Goal: Task Accomplishment & Management: Manage account settings

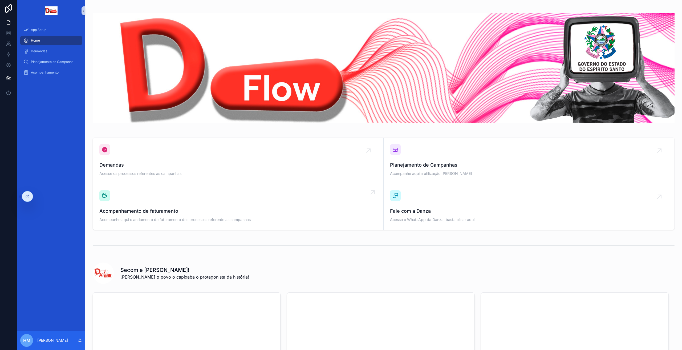
scroll to position [114, 0]
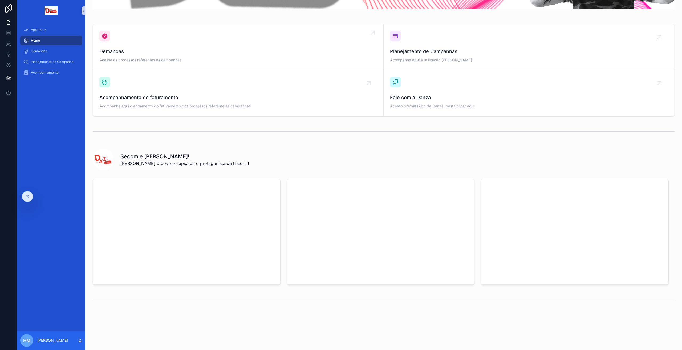
click at [371, 33] on icon "conteúdo rolável" at bounding box center [372, 32] width 3 height 3
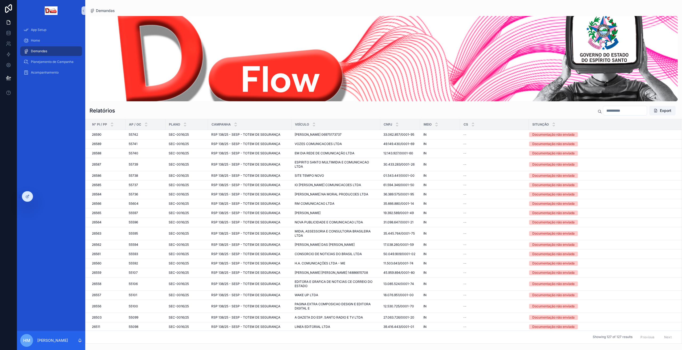
scroll to position [178, 0]
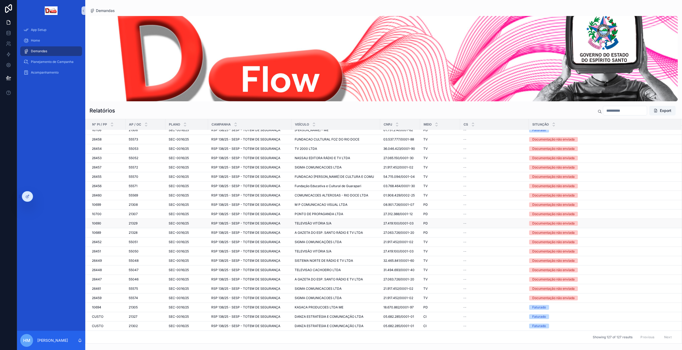
scroll to position [1044, 0]
click at [6, 37] on link at bounding box center [8, 33] width 17 height 11
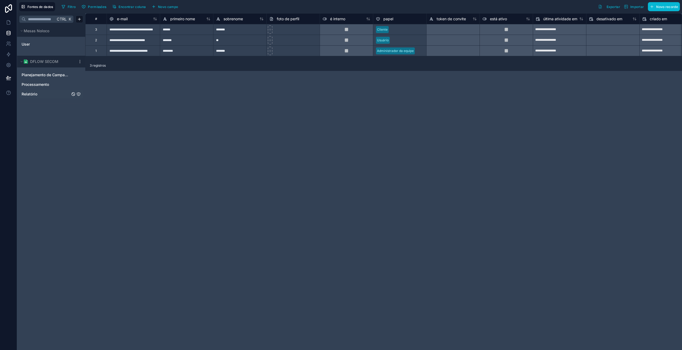
click at [26, 95] on span "Relatório" at bounding box center [30, 93] width 16 height 5
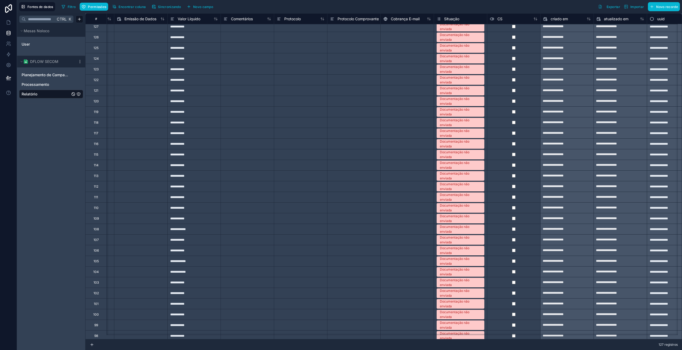
scroll to position [0, 525]
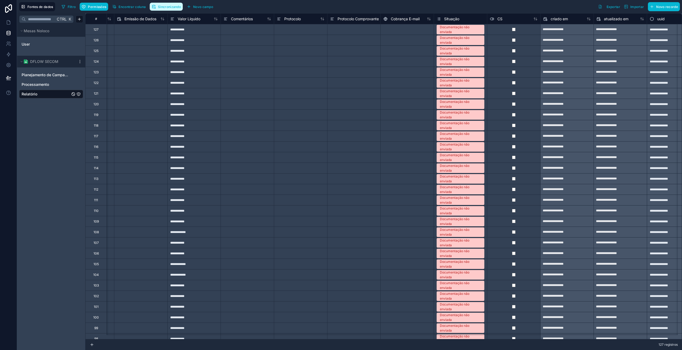
click at [173, 7] on font "Sincronizando" at bounding box center [169, 7] width 23 height 4
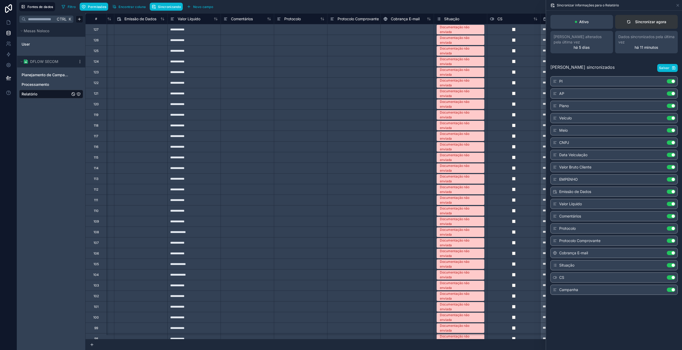
click at [646, 19] on font "Sincronizar agora" at bounding box center [650, 21] width 31 height 5
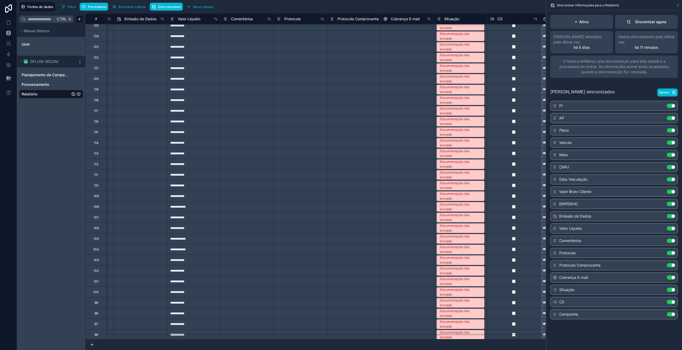
scroll to position [53, 525]
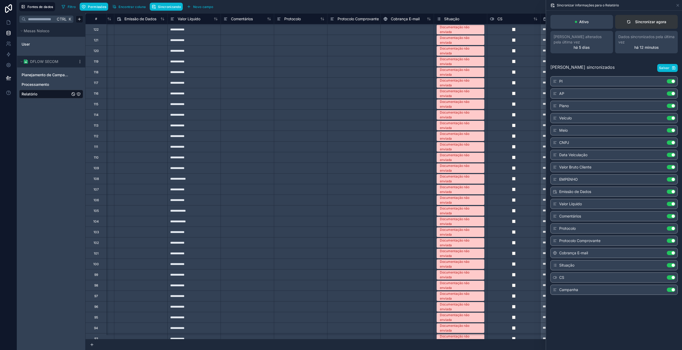
click at [633, 23] on div "Sincronizar agora" at bounding box center [647, 21] width 40 height 5
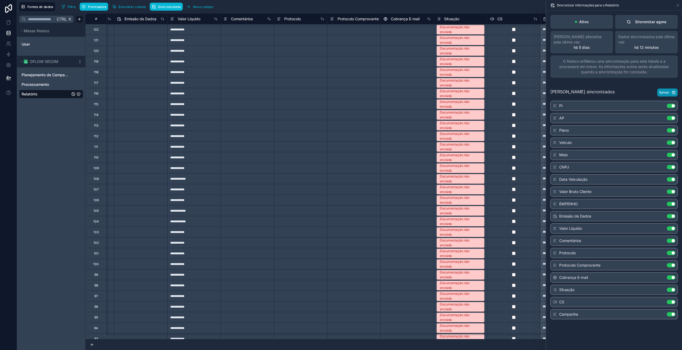
click at [675, 93] on icon "button" at bounding box center [674, 92] width 4 height 4
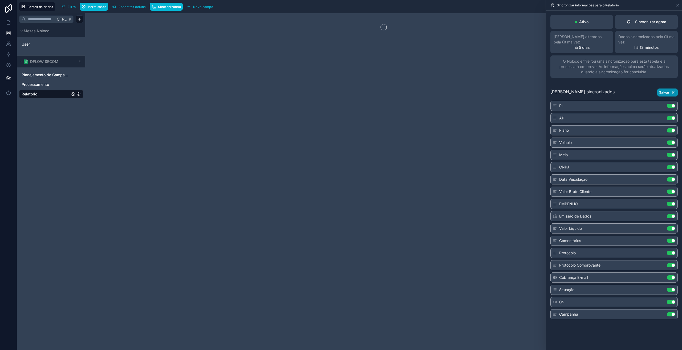
click at [679, 2] on div "Sincronizar informações para o Relatório" at bounding box center [614, 5] width 132 height 10
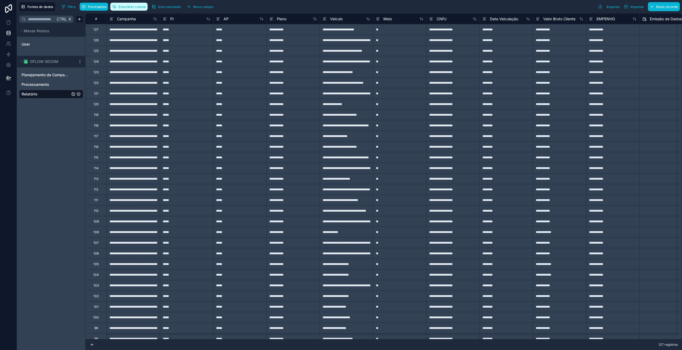
click at [132, 6] on font "Encontrar coluna" at bounding box center [132, 7] width 27 height 4
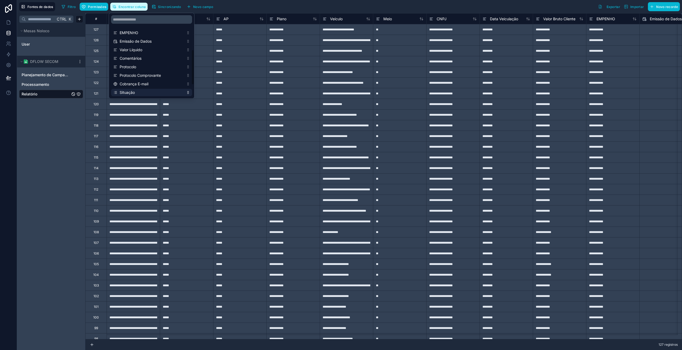
scroll to position [80, 0]
click at [134, 87] on font "Situação" at bounding box center [127, 88] width 15 height 5
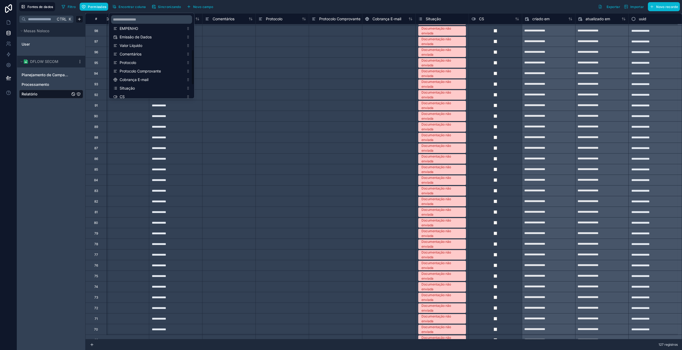
scroll to position [288, 548]
click at [247, 11] on div "Fontes de dados Filtro Permissões Encontrar coluna Sincronizando Novo campo Exp…" at bounding box center [349, 6] width 665 height 13
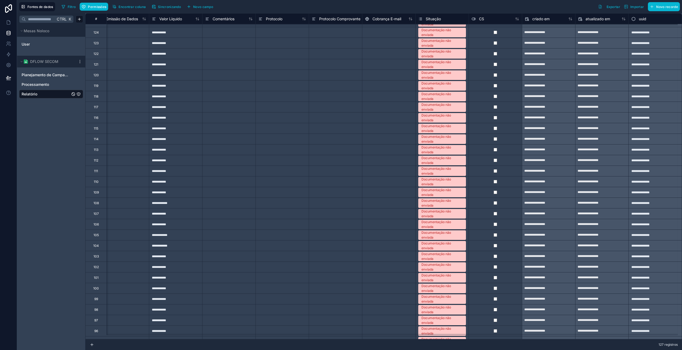
scroll to position [0, 548]
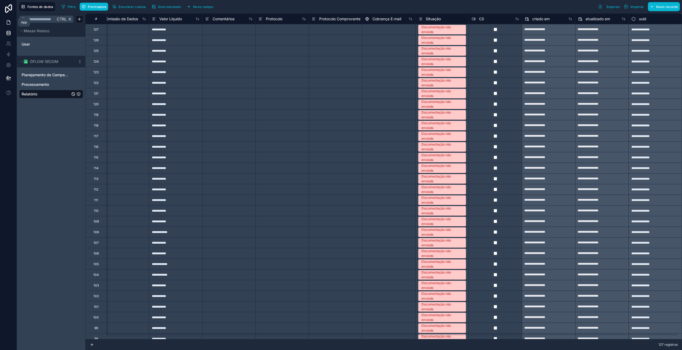
click at [9, 23] on icon at bounding box center [8, 22] width 5 height 5
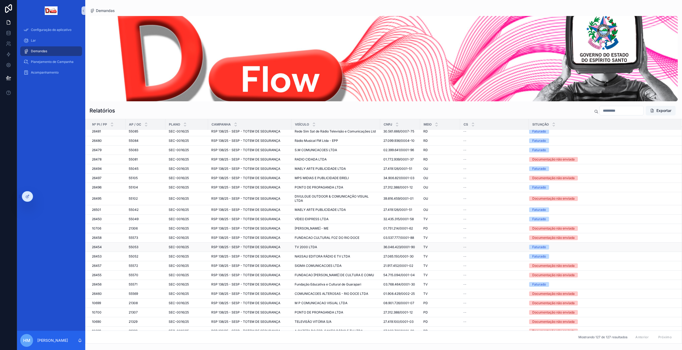
scroll to position [995, 0]
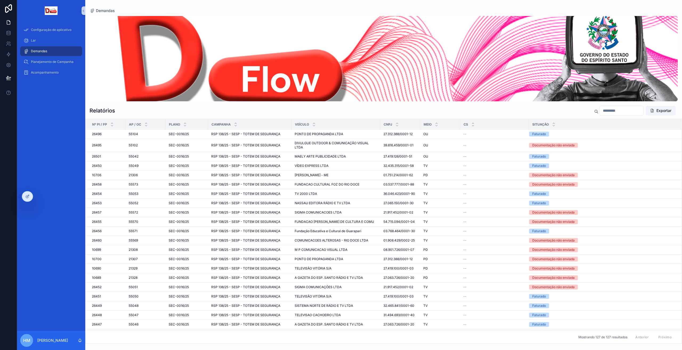
click at [59, 173] on div "Configuração do aplicativo Lar Demandas Planejamento de Campanha Acompanhamento" at bounding box center [51, 175] width 68 height 309
click at [39, 70] on div "Acompanhamento" at bounding box center [50, 72] width 55 height 9
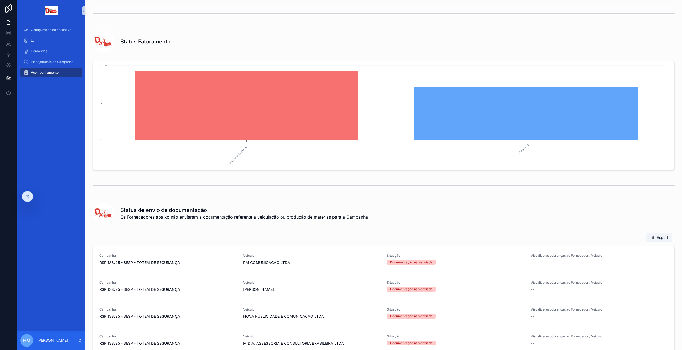
scroll to position [9, 0]
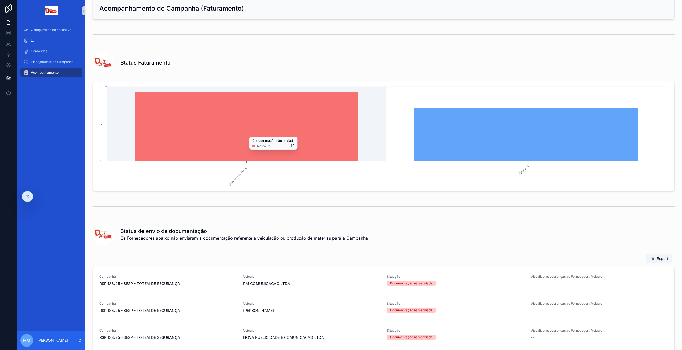
click at [226, 134] on icon "chart" at bounding box center [247, 126] width 224 height 69
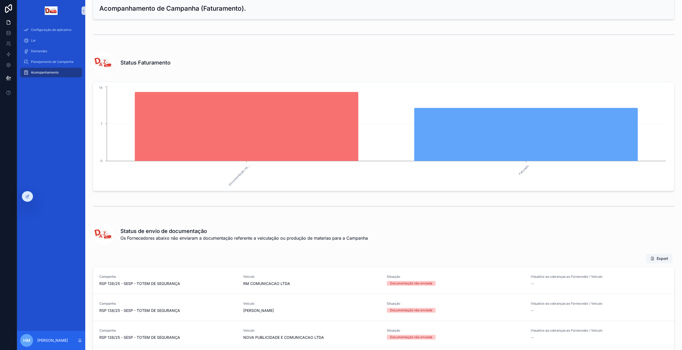
click at [130, 171] on icon "Documentação nã... Faturado 0 7 14" at bounding box center [381, 136] width 571 height 102
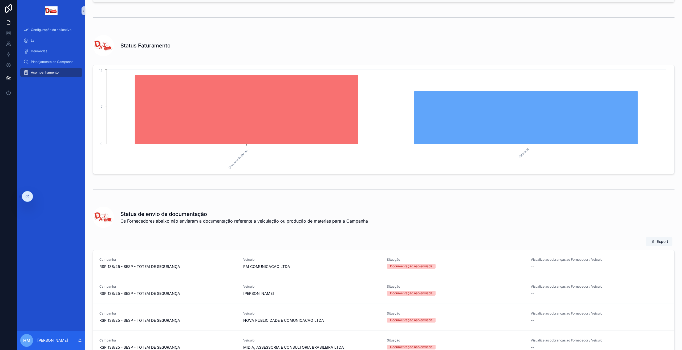
scroll to position [18, 0]
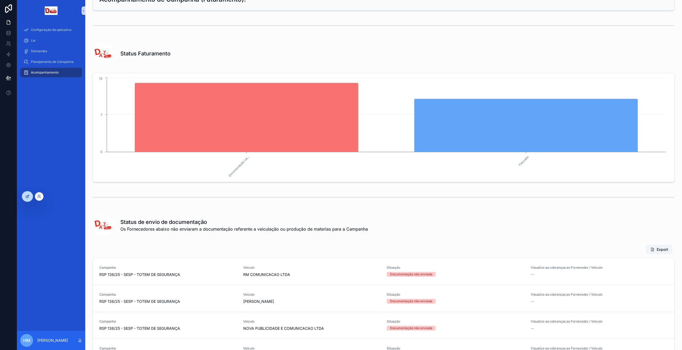
click at [30, 197] on div at bounding box center [27, 196] width 11 height 10
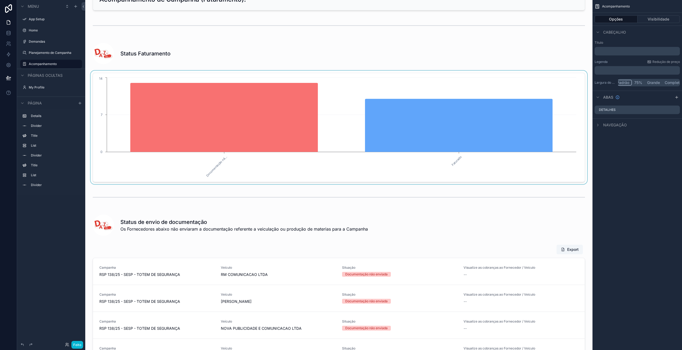
click at [275, 134] on div "conteúdo rolável" at bounding box center [339, 128] width 499 height 114
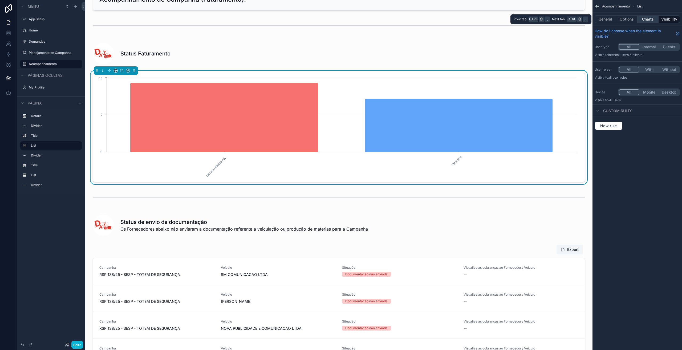
click at [647, 21] on button "Charts" at bounding box center [648, 18] width 21 height 7
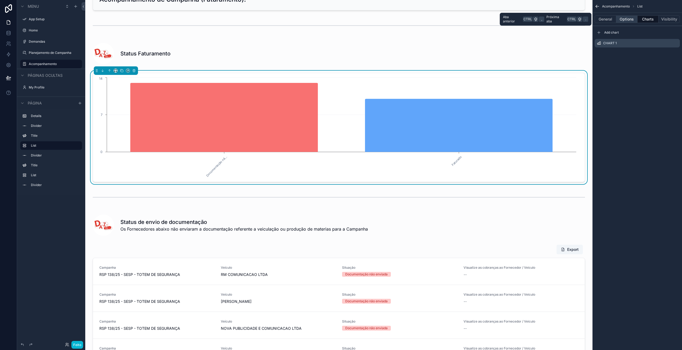
click at [628, 21] on button "Options" at bounding box center [626, 18] width 21 height 7
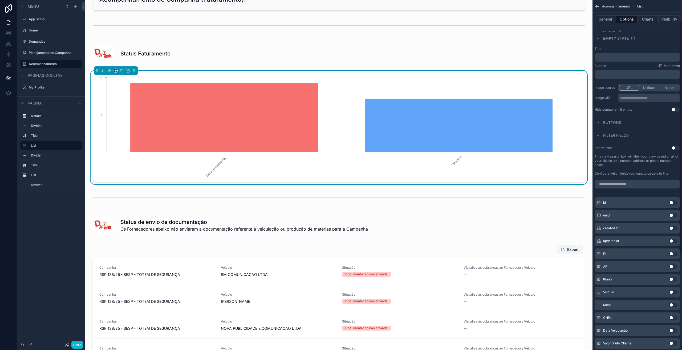
scroll to position [27, 0]
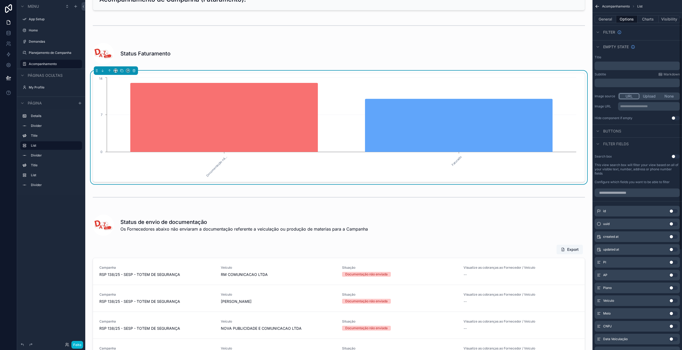
click at [614, 141] on span "Filter fields" at bounding box center [616, 143] width 26 height 5
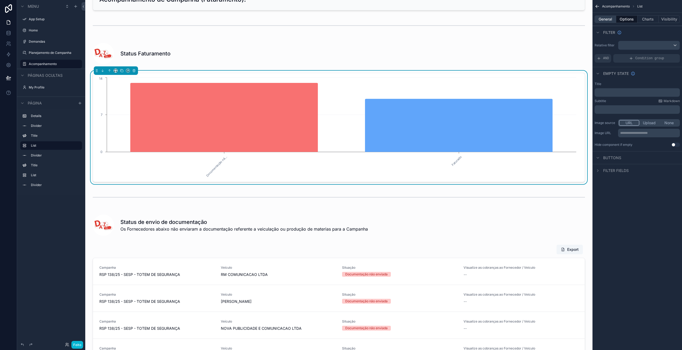
click at [607, 20] on button "General" at bounding box center [606, 18] width 22 height 7
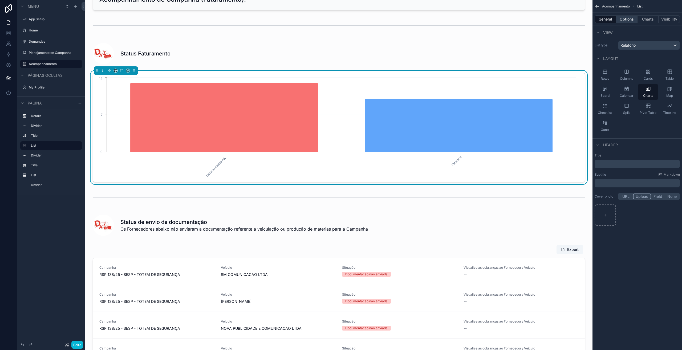
click at [622, 19] on button "Options" at bounding box center [626, 18] width 21 height 7
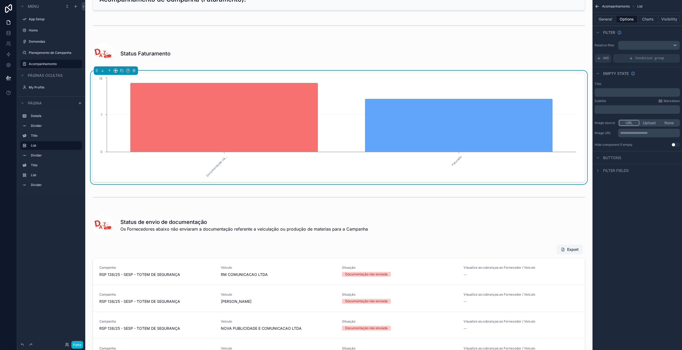
click at [620, 157] on span "Buttons" at bounding box center [612, 157] width 18 height 5
click at [615, 171] on span "Filter fields" at bounding box center [616, 170] width 26 height 5
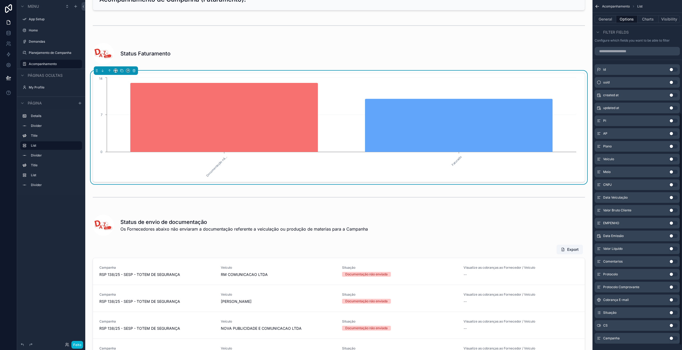
scroll to position [177, 0]
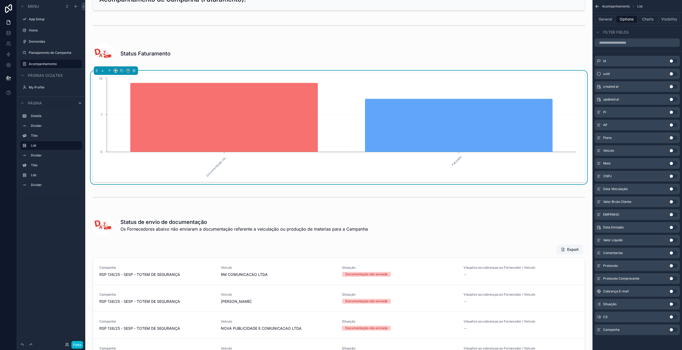
click at [671, 305] on button "Use setting" at bounding box center [673, 304] width 9 height 4
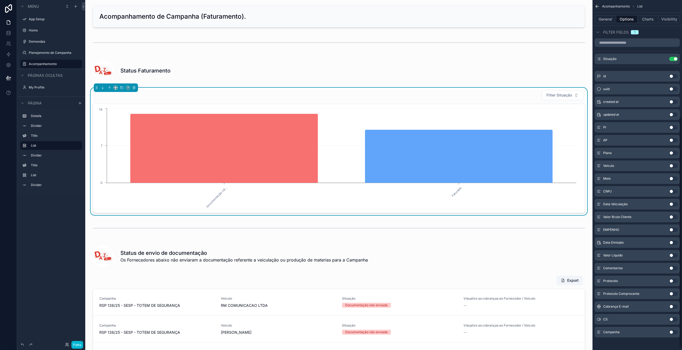
scroll to position [0, 0]
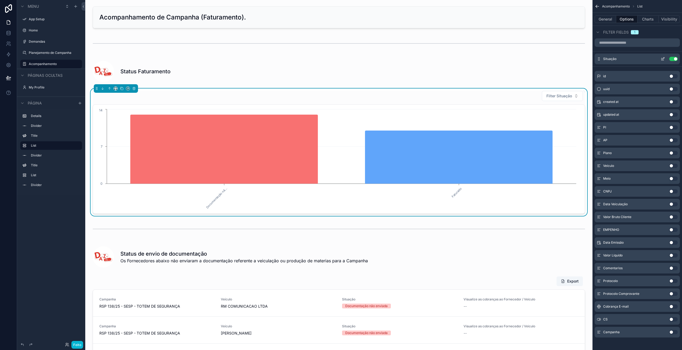
click at [662, 59] on icon "conteúdo rolável" at bounding box center [663, 59] width 4 height 4
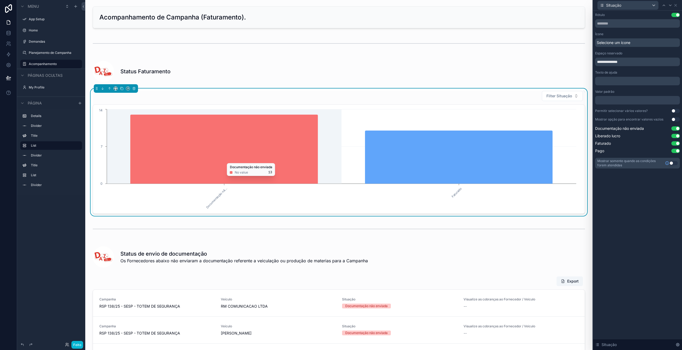
click at [157, 127] on icon "chart" at bounding box center [224, 149] width 188 height 69
click at [208, 143] on icon "chart" at bounding box center [224, 149] width 188 height 69
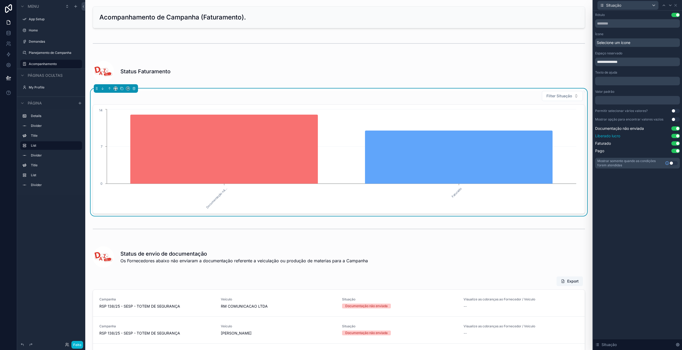
click at [675, 137] on button "Usar configuração" at bounding box center [676, 136] width 9 height 4
click at [674, 143] on button "Usar configuração" at bounding box center [676, 143] width 9 height 4
click at [675, 151] on button "Usar configuração" at bounding box center [676, 151] width 9 height 4
click at [674, 137] on button "Usar configuração" at bounding box center [676, 136] width 9 height 4
click at [674, 144] on button "Usar configuração" at bounding box center [676, 143] width 9 height 4
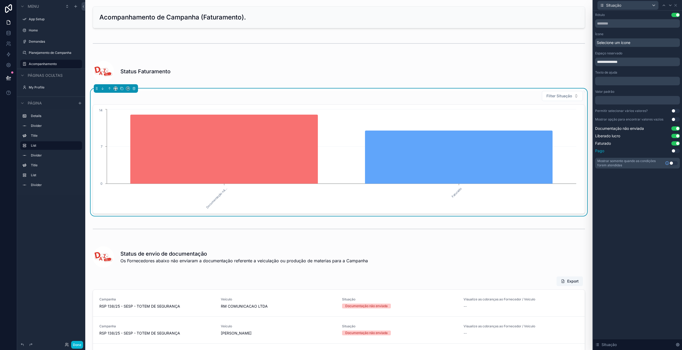
click at [673, 151] on button "Usar configuração" at bounding box center [676, 151] width 9 height 4
click at [677, 6] on icon at bounding box center [676, 5] width 4 height 4
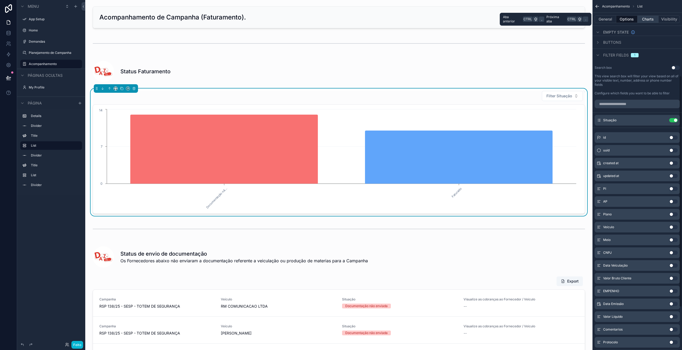
scroll to position [115, 0]
click at [648, 20] on button "Charts" at bounding box center [648, 18] width 21 height 7
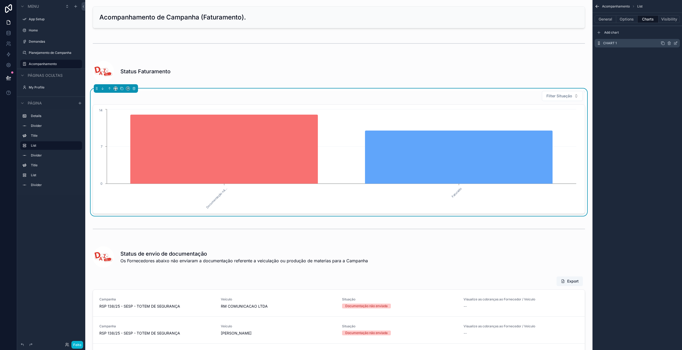
click at [677, 43] on icon "conteúdo rolável" at bounding box center [676, 43] width 4 height 4
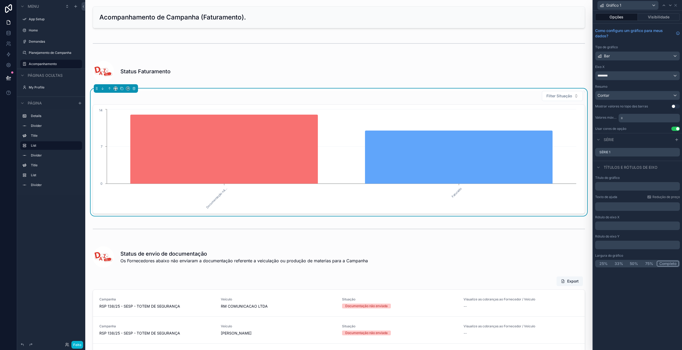
click at [640, 120] on p "* ﻿" at bounding box center [650, 117] width 58 height 5
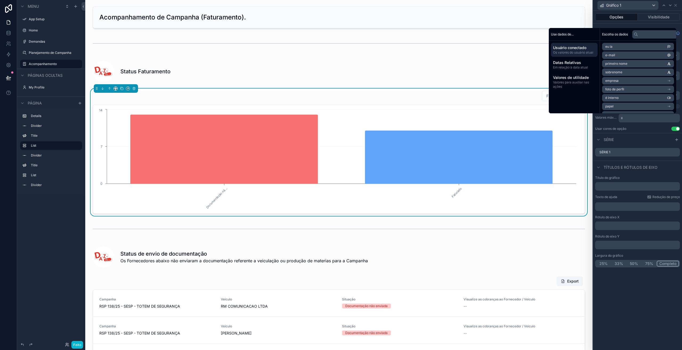
click at [628, 139] on div "Série" at bounding box center [637, 139] width 89 height 13
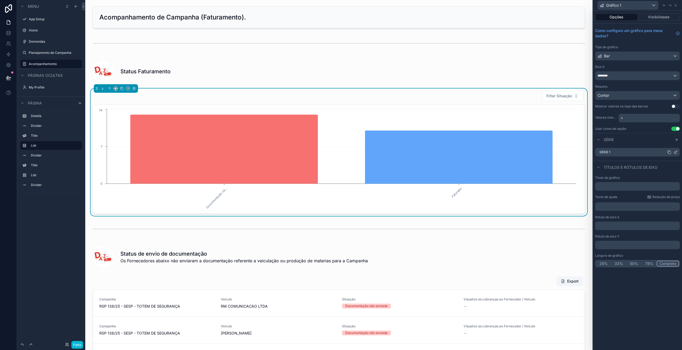
click at [675, 152] on icon at bounding box center [676, 152] width 4 height 4
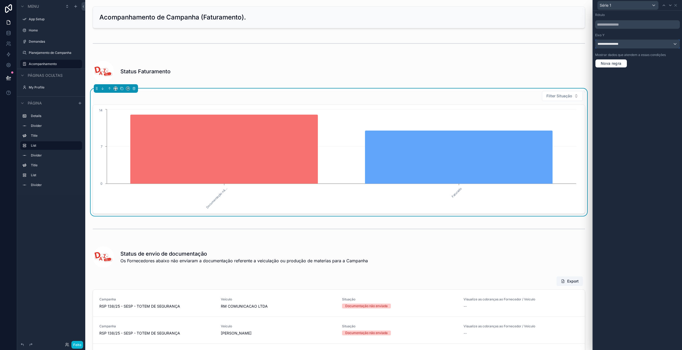
click at [615, 45] on font "**********" at bounding box center [608, 43] width 21 height 3
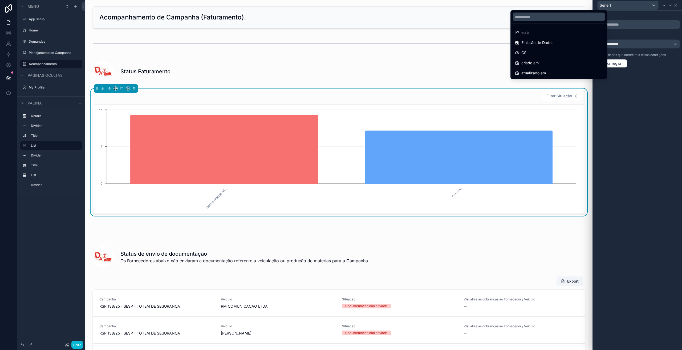
click at [640, 94] on div at bounding box center [637, 175] width 89 height 350
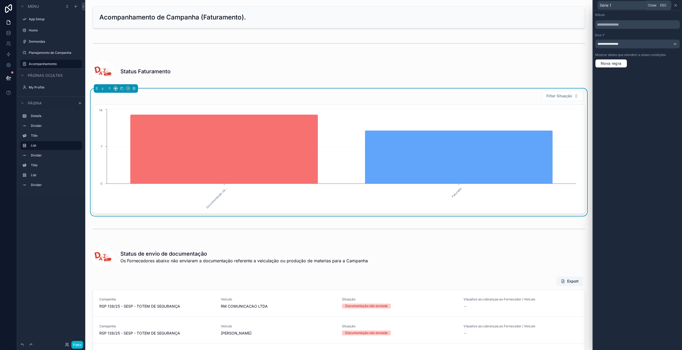
click at [677, 5] on icon at bounding box center [676, 5] width 4 height 4
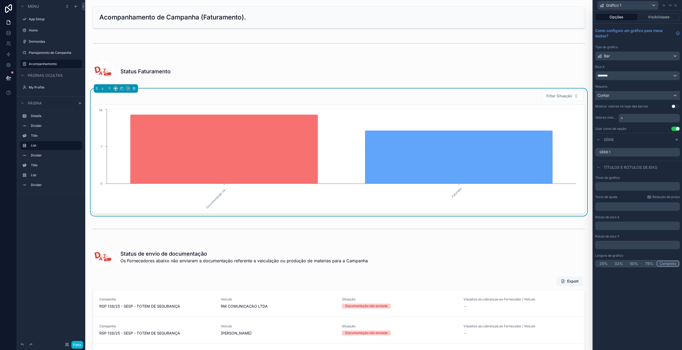
click at [618, 94] on div "Contar" at bounding box center [638, 95] width 84 height 9
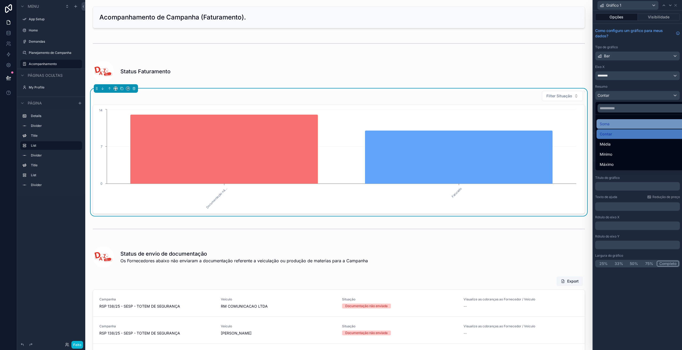
click at [607, 124] on font "Soma" at bounding box center [605, 124] width 10 height 5
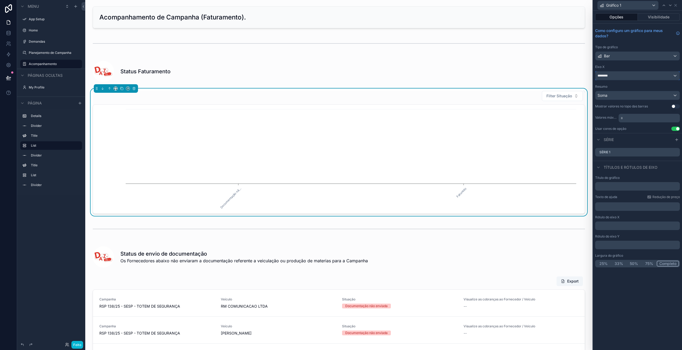
click at [620, 76] on div "********" at bounding box center [638, 75] width 84 height 9
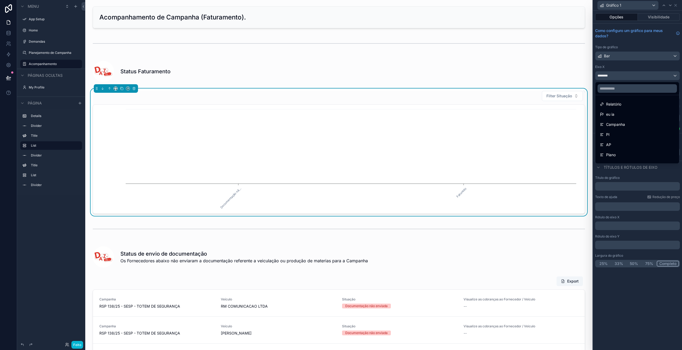
click at [612, 78] on div at bounding box center [637, 175] width 89 height 350
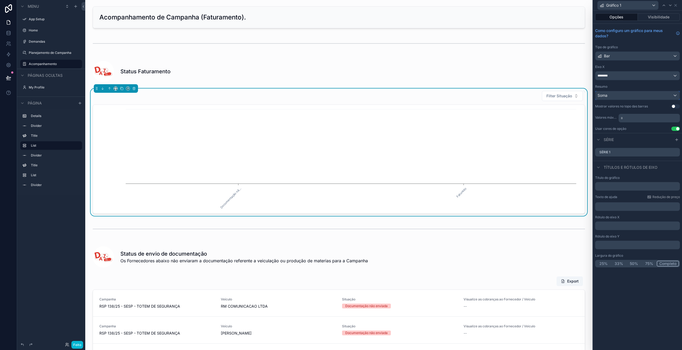
click at [615, 97] on div "Soma" at bounding box center [638, 95] width 84 height 9
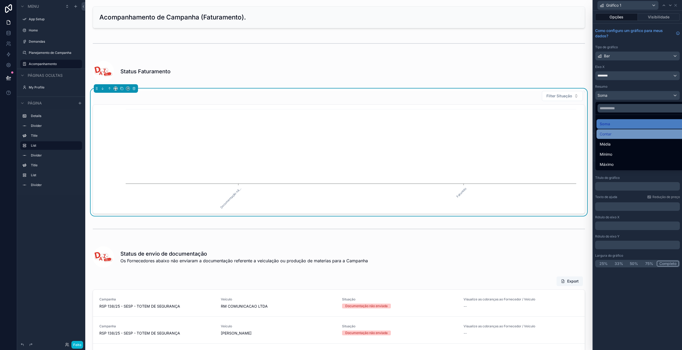
click at [607, 135] on font "Contar" at bounding box center [606, 134] width 12 height 5
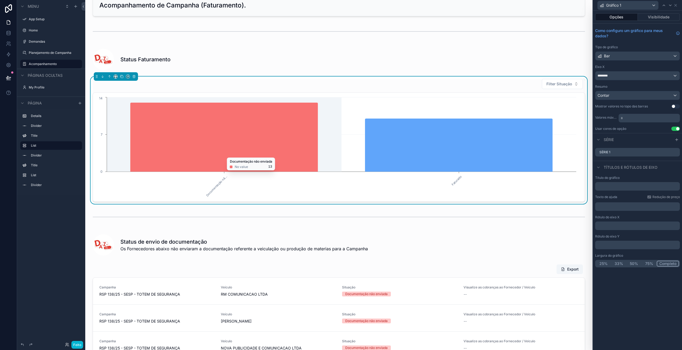
scroll to position [9, 0]
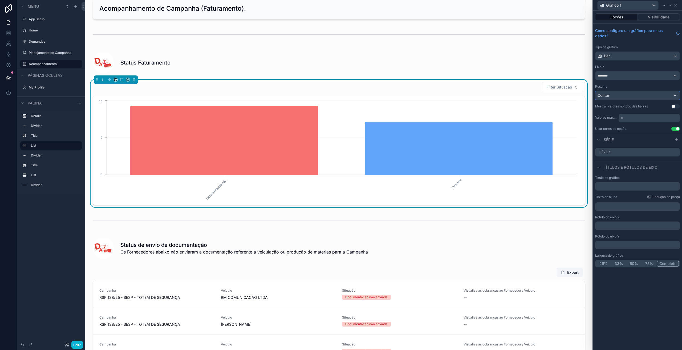
click at [611, 98] on div "Contar" at bounding box center [638, 95] width 84 height 9
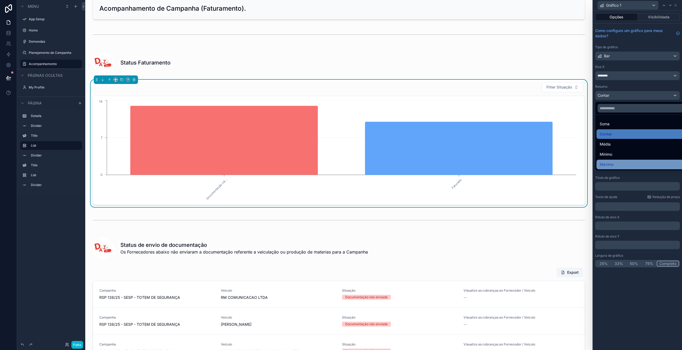
click at [614, 163] on font "Máximo" at bounding box center [607, 164] width 14 height 5
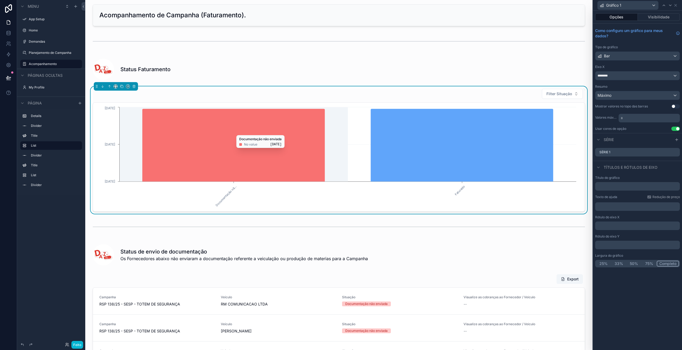
scroll to position [0, 0]
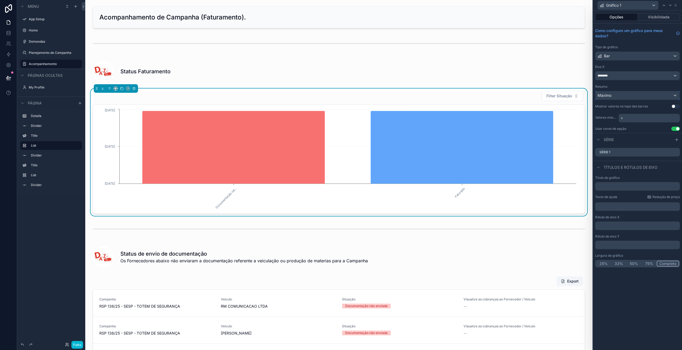
click at [618, 95] on div "Máximo" at bounding box center [638, 95] width 84 height 9
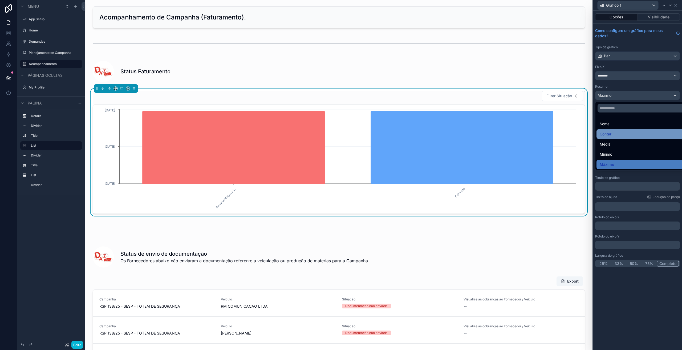
click at [605, 132] on font "Contar" at bounding box center [606, 134] width 12 height 5
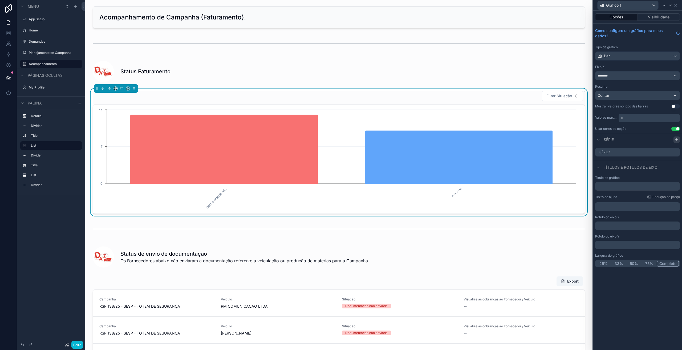
click at [675, 140] on icon at bounding box center [677, 140] width 4 height 4
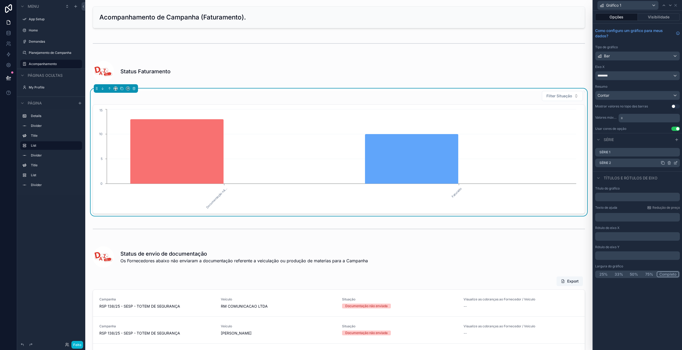
click at [669, 163] on icon at bounding box center [669, 163] width 0 height 1
click at [667, 156] on button at bounding box center [667, 154] width 6 height 6
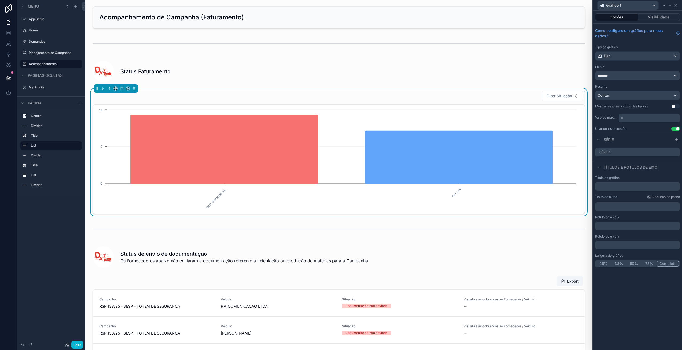
click at [623, 17] on font "Opções" at bounding box center [617, 17] width 14 height 5
click at [673, 106] on button "Usar configuração" at bounding box center [676, 106] width 9 height 4
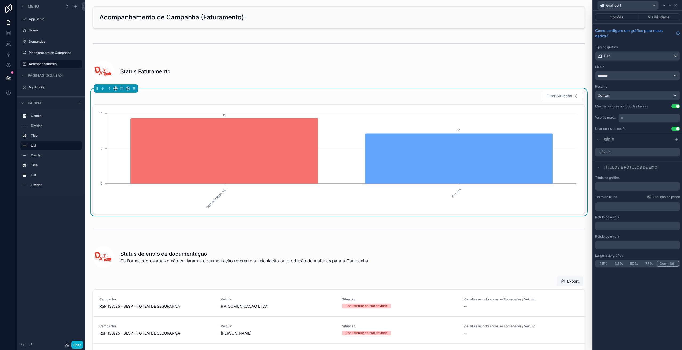
click at [676, 129] on button "Usar configuração" at bounding box center [676, 129] width 9 height 4
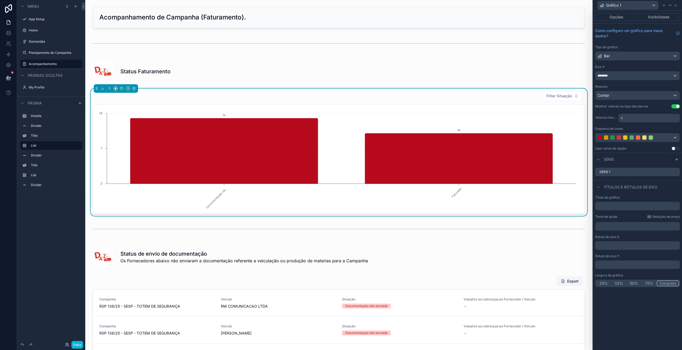
click at [676, 129] on div "Esquema de cores" at bounding box center [637, 129] width 85 height 4
click at [673, 147] on button "Usar configuração" at bounding box center [676, 148] width 9 height 4
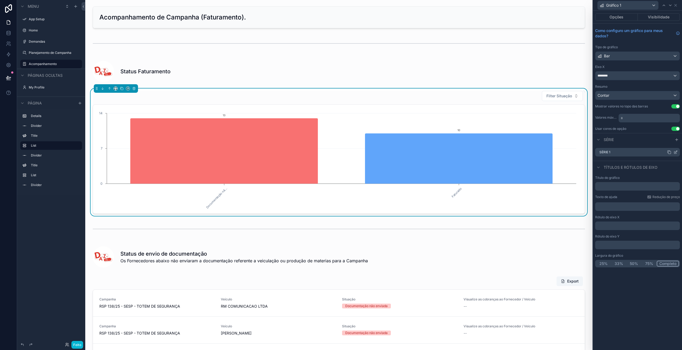
click at [617, 152] on div "Série 1" at bounding box center [637, 152] width 85 height 9
click at [676, 153] on icon at bounding box center [676, 152] width 4 height 4
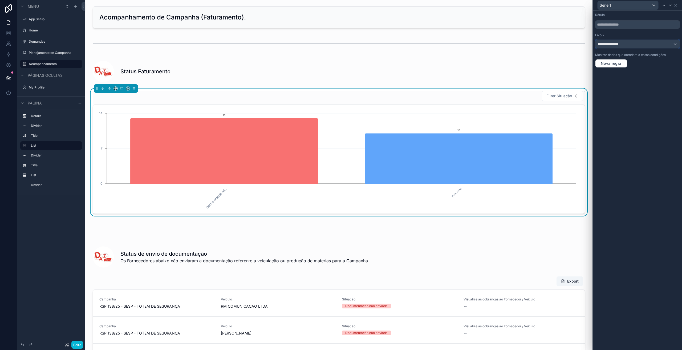
click at [616, 44] on font "**********" at bounding box center [608, 43] width 21 height 3
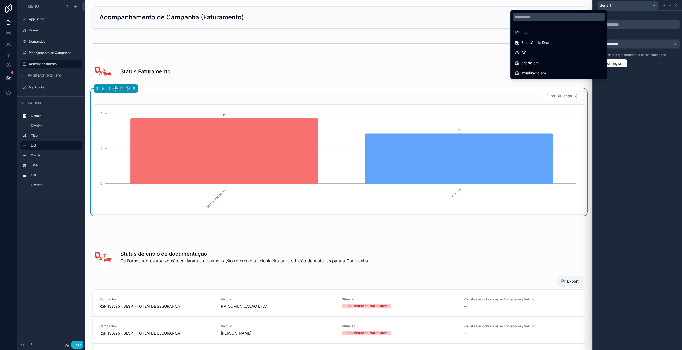
click at [630, 130] on div at bounding box center [637, 175] width 89 height 350
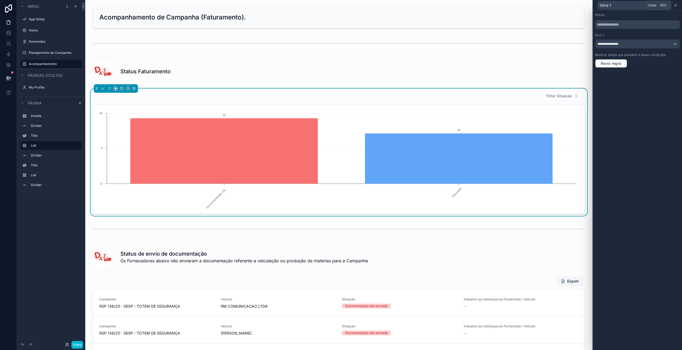
click at [677, 6] on icon at bounding box center [676, 5] width 4 height 4
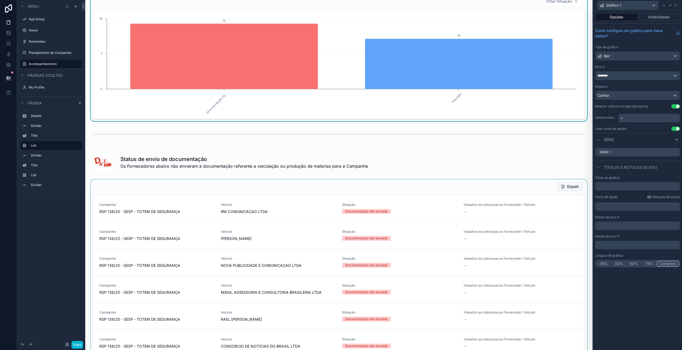
scroll to position [89, 0]
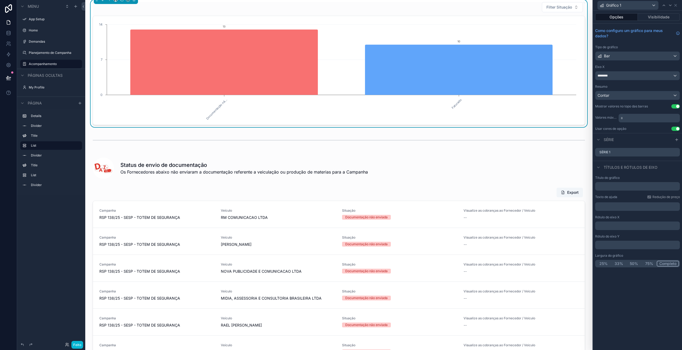
click at [619, 227] on p "﻿" at bounding box center [638, 225] width 82 height 5
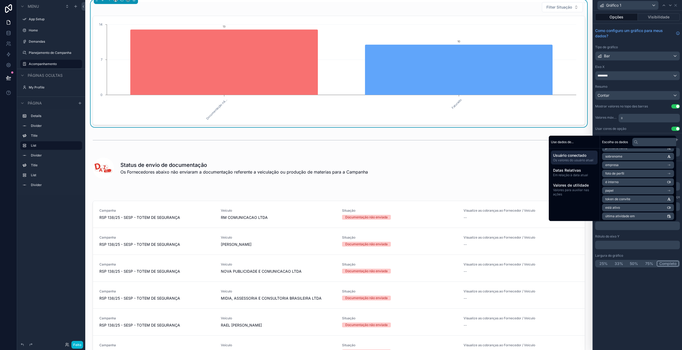
scroll to position [23, 0]
click at [624, 236] on div "Rótulo do eixo Y" at bounding box center [637, 236] width 85 height 4
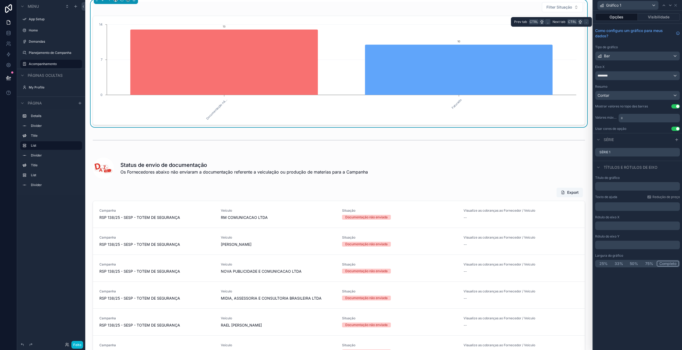
click at [623, 18] on font "Opções" at bounding box center [617, 17] width 14 height 5
click at [631, 57] on div "Bar" at bounding box center [638, 56] width 84 height 9
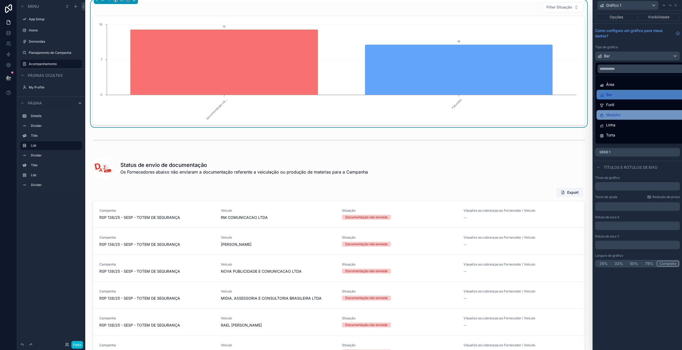
click at [620, 116] on font "Medidor" at bounding box center [613, 114] width 15 height 5
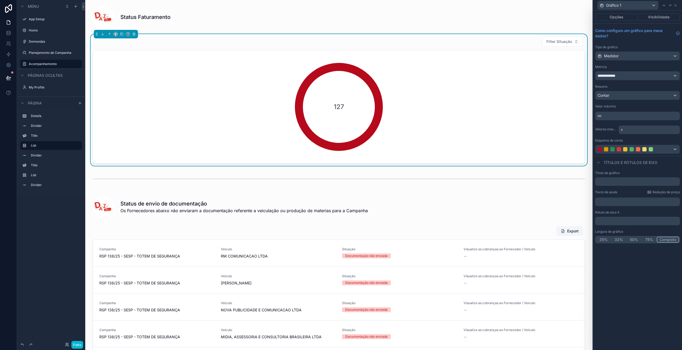
scroll to position [53, 0]
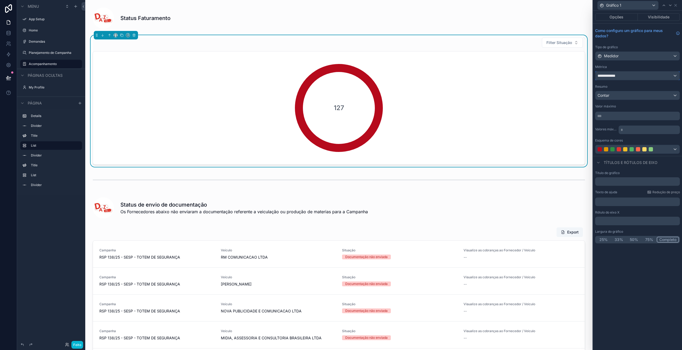
click at [624, 74] on div "**********" at bounding box center [638, 75] width 84 height 9
click at [621, 62] on div at bounding box center [637, 175] width 89 height 350
click at [621, 96] on div "Contar" at bounding box center [638, 95] width 84 height 9
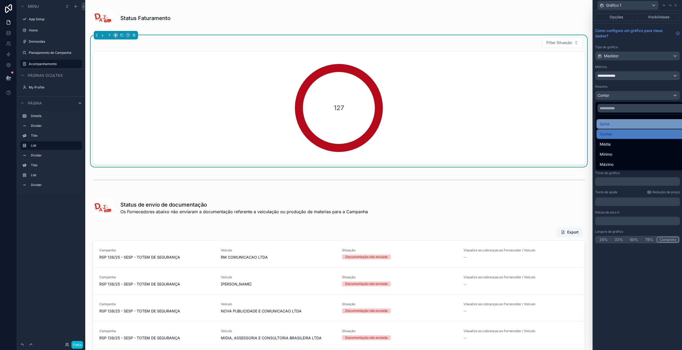
click at [612, 120] on div "Soma" at bounding box center [644, 124] width 94 height 10
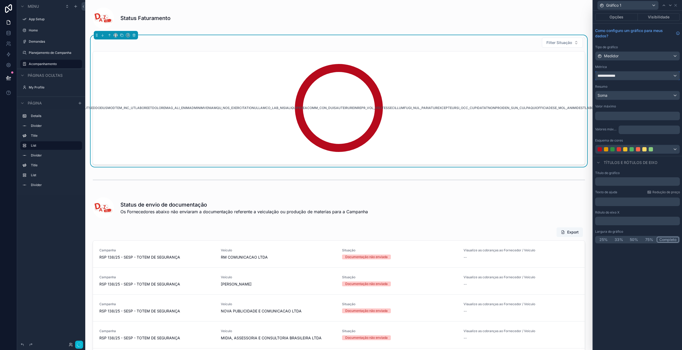
click at [617, 78] on span "**********" at bounding box center [609, 75] width 22 height 5
click at [618, 73] on div at bounding box center [637, 175] width 89 height 350
click at [616, 74] on font "**********" at bounding box center [607, 76] width 18 height 4
click at [618, 73] on div at bounding box center [637, 175] width 89 height 350
click at [623, 62] on div "**********" at bounding box center [637, 90] width 89 height 132
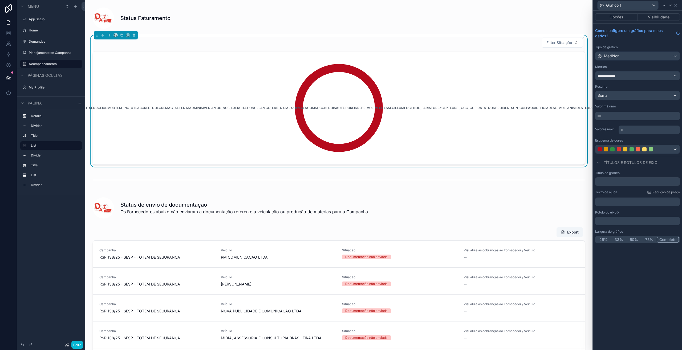
click at [634, 48] on div "Tipo de gráfico" at bounding box center [637, 47] width 85 height 4
click at [634, 51] on div "Tipo de gráfico Medidor" at bounding box center [637, 52] width 85 height 15
click at [634, 56] on div "Medidor" at bounding box center [638, 56] width 84 height 9
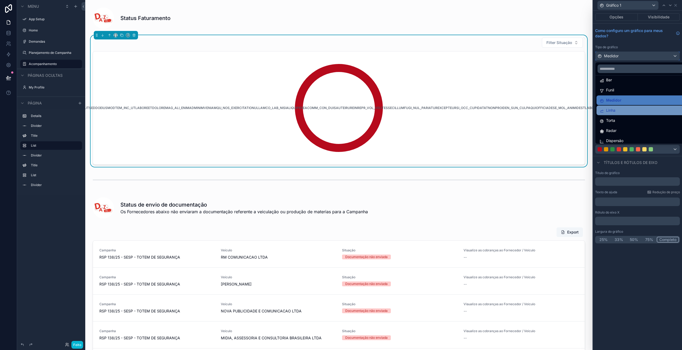
scroll to position [18, 0]
click at [619, 110] on div "Linha" at bounding box center [644, 107] width 88 height 6
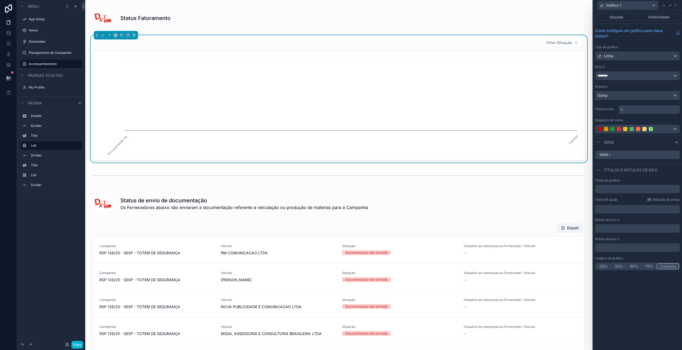
click at [614, 97] on div "Soma" at bounding box center [638, 95] width 84 height 9
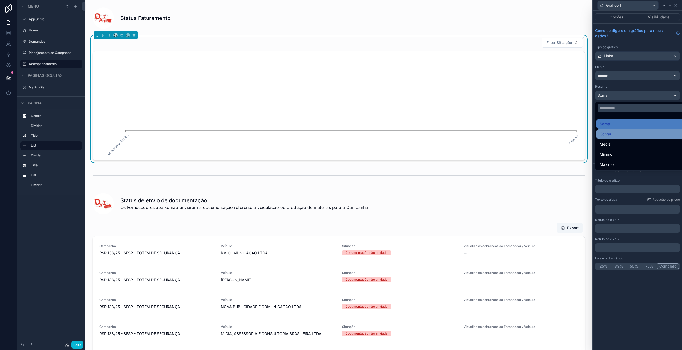
click at [612, 133] on div "Contar" at bounding box center [644, 134] width 88 height 6
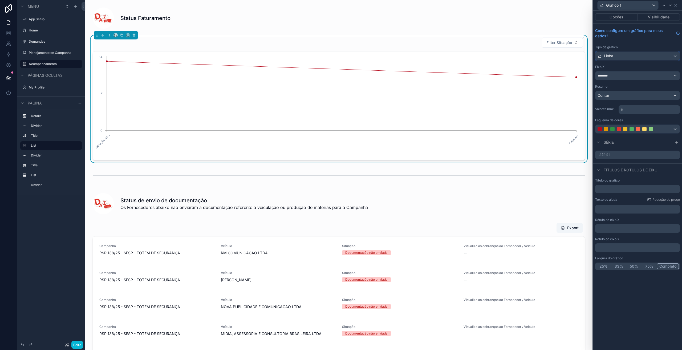
click at [615, 58] on div "Linha" at bounding box center [638, 56] width 84 height 9
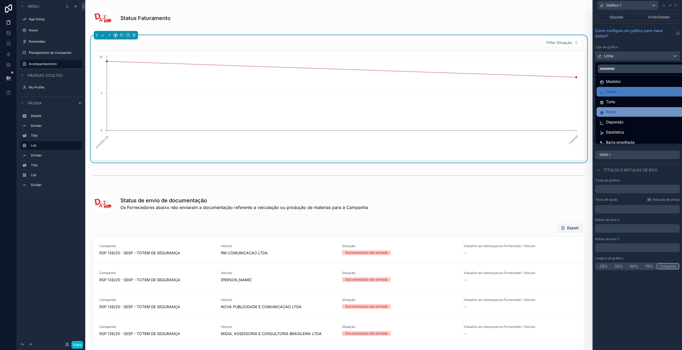
scroll to position [38, 0]
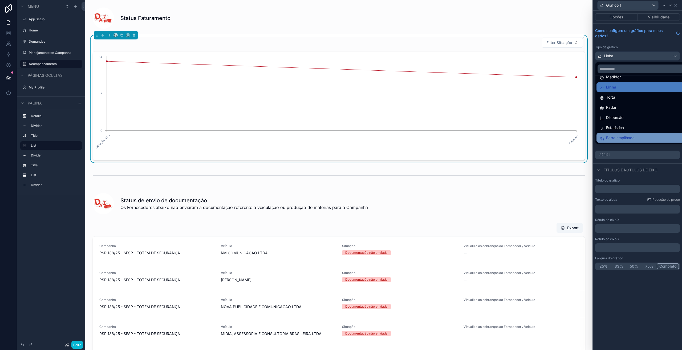
click at [627, 136] on font "Barra empilhada" at bounding box center [620, 137] width 29 height 5
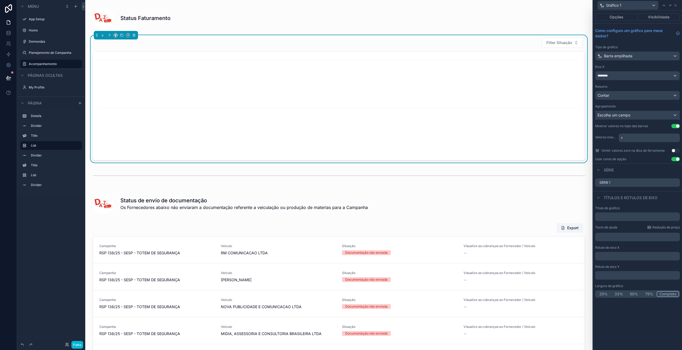
click at [622, 118] on span "Escolha um campo" at bounding box center [614, 114] width 33 height 5
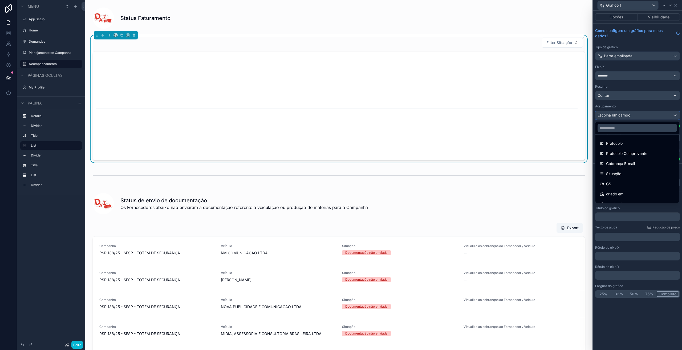
scroll to position [169, 0]
click at [621, 169] on font "Situação" at bounding box center [613, 167] width 15 height 6
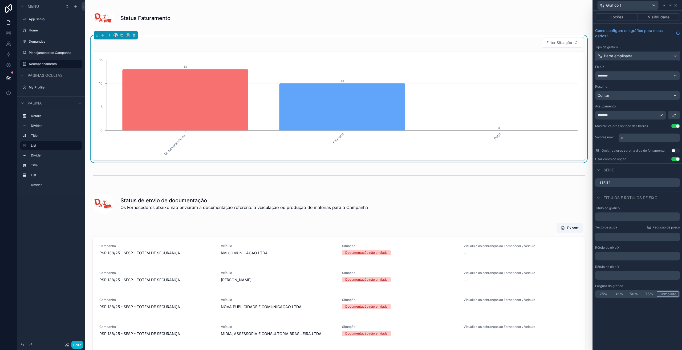
click at [623, 54] on font "Barra empilhada" at bounding box center [618, 56] width 29 height 5
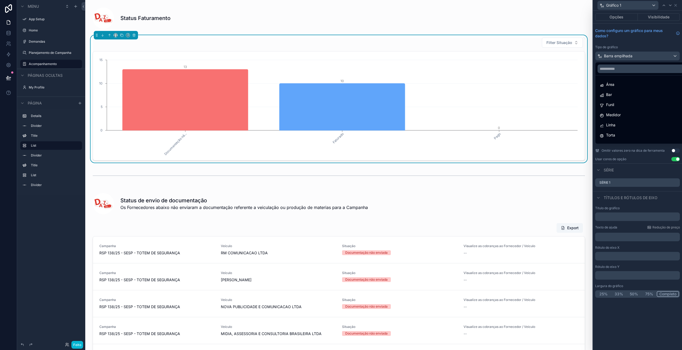
click at [623, 54] on div at bounding box center [637, 175] width 89 height 350
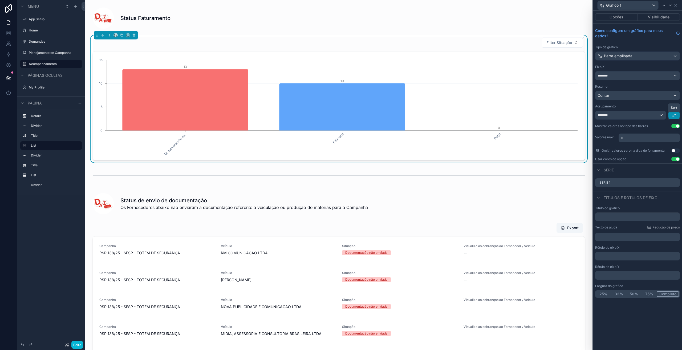
click at [673, 114] on icon "button" at bounding box center [674, 115] width 4 height 4
click at [657, 139] on font "Último -> Primeiro" at bounding box center [657, 137] width 31 height 5
click at [634, 54] on div "Barra empilhada" at bounding box center [638, 56] width 84 height 9
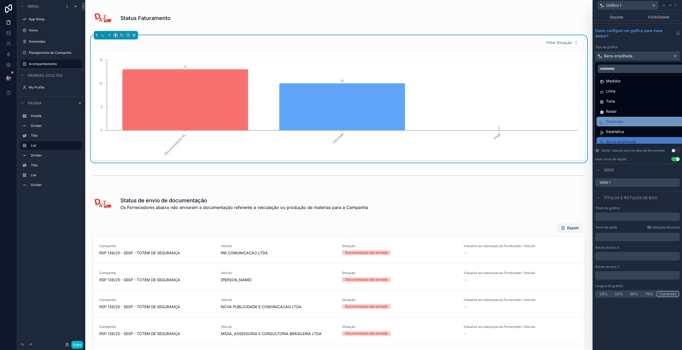
scroll to position [38, 0]
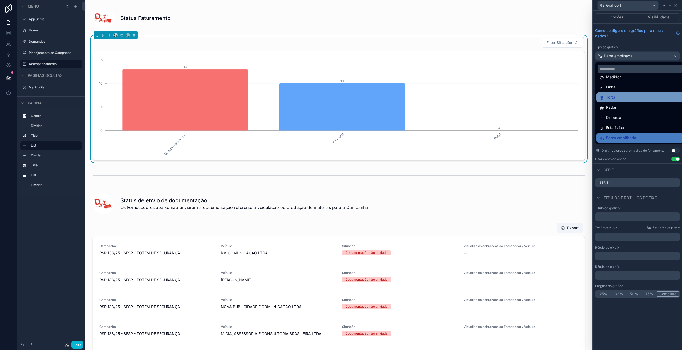
click at [612, 98] on font "Torta" at bounding box center [610, 97] width 9 height 5
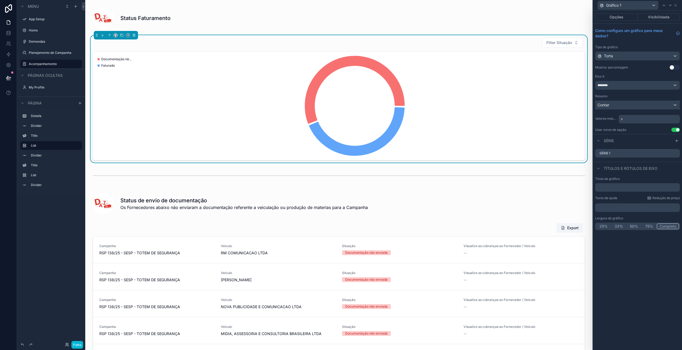
click at [617, 104] on div "Contar" at bounding box center [638, 105] width 84 height 9
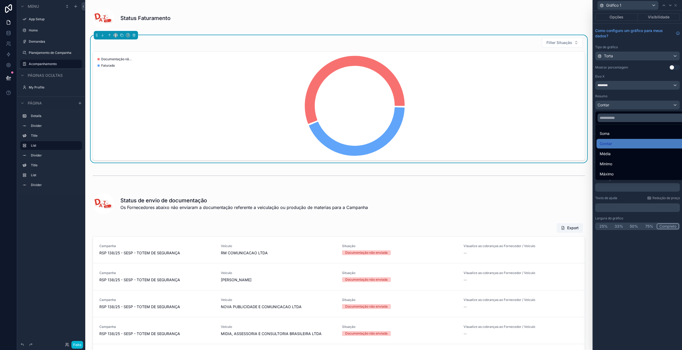
click at [617, 104] on div at bounding box center [637, 175] width 89 height 350
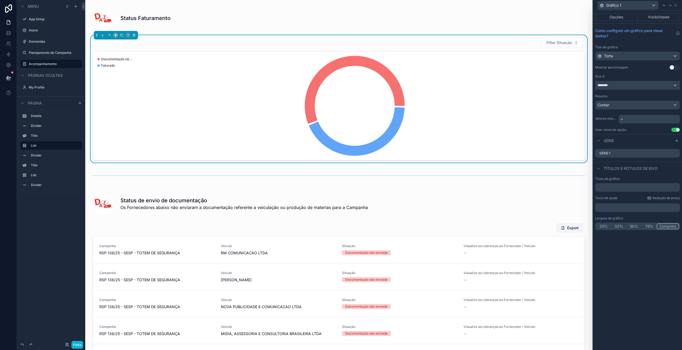
click at [618, 84] on div "********" at bounding box center [638, 85] width 84 height 9
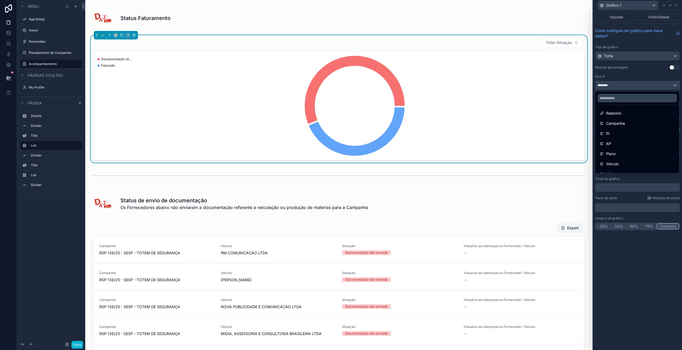
scroll to position [0, 0]
click at [611, 137] on div "PI" at bounding box center [637, 134] width 75 height 6
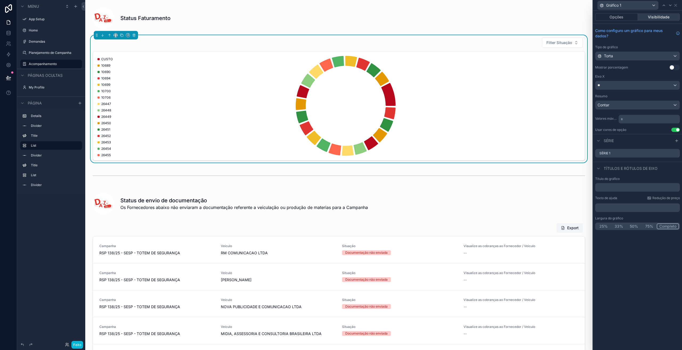
click at [650, 18] on font "Visibilidade" at bounding box center [659, 17] width 22 height 5
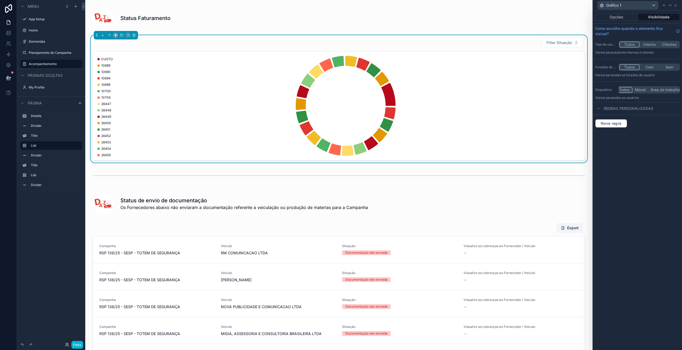
click at [615, 13] on div "Opções Visibilidade" at bounding box center [637, 17] width 89 height 13
drag, startPoint x: 615, startPoint y: 14, endPoint x: 616, endPoint y: 20, distance: 6.5
click at [615, 14] on button "Opções" at bounding box center [616, 16] width 43 height 7
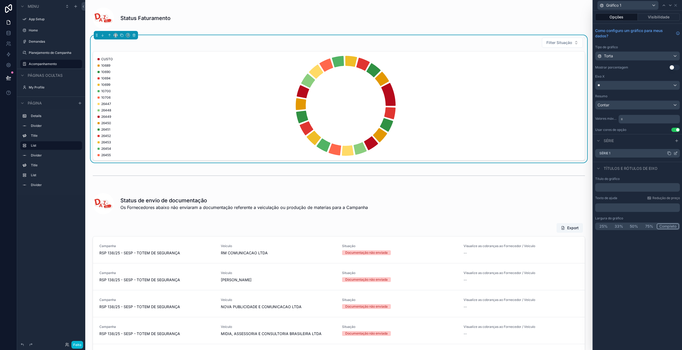
click at [675, 154] on icon at bounding box center [676, 153] width 4 height 4
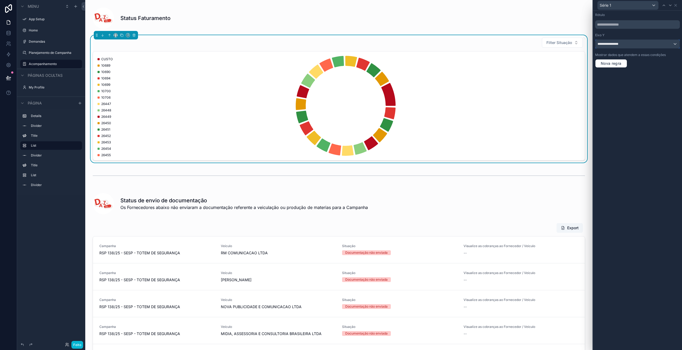
click at [618, 46] on span "**********" at bounding box center [608, 44] width 21 height 4
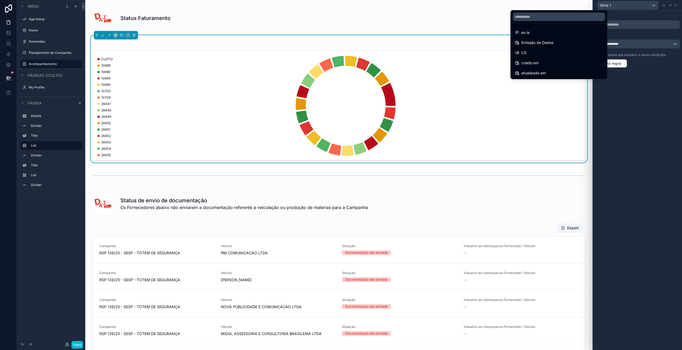
click at [633, 128] on div at bounding box center [637, 175] width 89 height 350
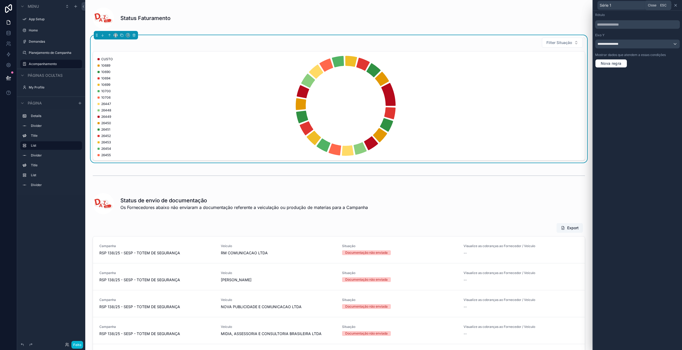
click at [677, 6] on icon at bounding box center [676, 5] width 4 height 4
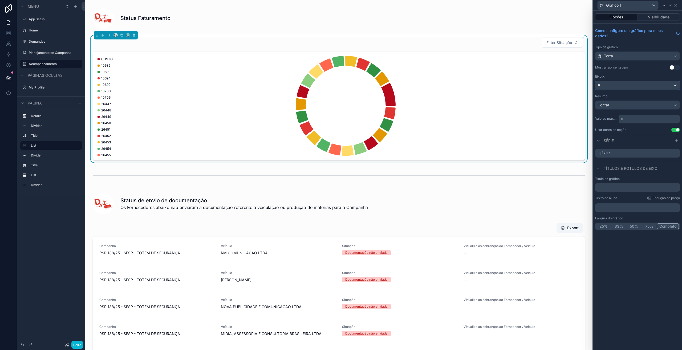
click at [610, 84] on div "**" at bounding box center [638, 85] width 84 height 9
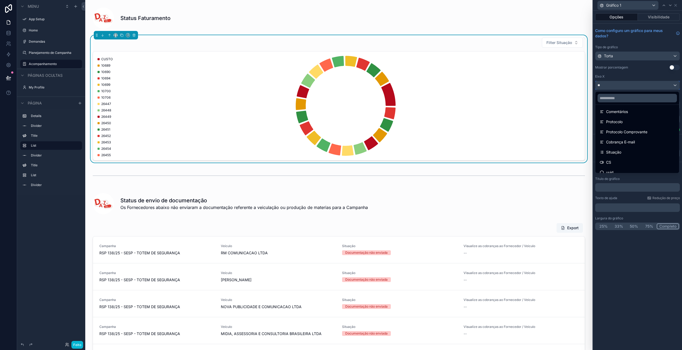
scroll to position [124, 0]
click at [615, 153] on font "Situação" at bounding box center [613, 151] width 15 height 5
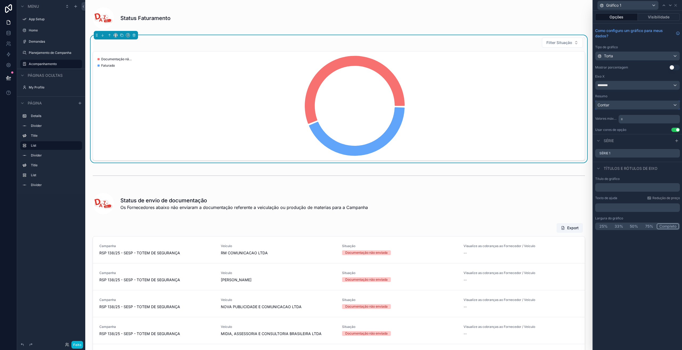
click at [626, 107] on div "Contar" at bounding box center [638, 105] width 84 height 9
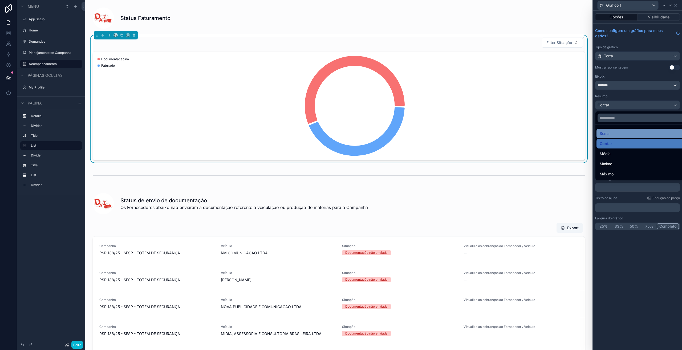
click at [606, 134] on font "Soma" at bounding box center [605, 133] width 10 height 5
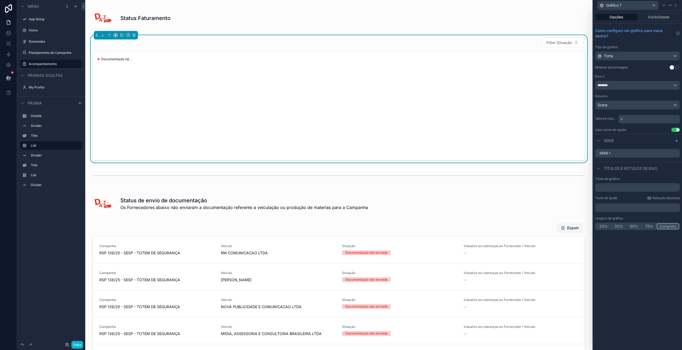
click at [629, 119] on p "* ﻿" at bounding box center [650, 118] width 58 height 5
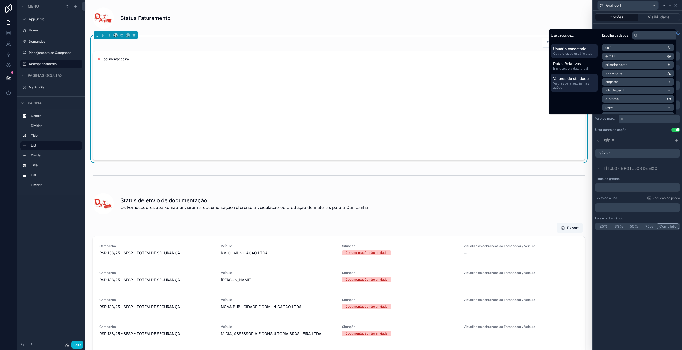
click at [577, 85] on font "Valores para auxiliar nas ações" at bounding box center [571, 85] width 36 height 8
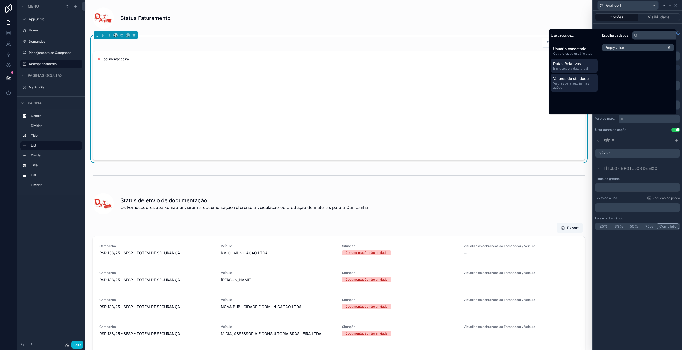
click at [576, 70] on font "Em relação à data atual" at bounding box center [570, 68] width 35 height 4
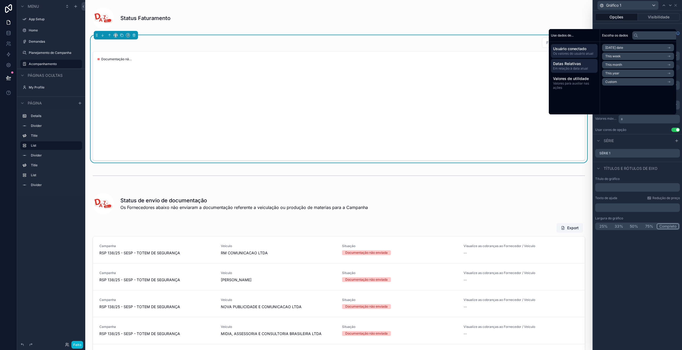
click at [576, 51] on font "Os valores do usuário atual" at bounding box center [573, 53] width 40 height 4
click at [639, 133] on div "Como configuro um gráfico para meus dados? Tipo de gráfico Torta Mostrar porcen…" at bounding box center [637, 79] width 89 height 110
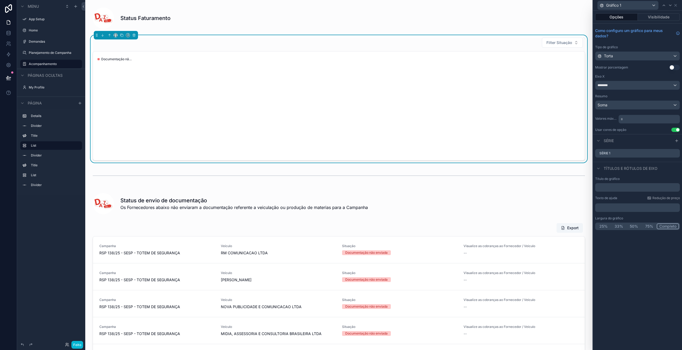
click at [638, 130] on div "Usar cores de opção Usar configuração" at bounding box center [637, 130] width 85 height 4
click at [0, 10] on link at bounding box center [8, 8] width 17 height 17
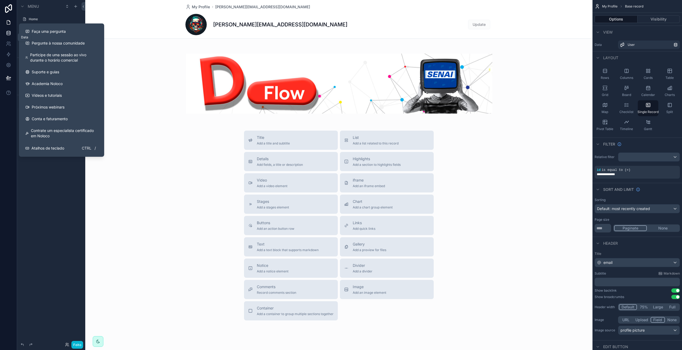
click at [9, 32] on icon at bounding box center [8, 31] width 3 height 1
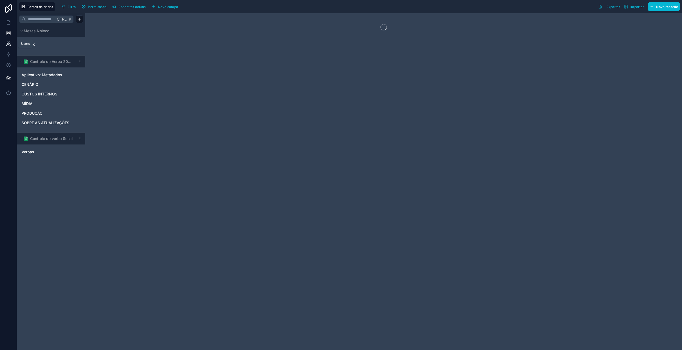
click at [10, 44] on icon at bounding box center [8, 43] width 5 height 5
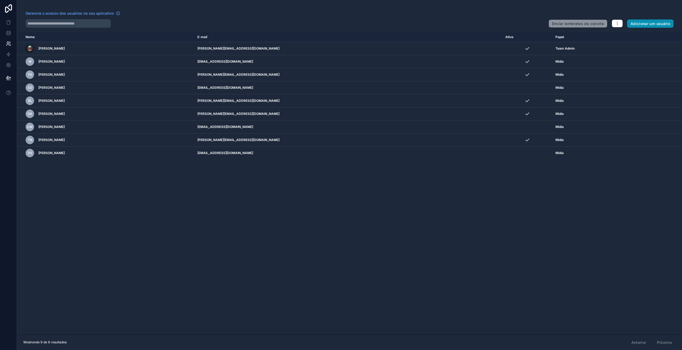
click at [640, 25] on font "Adicionar um usuário" at bounding box center [650, 23] width 39 height 5
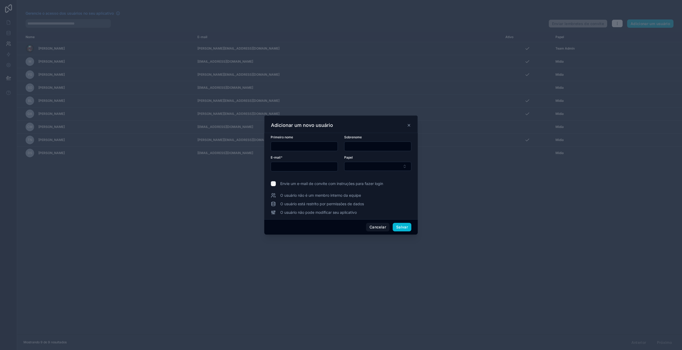
click at [304, 145] on input "text" at bounding box center [304, 146] width 67 height 7
type input "*"
type input "********"
click at [352, 149] on input "text" at bounding box center [378, 146] width 67 height 7
type input "**********"
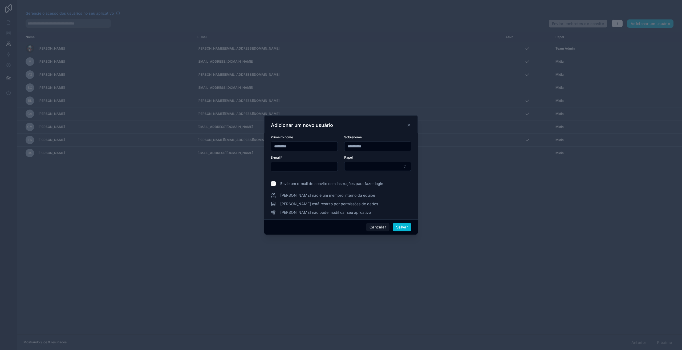
click at [316, 167] on input "text" at bounding box center [304, 166] width 67 height 7
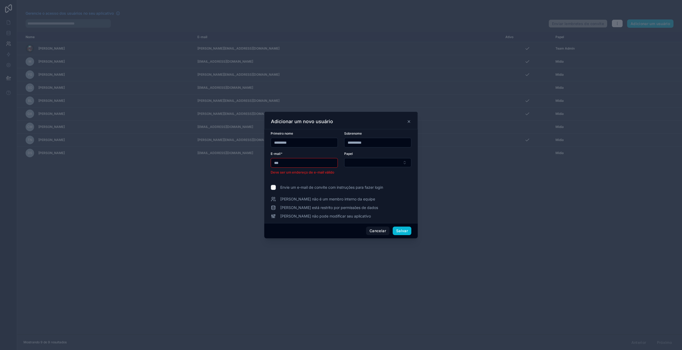
type input "**********"
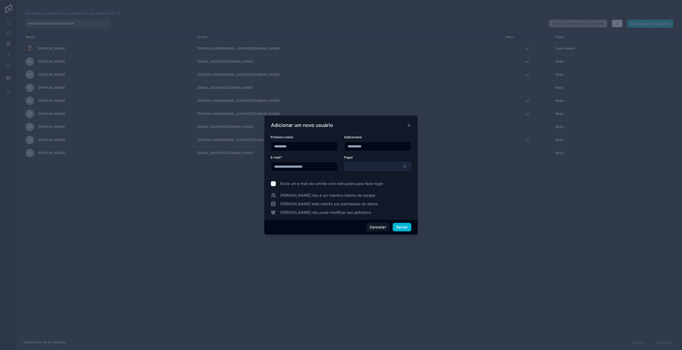
click at [362, 164] on button "Botão Selecionar" at bounding box center [377, 166] width 67 height 9
click at [369, 187] on div "Financeiro" at bounding box center [378, 187] width 64 height 9
click at [275, 186] on label "Envie um e-mail de convite com instruções para fazer login" at bounding box center [341, 183] width 141 height 5
click at [397, 229] on font "Salvar" at bounding box center [402, 227] width 12 height 5
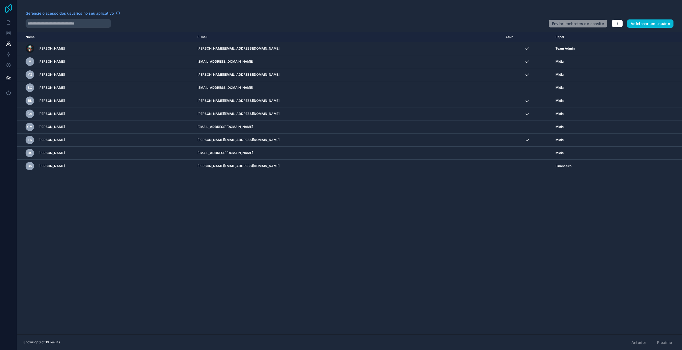
click at [9, 7] on icon at bounding box center [8, 8] width 11 height 9
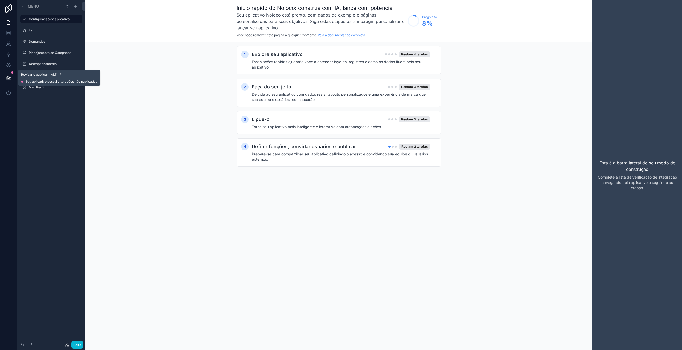
click at [8, 77] on icon at bounding box center [8, 77] width 5 height 3
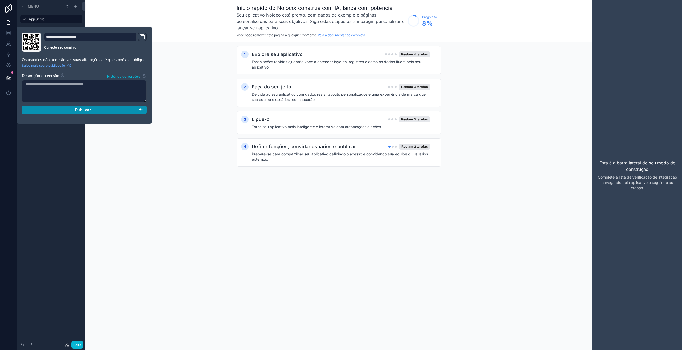
click at [75, 108] on div "Publicar" at bounding box center [84, 109] width 118 height 5
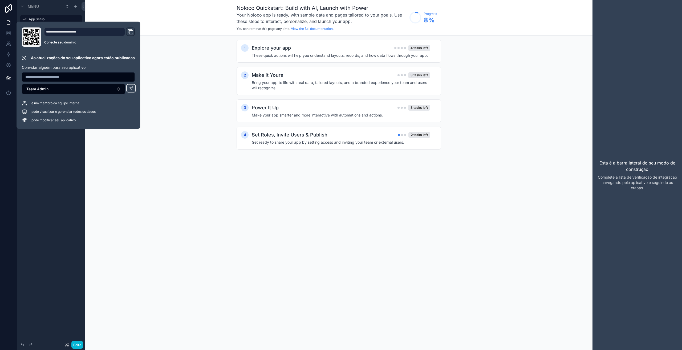
click at [164, 179] on div "Noloco Quickstart: Build with AI, Launch with Power Your Noloco app is ready, w…" at bounding box center [338, 175] width 507 height 350
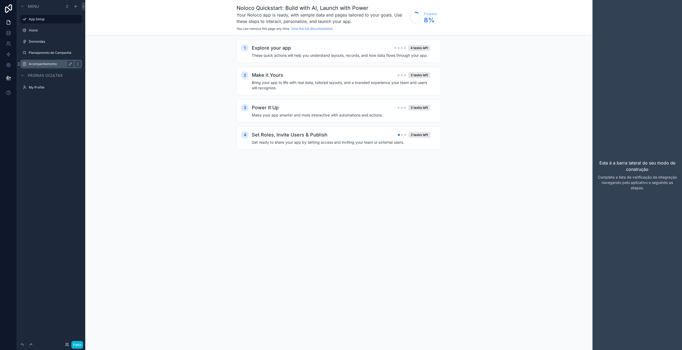
click at [36, 65] on label "Acompanhamento" at bounding box center [50, 64] width 43 height 4
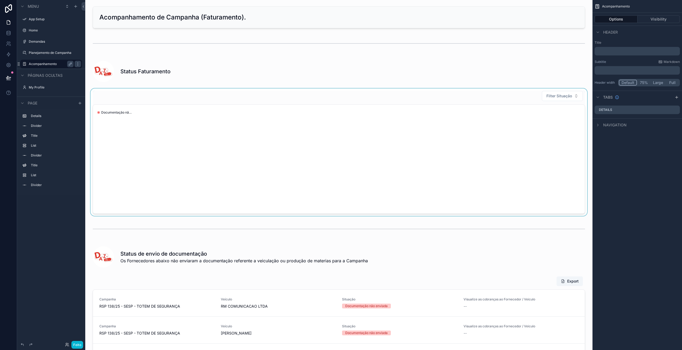
click at [381, 141] on div "conteúdo rolável" at bounding box center [339, 151] width 499 height 127
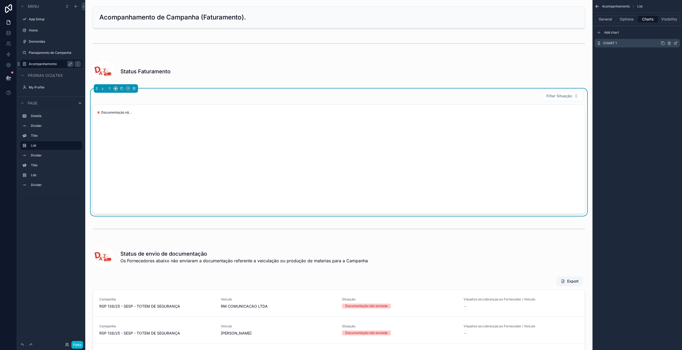
click at [621, 44] on div "Chart 1" at bounding box center [637, 43] width 85 height 9
click at [675, 44] on icon "conteúdo rolável" at bounding box center [676, 43] width 4 height 4
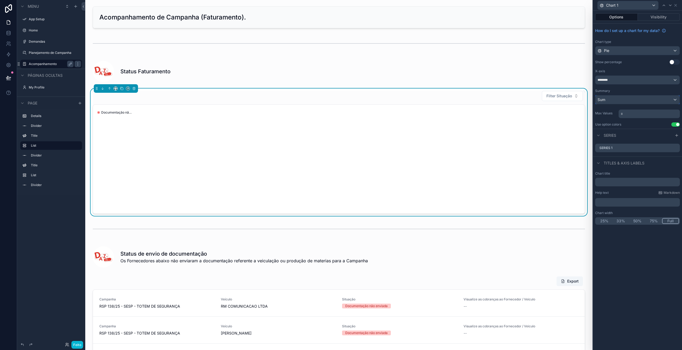
click at [622, 99] on div "Sum" at bounding box center [638, 99] width 84 height 9
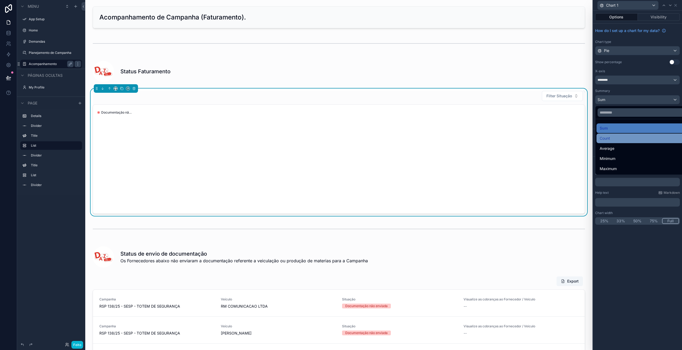
click at [610, 138] on div "Count" at bounding box center [644, 138] width 88 height 6
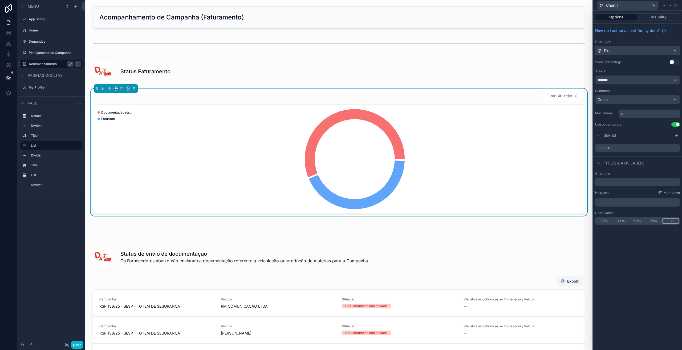
click at [625, 50] on div "Pie" at bounding box center [638, 50] width 84 height 9
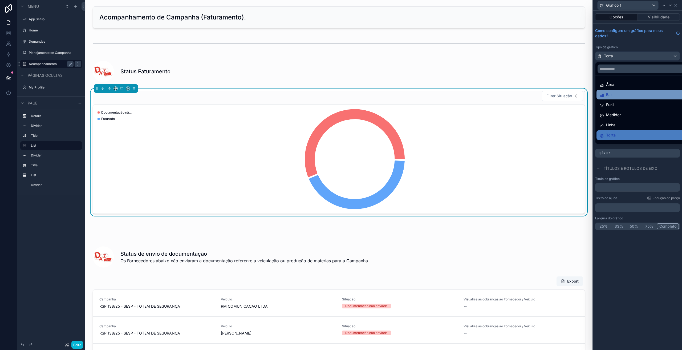
click at [610, 93] on font "Bar" at bounding box center [609, 94] width 6 height 5
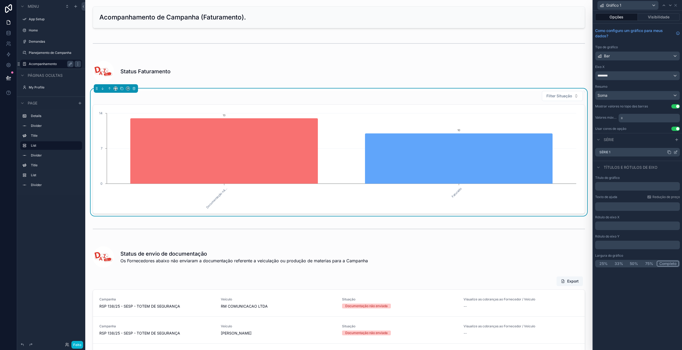
click at [677, 153] on icon at bounding box center [676, 152] width 4 height 4
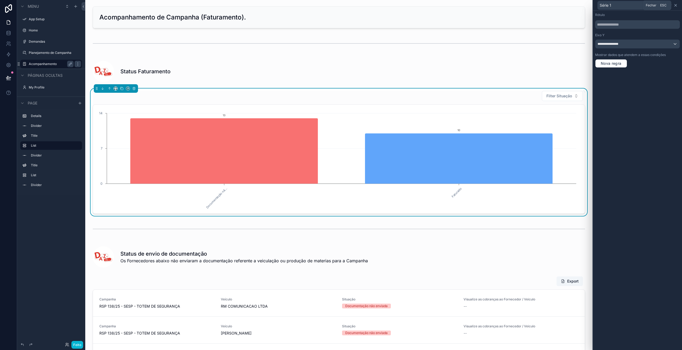
click at [676, 6] on icon at bounding box center [676, 5] width 4 height 4
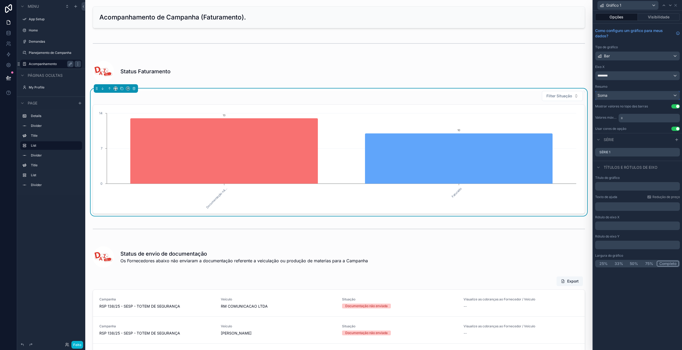
click at [612, 95] on div "Soma" at bounding box center [638, 95] width 84 height 9
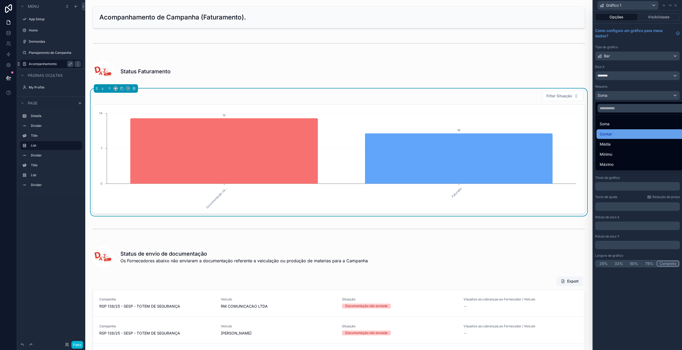
click at [608, 133] on font "Contar" at bounding box center [606, 134] width 13 height 5
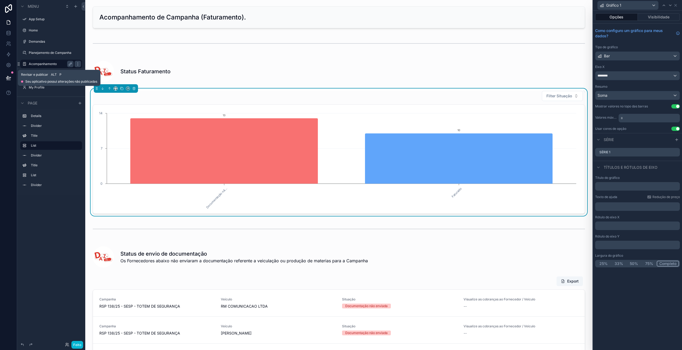
click at [8, 78] on icon at bounding box center [8, 77] width 5 height 5
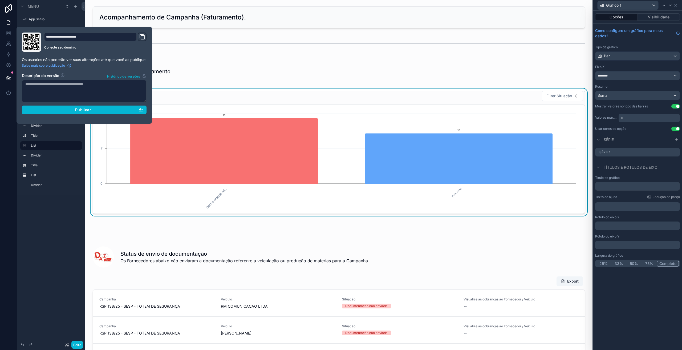
click at [68, 116] on div "**********" at bounding box center [84, 75] width 129 height 85
click at [64, 112] on div "Publicar" at bounding box center [84, 109] width 118 height 5
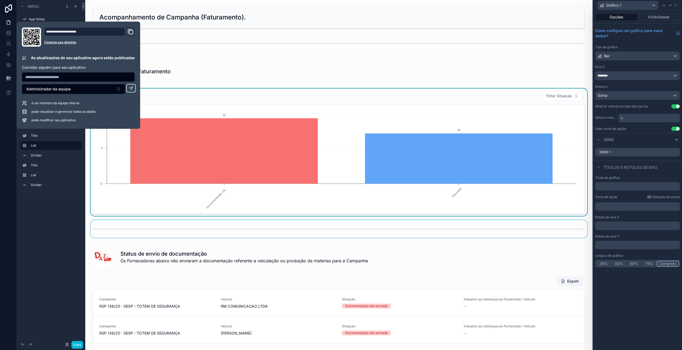
click at [141, 221] on div "conteúdo rolável" at bounding box center [339, 229] width 499 height 18
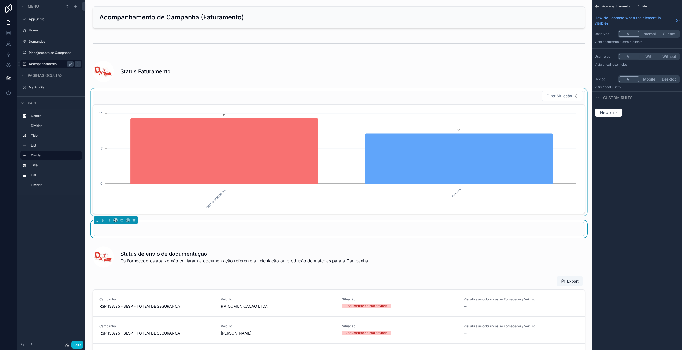
click at [370, 129] on div "conteúdo rolável" at bounding box center [339, 151] width 499 height 127
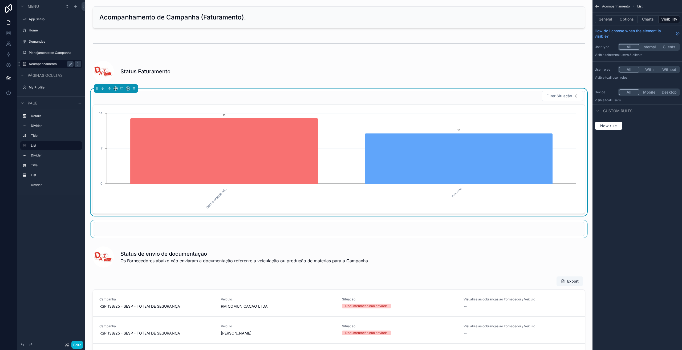
click at [502, 102] on div "Filter Situação Documentação nã... Faturado 0 7 14 13 10" at bounding box center [339, 152] width 492 height 123
click at [644, 19] on button "Charts" at bounding box center [648, 18] width 21 height 7
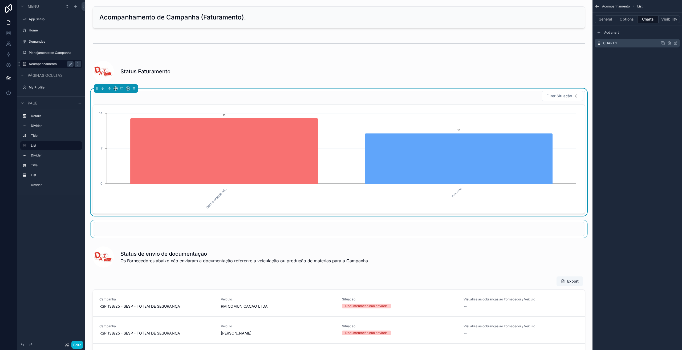
click at [677, 44] on icon "conteúdo rolável" at bounding box center [675, 43] width 2 height 2
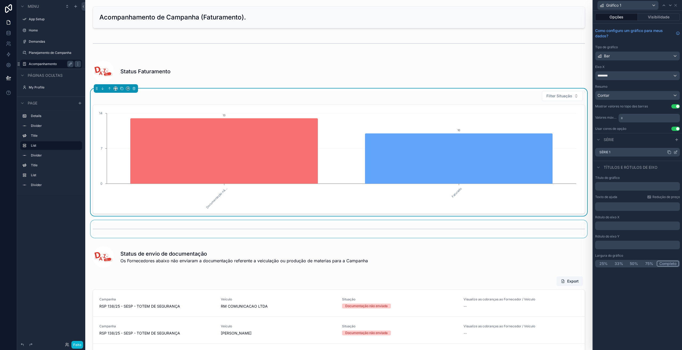
click at [676, 152] on icon at bounding box center [676, 152] width 4 height 4
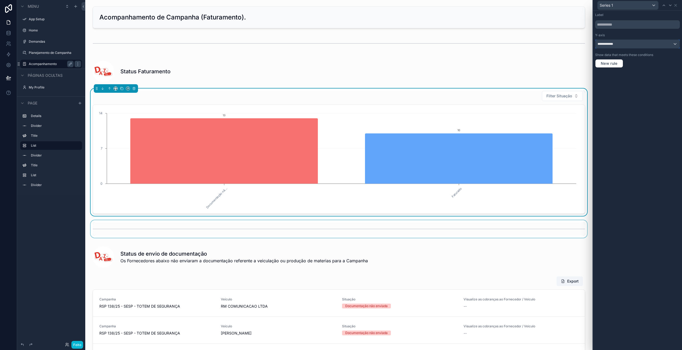
click at [620, 45] on div "**********" at bounding box center [638, 44] width 84 height 9
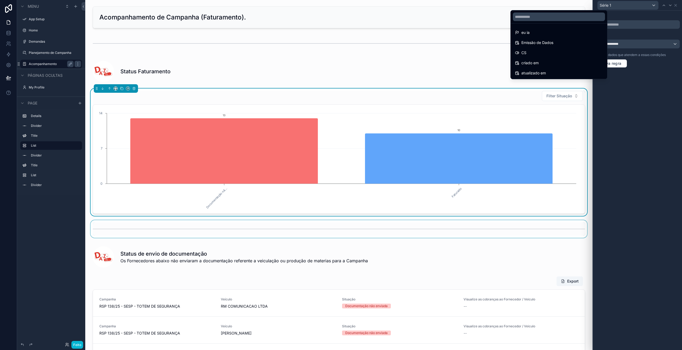
click at [620, 45] on div at bounding box center [637, 175] width 89 height 350
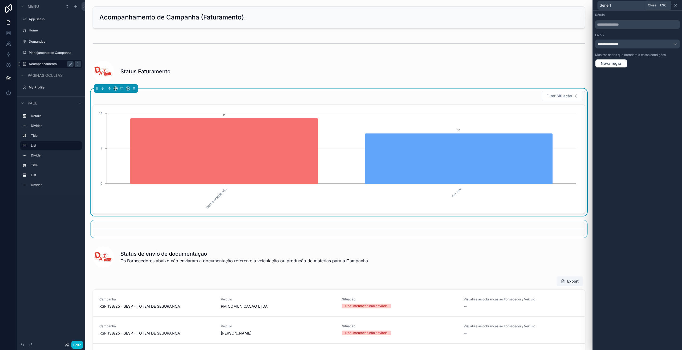
click at [676, 5] on icon at bounding box center [676, 5] width 4 height 4
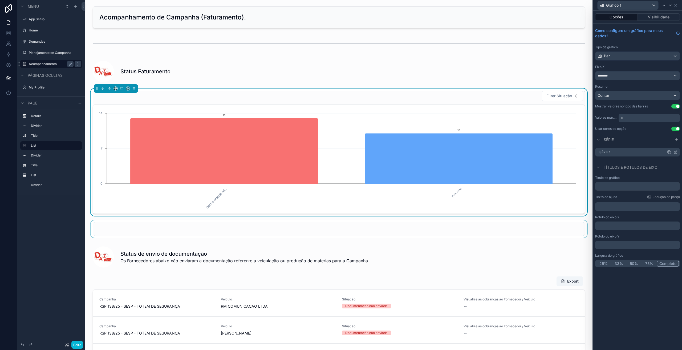
click at [676, 153] on icon at bounding box center [676, 152] width 2 height 2
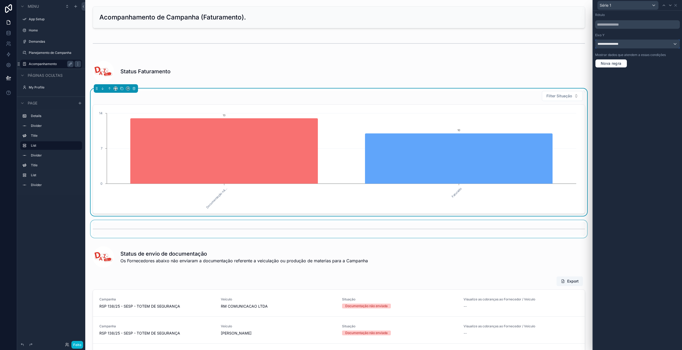
click at [617, 42] on font "**********" at bounding box center [608, 43] width 21 height 3
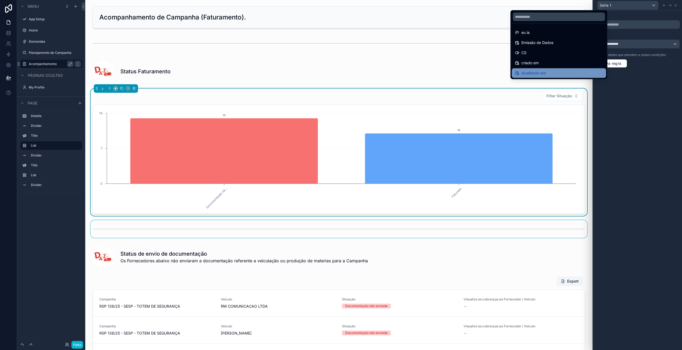
click at [540, 76] on font "atualizado em" at bounding box center [533, 73] width 25 height 6
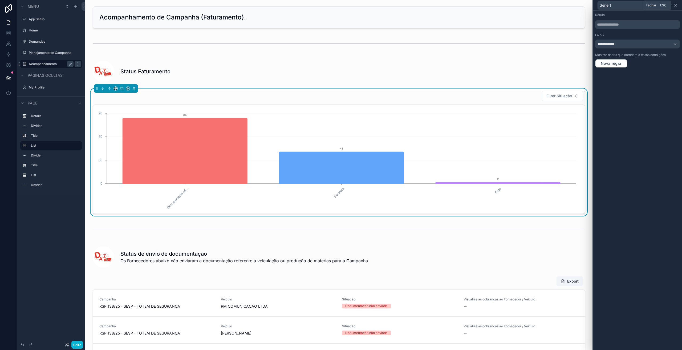
click at [677, 5] on icon at bounding box center [676, 5] width 4 height 4
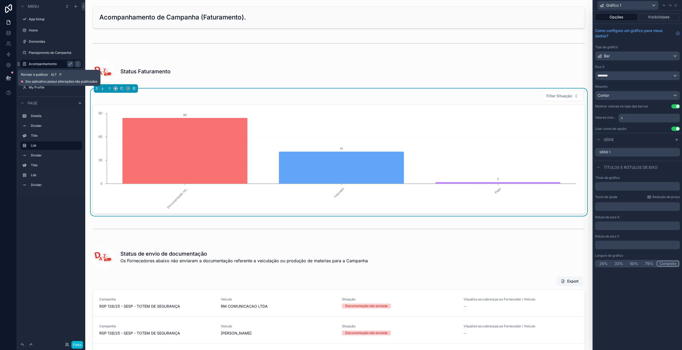
click at [9, 78] on icon at bounding box center [8, 77] width 5 height 3
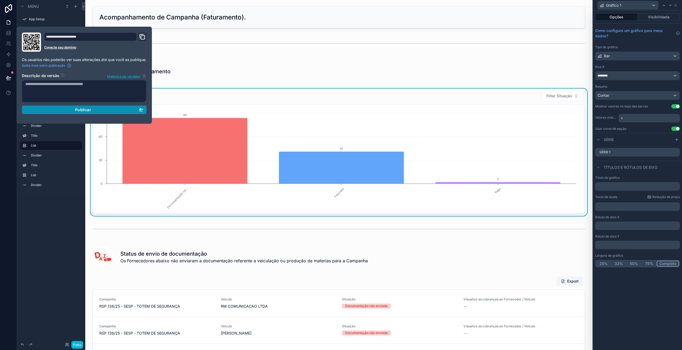
click at [112, 109] on div "Publicar" at bounding box center [84, 109] width 118 height 5
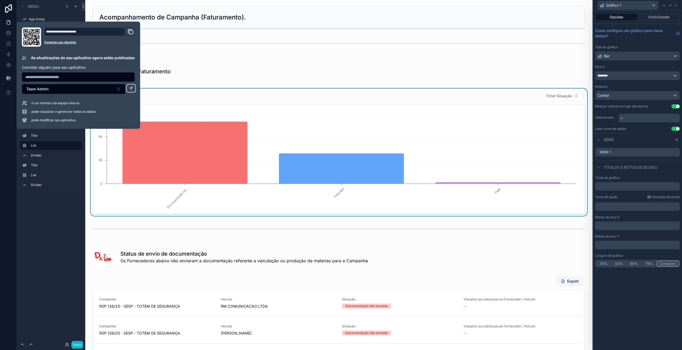
click at [17, 228] on div at bounding box center [8, 175] width 17 height 350
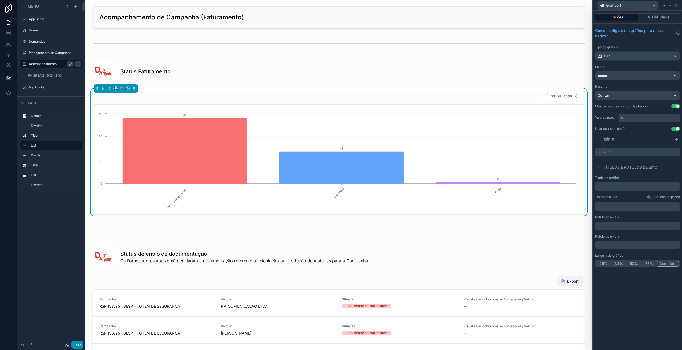
click at [77, 347] on button "Feito" at bounding box center [77, 345] width 12 height 8
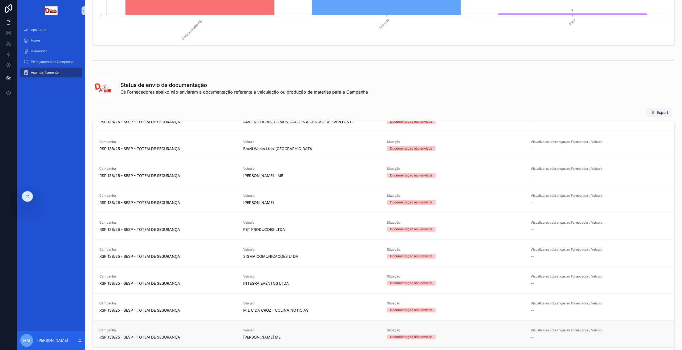
scroll to position [498, 0]
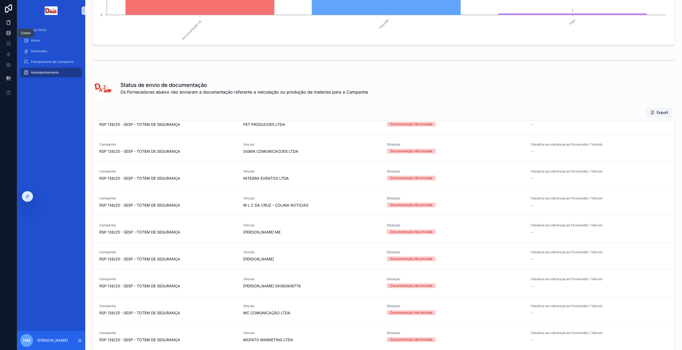
click at [9, 34] on icon at bounding box center [8, 33] width 3 height 2
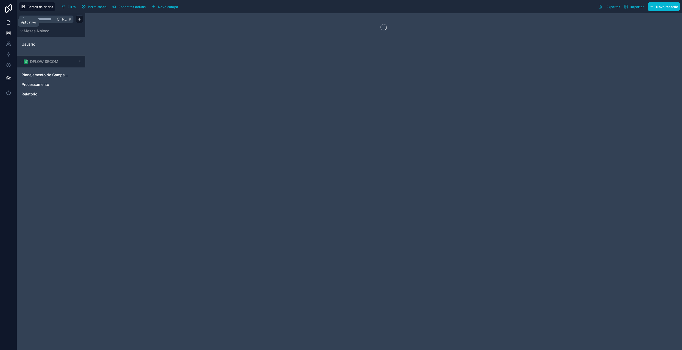
click at [6, 24] on icon at bounding box center [8, 22] width 5 height 5
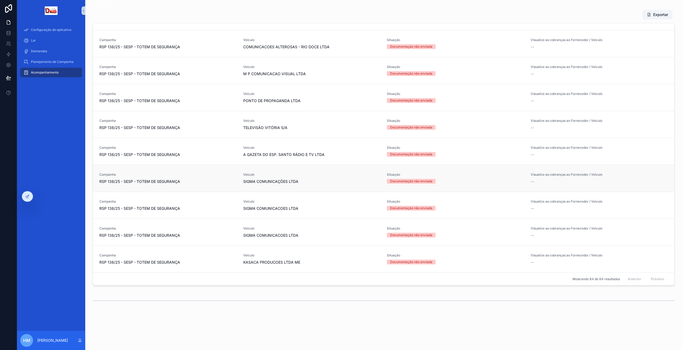
scroll to position [269, 0]
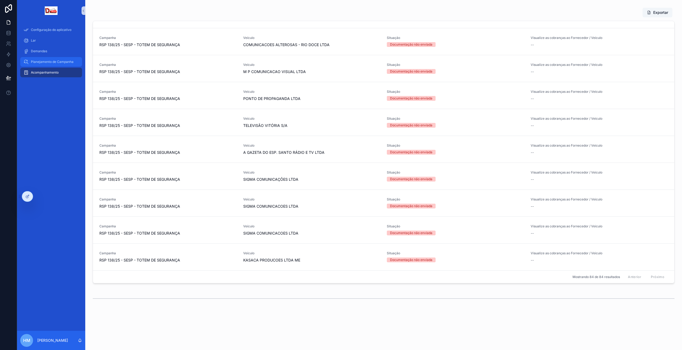
click at [41, 59] on div "Planejamento de Campanha" at bounding box center [50, 62] width 55 height 9
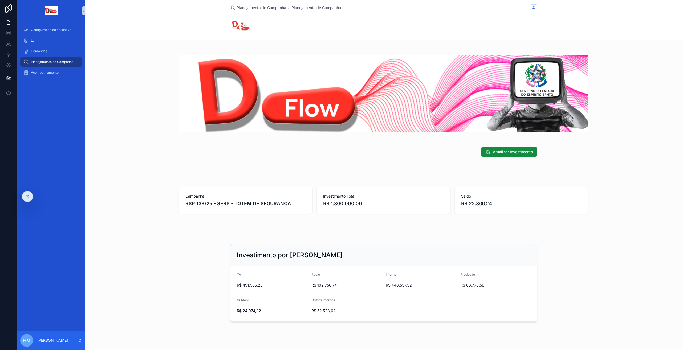
click at [250, 112] on img "conteúdo rolável" at bounding box center [383, 93] width 409 height 77
click at [29, 197] on icon at bounding box center [27, 196] width 4 height 4
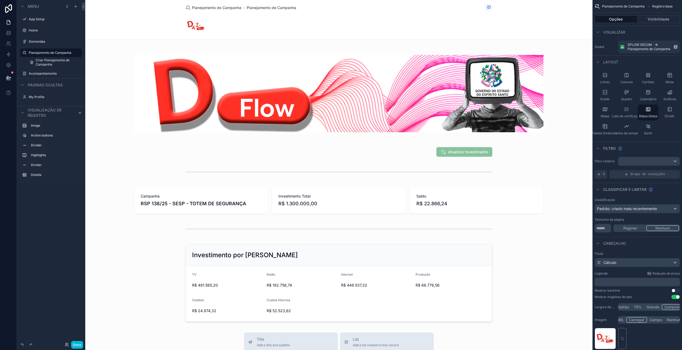
click at [291, 101] on div "conteúdo rolável" at bounding box center [338, 282] width 507 height 565
click at [245, 98] on div "conteúdo rolável" at bounding box center [338, 93] width 507 height 94
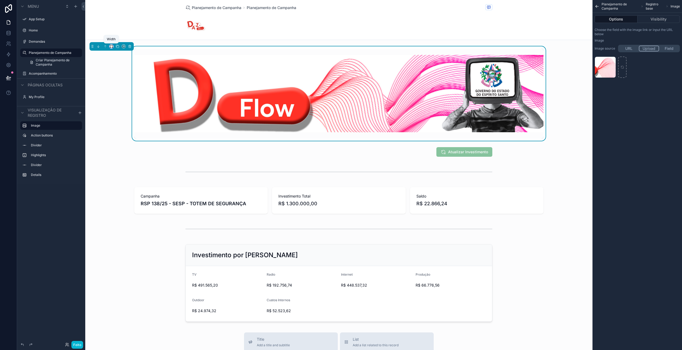
click at [112, 46] on icon "conteúdo rolável" at bounding box center [111, 45] width 2 height 1
click at [116, 104] on span "Full width" at bounding box center [122, 102] width 17 height 6
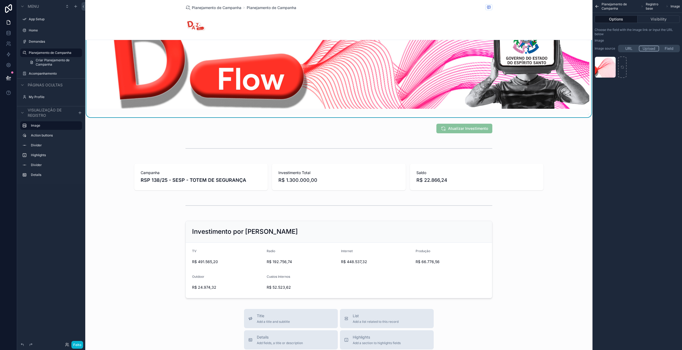
scroll to position [45, 0]
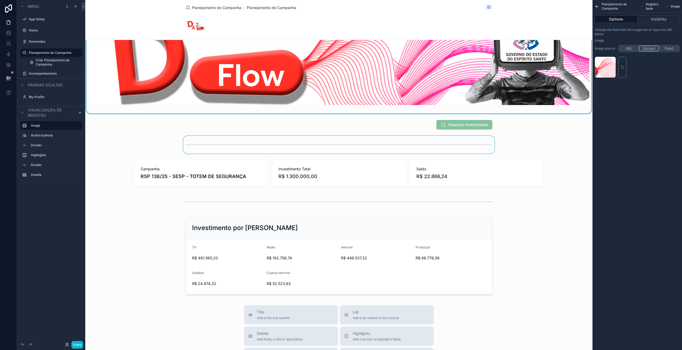
click at [205, 146] on div "conteúdo rolável" at bounding box center [338, 145] width 507 height 18
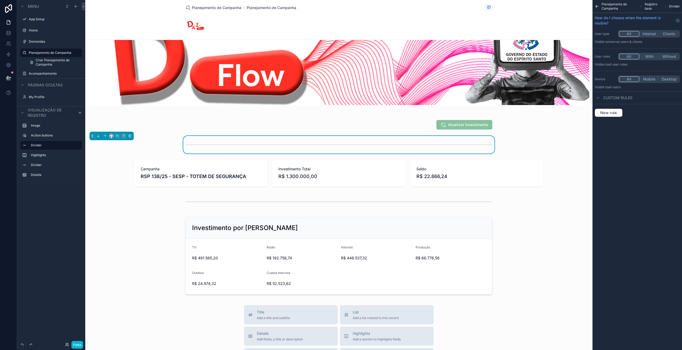
click at [113, 136] on icon "conteúdo rolável" at bounding box center [112, 136] width 1 height 1
click at [124, 203] on span "Large" at bounding box center [119, 201] width 10 height 6
click at [112, 137] on icon "conteúdo rolável" at bounding box center [112, 137] width 1 height 0
click at [124, 194] on span "Full width" at bounding box center [122, 191] width 17 height 6
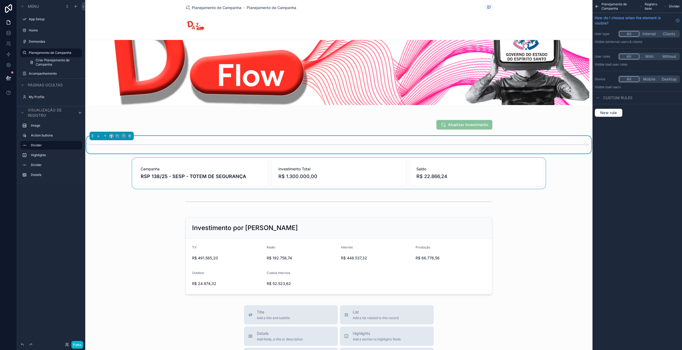
click at [206, 182] on div "conteúdo rolável" at bounding box center [338, 173] width 507 height 31
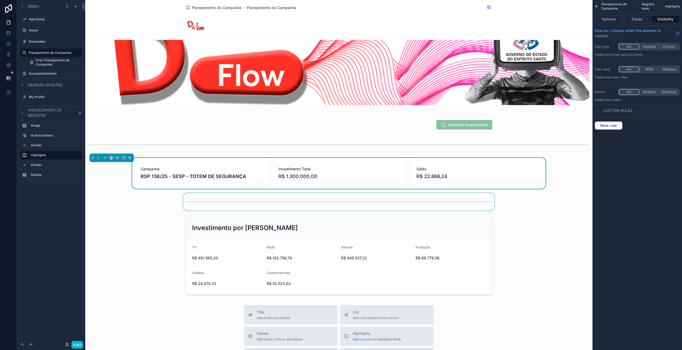
click at [213, 197] on div "conteúdo rolável" at bounding box center [338, 202] width 507 height 18
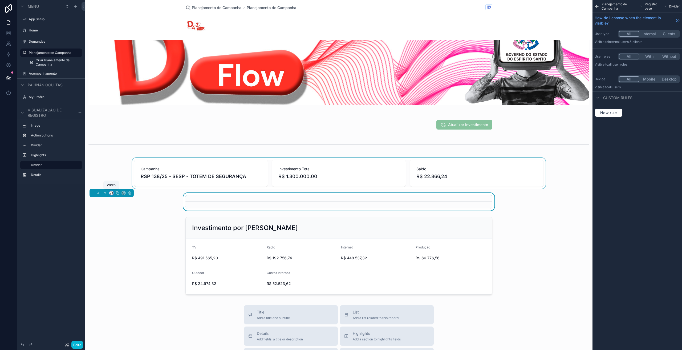
click at [113, 192] on icon "conteúdo rolável" at bounding box center [112, 193] width 4 height 4
click at [120, 248] on span "Full width" at bounding box center [122, 248] width 17 height 6
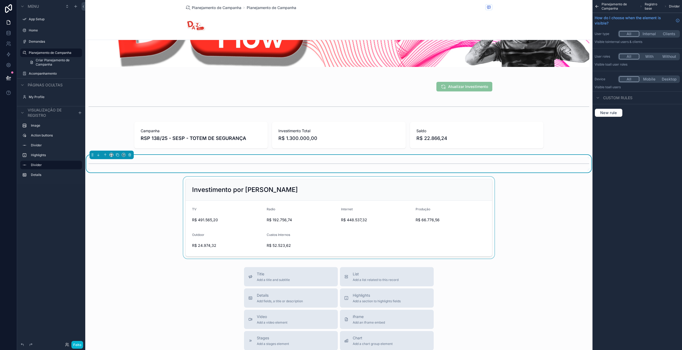
scroll to position [98, 0]
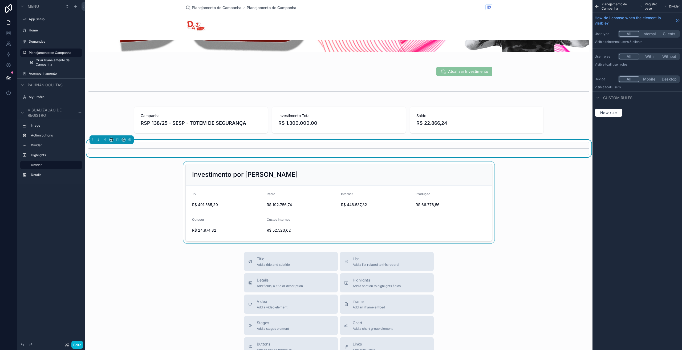
click at [205, 195] on div "conteúdo rolável" at bounding box center [338, 202] width 507 height 82
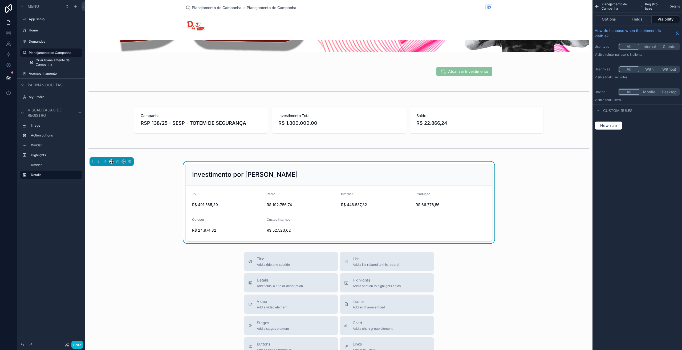
click at [109, 159] on div "conteúdo rolável" at bounding box center [111, 161] width 4 height 4
click at [110, 160] on icon "conteúdo rolável" at bounding box center [112, 162] width 4 height 4
click at [124, 216] on span "Full width" at bounding box center [122, 217] width 17 height 6
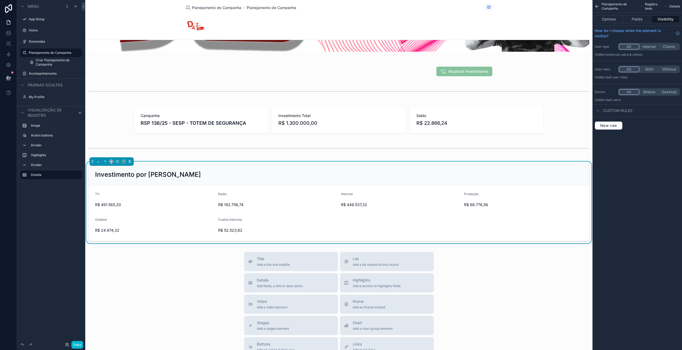
click at [166, 274] on div "Title Add a title and subtitle List Add a list related to this record Details A…" at bounding box center [338, 347] width 507 height 190
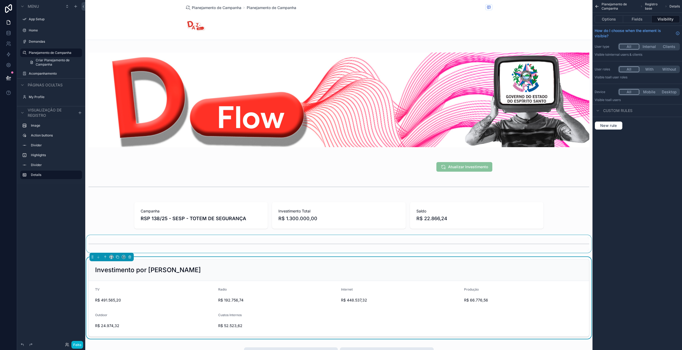
scroll to position [0, 0]
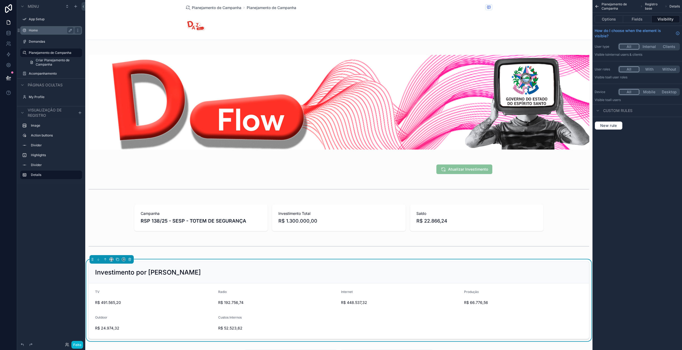
click at [34, 31] on label "Home" at bounding box center [50, 30] width 43 height 4
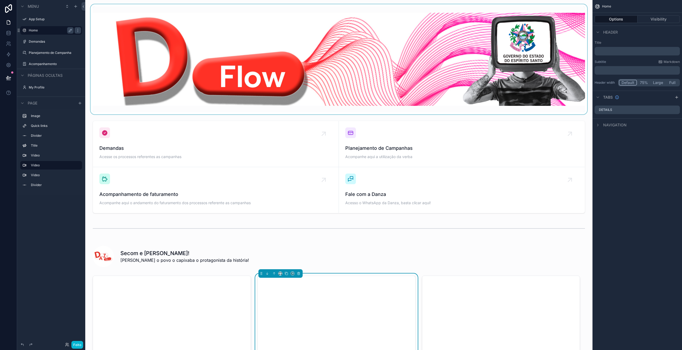
click at [191, 87] on div "conteúdo rolável" at bounding box center [339, 59] width 499 height 110
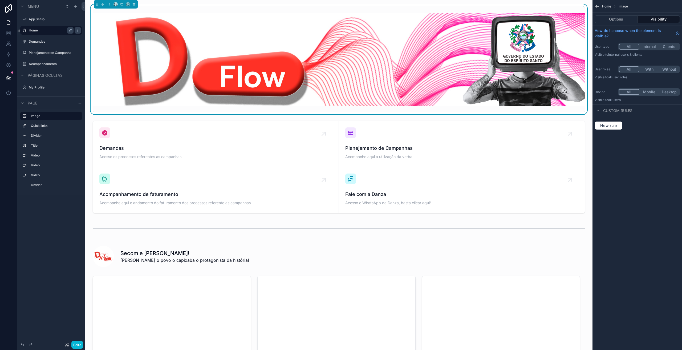
click at [118, 5] on div "conteúdo rolável" at bounding box center [116, 4] width 44 height 9
click at [117, 5] on icon "conteúdo rolável" at bounding box center [117, 5] width 1 height 1
click at [38, 39] on div "conteúdo rolável" at bounding box center [341, 175] width 682 height 350
click at [38, 43] on label "Demandas" at bounding box center [50, 41] width 43 height 4
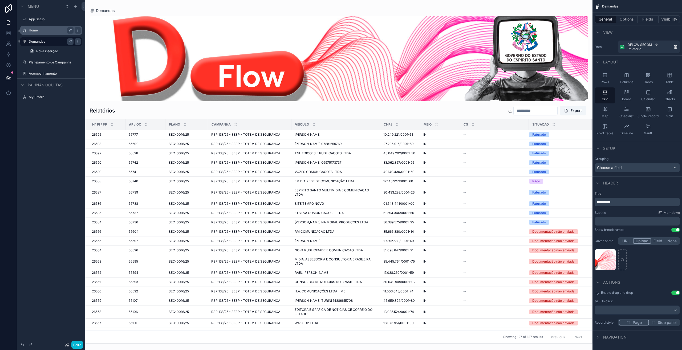
click at [286, 13] on div "conteúdo rolável" at bounding box center [338, 175] width 507 height 350
click at [193, 59] on div "conteúdo rolável" at bounding box center [339, 58] width 499 height 85
click at [40, 63] on label "Planejamento de Campanha" at bounding box center [50, 62] width 43 height 4
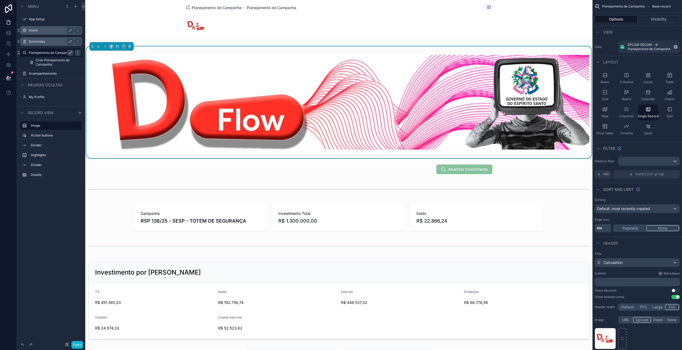
click at [135, 211] on div "conteúdo rolável" at bounding box center [338, 291] width 507 height 582
click at [42, 74] on label "Acompanhamento" at bounding box center [50, 73] width 43 height 4
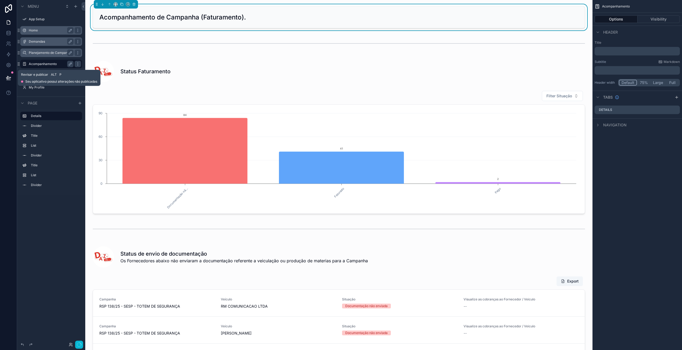
click at [8, 78] on icon at bounding box center [8, 77] width 5 height 5
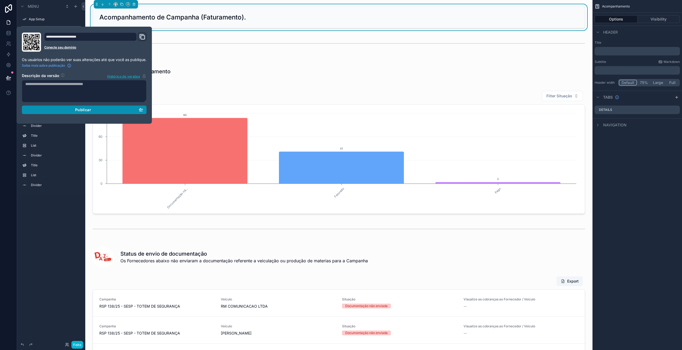
click at [58, 111] on div "Publicar" at bounding box center [84, 109] width 118 height 5
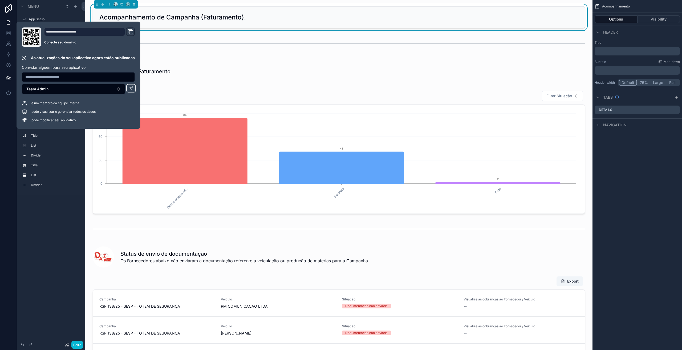
click at [47, 228] on div "Menu App Setup Home Demandas Planejamento de Campanha Acompanhamento Páginas oc…" at bounding box center [51, 171] width 68 height 343
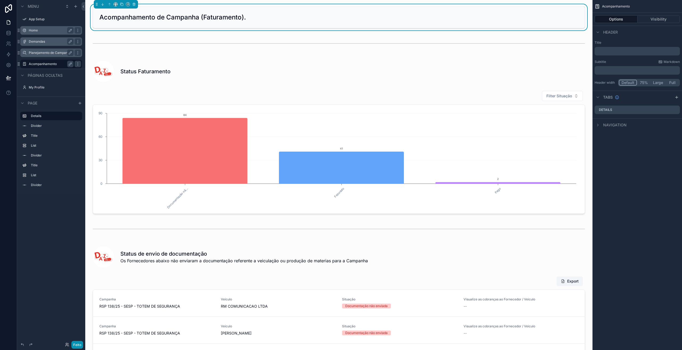
click at [76, 347] on button "Feito" at bounding box center [77, 345] width 12 height 8
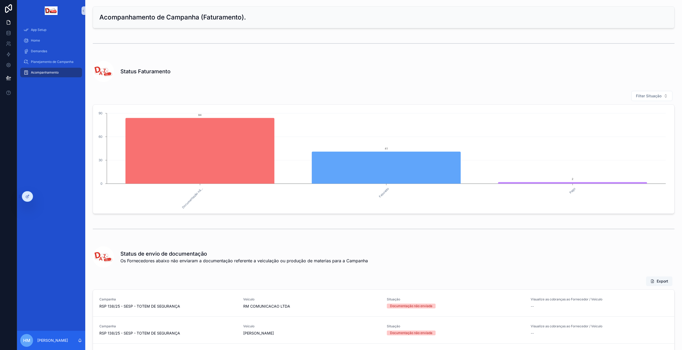
click at [257, 43] on div "conteúdo rolável" at bounding box center [384, 43] width 582 height 13
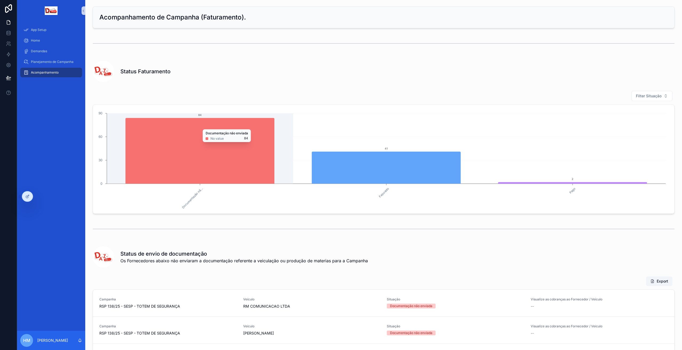
scroll to position [9, 0]
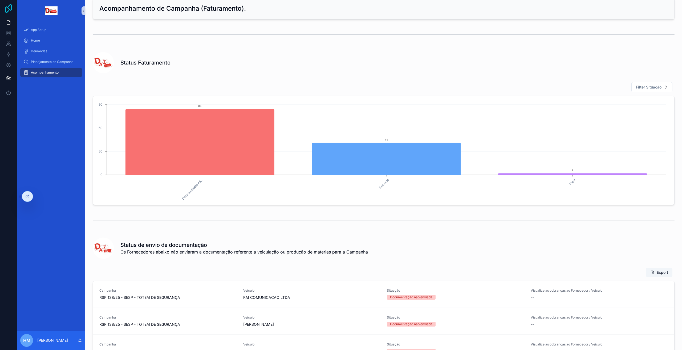
click at [9, 9] on icon at bounding box center [8, 8] width 7 height 9
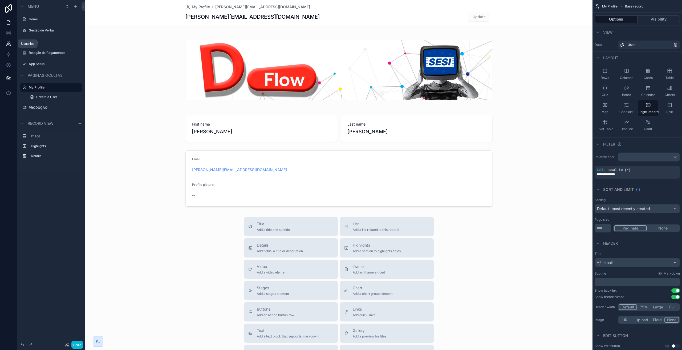
click at [9, 43] on icon at bounding box center [8, 43] width 2 height 2
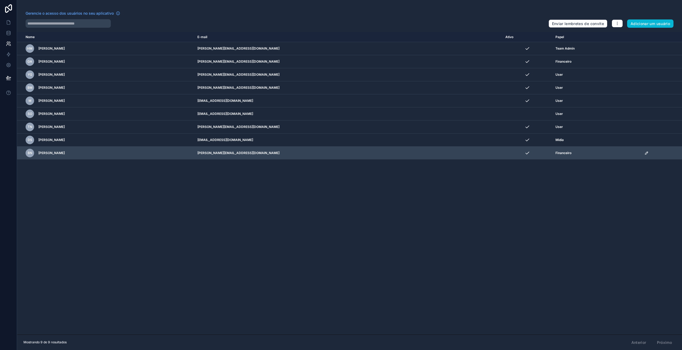
click at [645, 153] on icon "conteúdo rolável" at bounding box center [647, 153] width 4 height 4
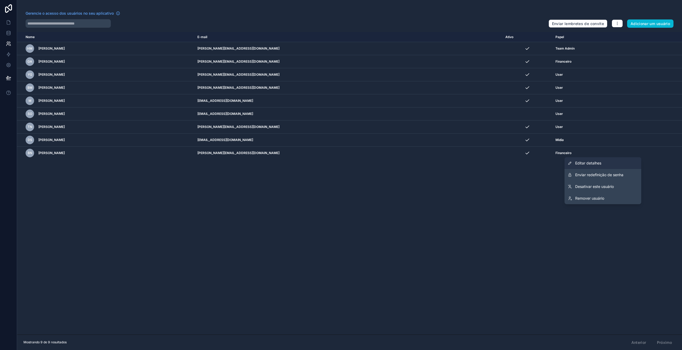
click at [584, 161] on font "Editar detalhes" at bounding box center [588, 163] width 26 height 5
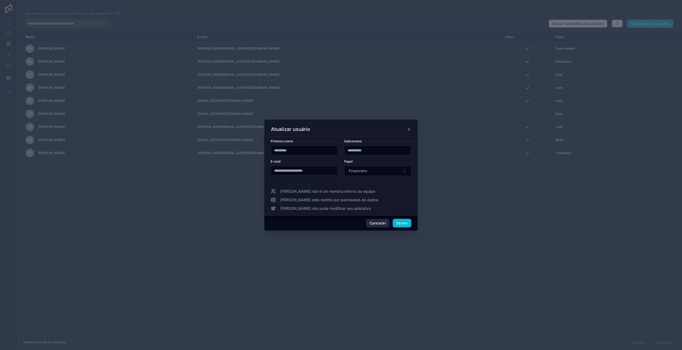
click at [387, 224] on button "Cancelar" at bounding box center [377, 223] width 23 height 9
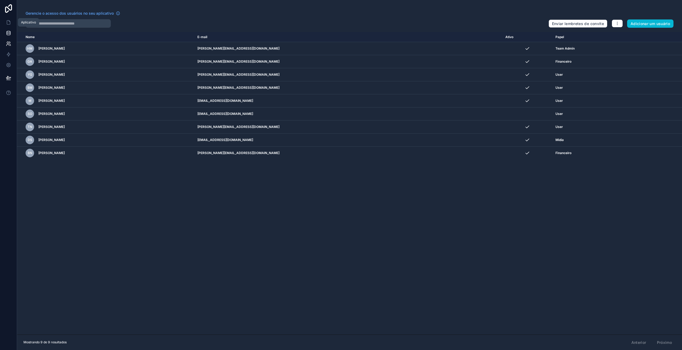
click at [9, 23] on icon at bounding box center [8, 22] width 5 height 5
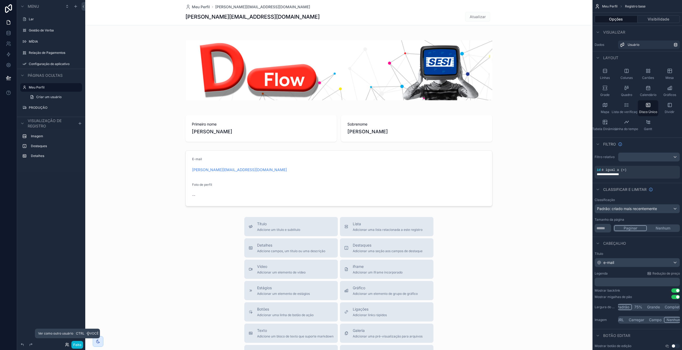
click at [67, 344] on icon at bounding box center [67, 344] width 4 height 4
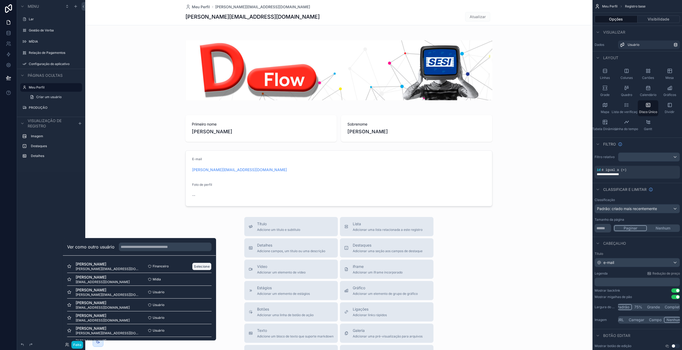
click at [197, 267] on font "Selecione" at bounding box center [202, 266] width 16 height 4
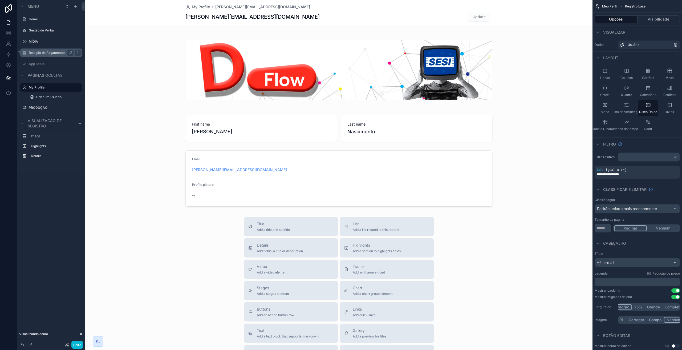
click at [36, 51] on label "Relação de Pagamentos" at bounding box center [50, 53] width 43 height 4
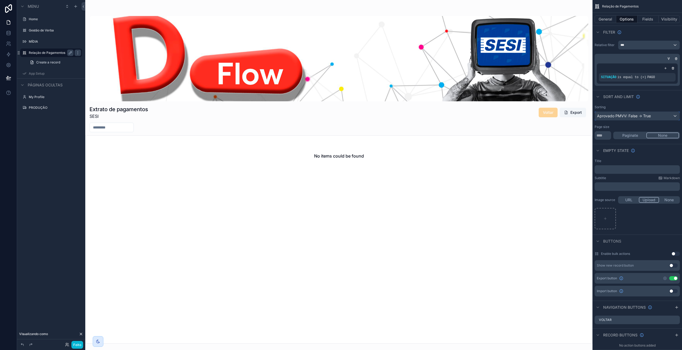
click at [648, 115] on div "Aprovado PMVV: False -> True" at bounding box center [637, 116] width 85 height 9
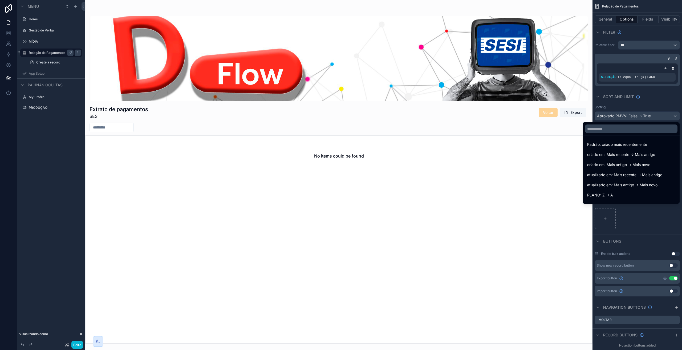
click at [648, 115] on div "conteúdo rolável" at bounding box center [341, 175] width 682 height 350
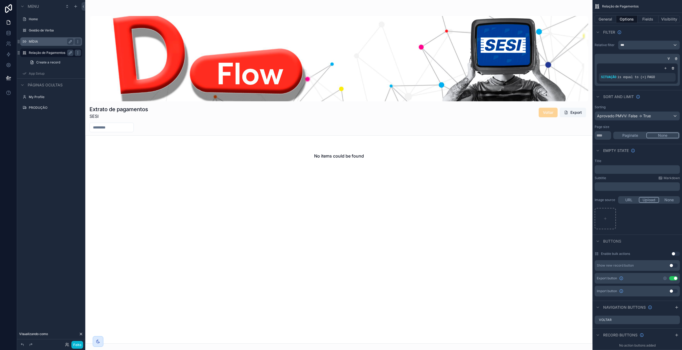
click at [36, 43] on label "MÍDIA" at bounding box center [50, 41] width 43 height 4
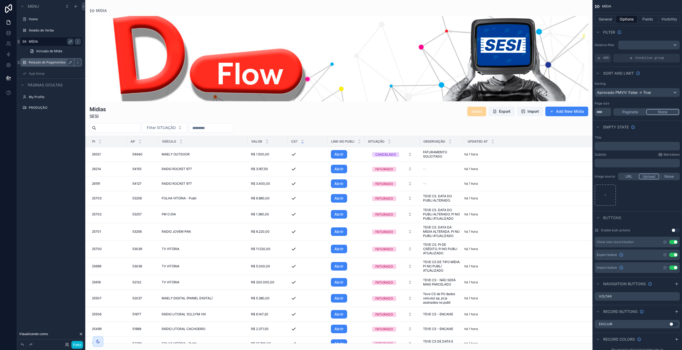
click at [301, 158] on div "conteúdo rolável" at bounding box center [338, 175] width 507 height 350
click at [268, 154] on span "R$ 1.500,00" at bounding box center [260, 154] width 18 height 4
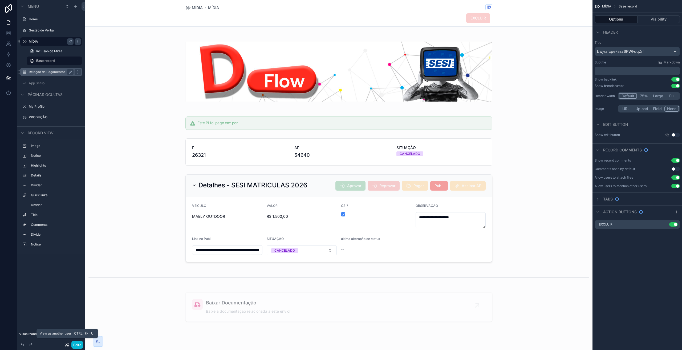
click at [67, 346] on icon at bounding box center [67, 344] width 4 height 4
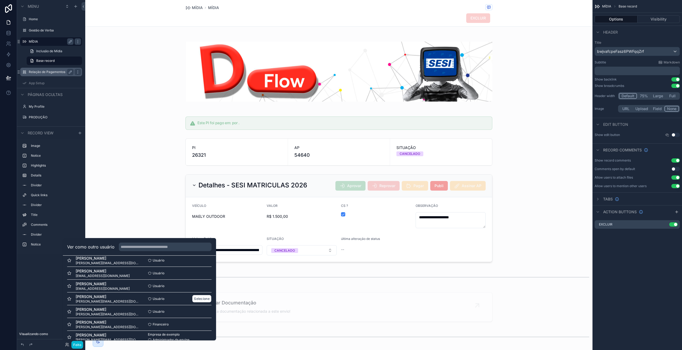
scroll to position [39, 0]
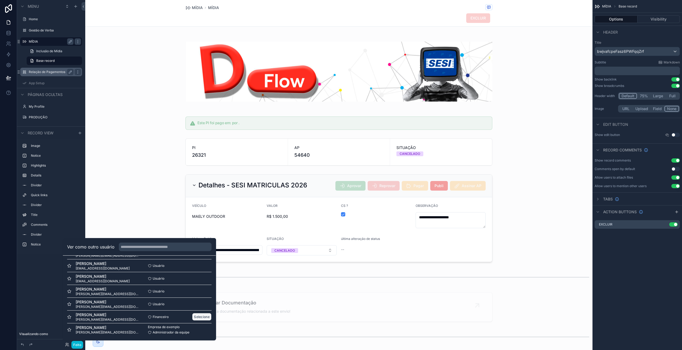
click at [192, 314] on button "Selecione" at bounding box center [201, 317] width 19 height 8
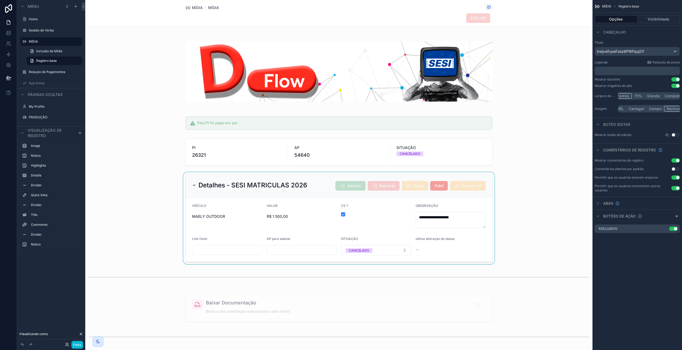
click at [197, 250] on div "conteúdo rolável" at bounding box center [338, 218] width 507 height 92
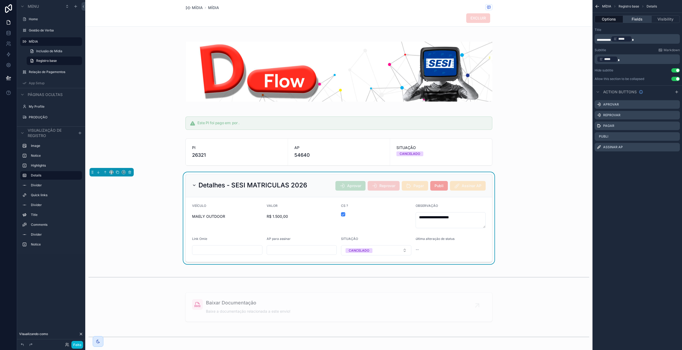
click at [638, 18] on button "Fields" at bounding box center [637, 18] width 28 height 7
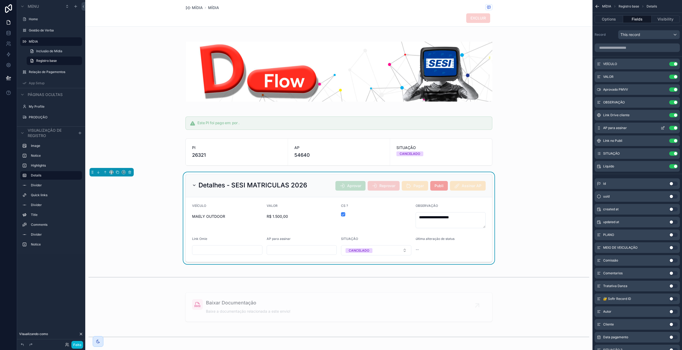
click at [662, 129] on icon "conteúdo rolável" at bounding box center [663, 128] width 4 height 4
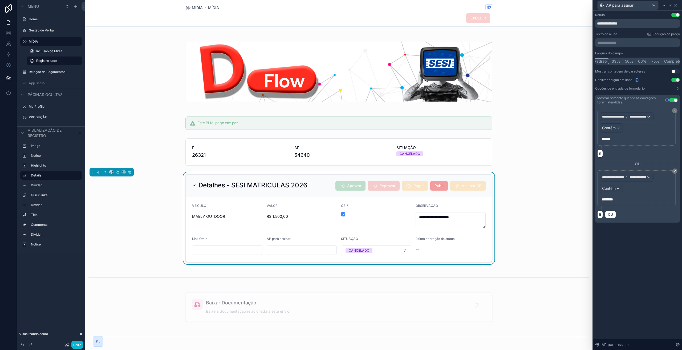
click at [616, 140] on p "******" at bounding box center [637, 138] width 70 height 5
drag, startPoint x: 615, startPoint y: 139, endPoint x: 600, endPoint y: 139, distance: 15.2
click at [600, 139] on div "******" at bounding box center [637, 139] width 74 height 9
click at [615, 141] on p "******" at bounding box center [637, 138] width 70 height 5
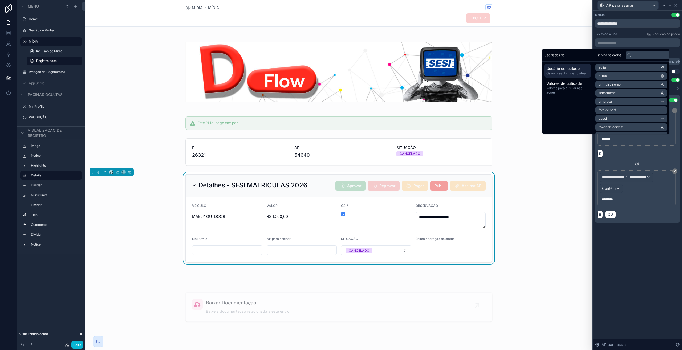
click at [606, 76] on font "e-mail" at bounding box center [604, 76] width 10 height 4
click at [613, 164] on div at bounding box center [613, 164] width 33 height 4
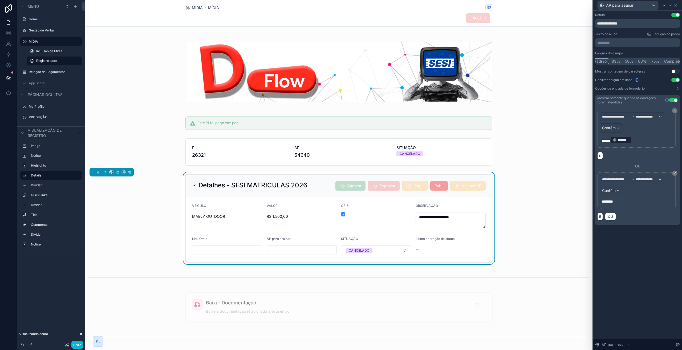
click at [626, 140] on font "******" at bounding box center [622, 140] width 9 height 4
click at [636, 139] on p "****** ****** ﻿ ﻿" at bounding box center [637, 140] width 70 height 9
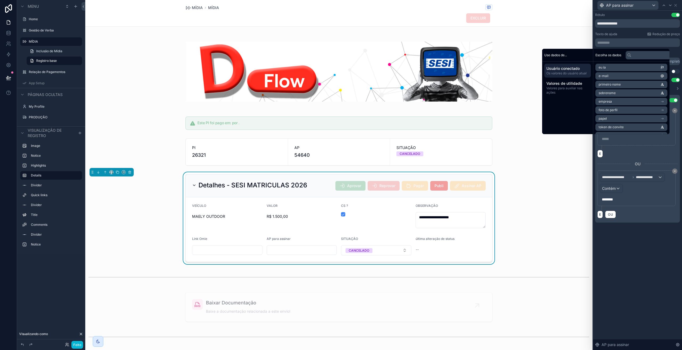
click at [611, 76] on li "e-mail" at bounding box center [632, 75] width 72 height 7
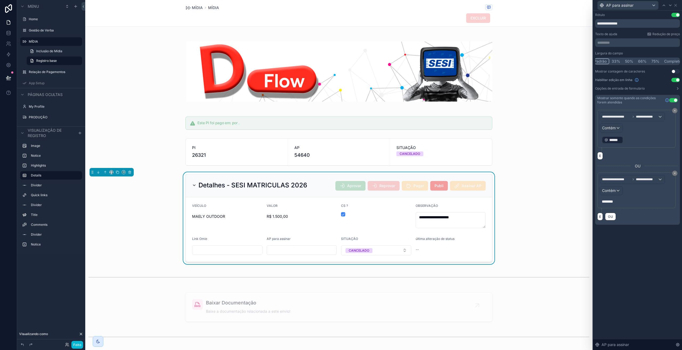
click at [632, 141] on p "﻿ ****** ﻿ ﻿" at bounding box center [637, 140] width 70 height 9
click at [636, 141] on p "﻿ ****** ﻿ ﻿" at bounding box center [637, 140] width 70 height 9
drag, startPoint x: 641, startPoint y: 140, endPoint x: 619, endPoint y: 138, distance: 22.7
click at [619, 138] on p "**********" at bounding box center [637, 138] width 70 height 5
click at [624, 138] on font "**********" at bounding box center [613, 139] width 22 height 4
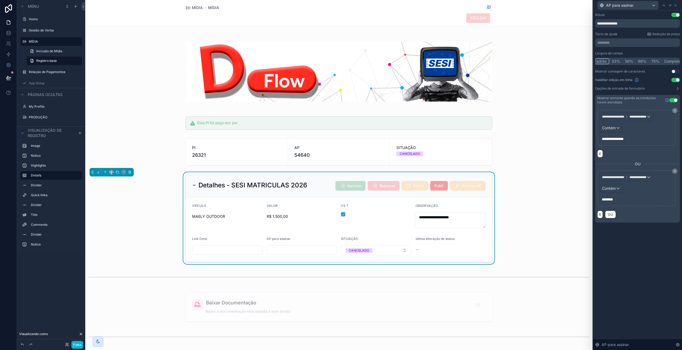
click at [624, 138] on font "**********" at bounding box center [613, 139] width 22 height 4
drag, startPoint x: 647, startPoint y: 139, endPoint x: 593, endPoint y: 143, distance: 53.4
click at [593, 143] on div "**********" at bounding box center [637, 123] width 89 height 225
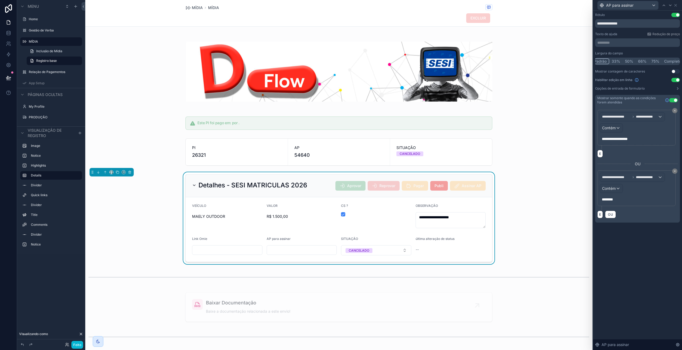
click at [639, 246] on div "**********" at bounding box center [637, 180] width 89 height 339
click at [64, 346] on div "Feito" at bounding box center [72, 345] width 21 height 8
click at [68, 345] on icon at bounding box center [67, 344] width 4 height 4
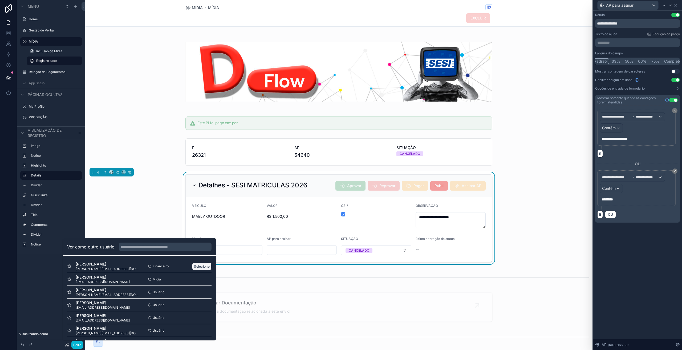
click at [194, 266] on font "Selecione" at bounding box center [202, 266] width 16 height 4
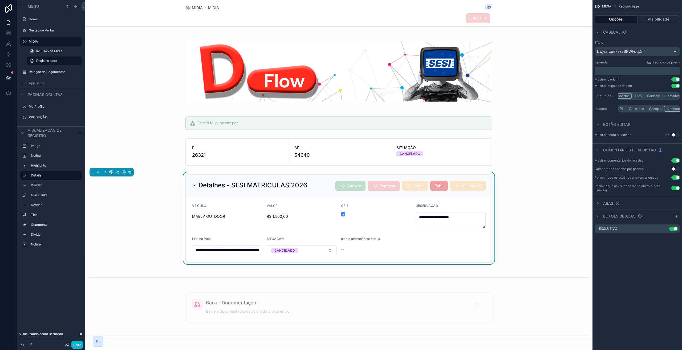
click at [235, 229] on form "**********" at bounding box center [339, 229] width 306 height 64
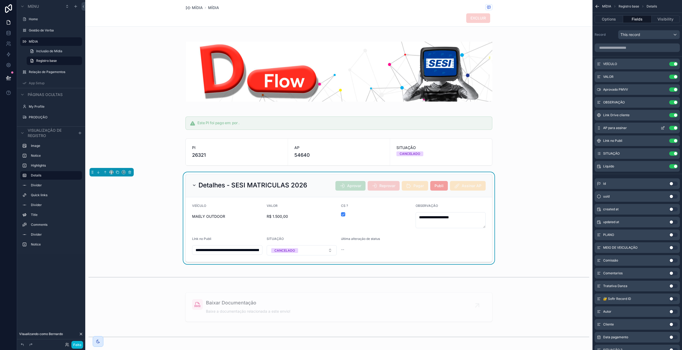
click at [663, 129] on icon "conteúdo rolável" at bounding box center [663, 128] width 2 height 2
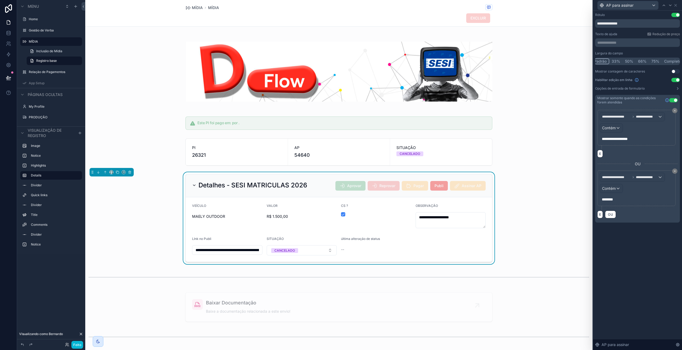
click at [624, 139] on font "**********" at bounding box center [615, 139] width 26 height 4
click at [635, 149] on div "**********" at bounding box center [637, 130] width 80 height 40
click at [628, 139] on font "**********" at bounding box center [615, 139] width 26 height 4
click at [624, 145] on div "**********" at bounding box center [637, 130] width 80 height 40
drag, startPoint x: 643, startPoint y: 139, endPoint x: 626, endPoint y: 138, distance: 16.3
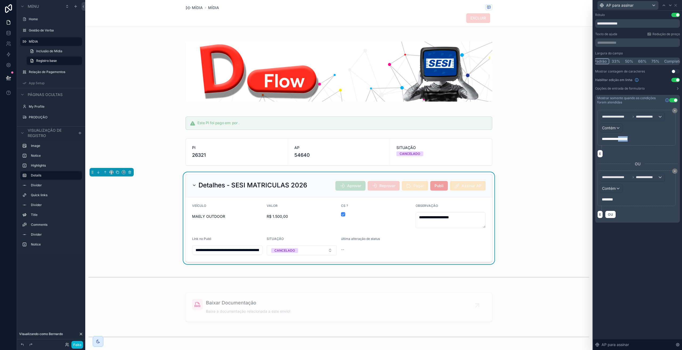
click at [626, 138] on p "**********" at bounding box center [637, 138] width 70 height 5
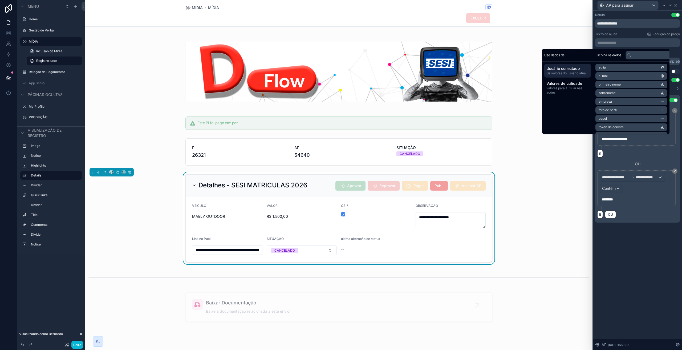
click at [641, 145] on div "**********" at bounding box center [636, 128] width 78 height 36
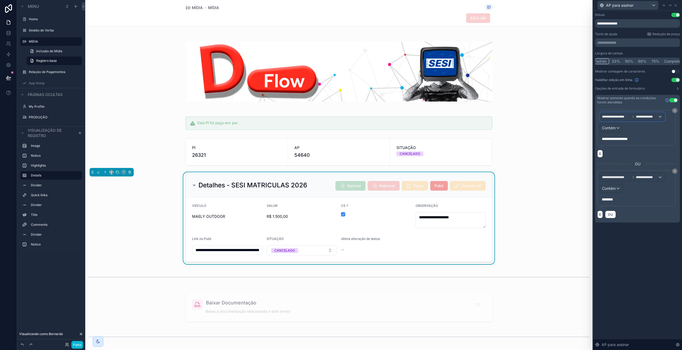
click at [644, 118] on font "**********" at bounding box center [644, 116] width 17 height 3
click at [633, 153] on font "Usuário conectado" at bounding box center [620, 155] width 33 height 5
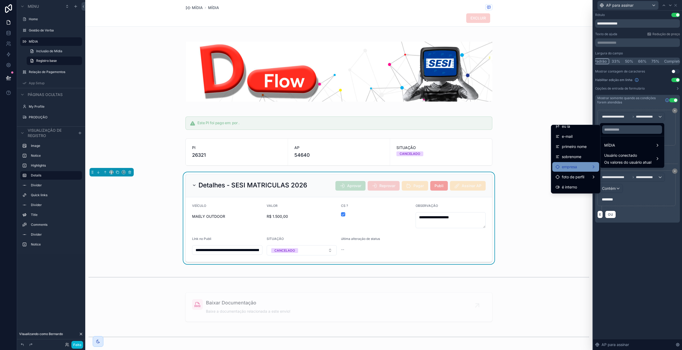
scroll to position [9, 0]
click at [572, 154] on font "sobrenome" at bounding box center [571, 152] width 19 height 5
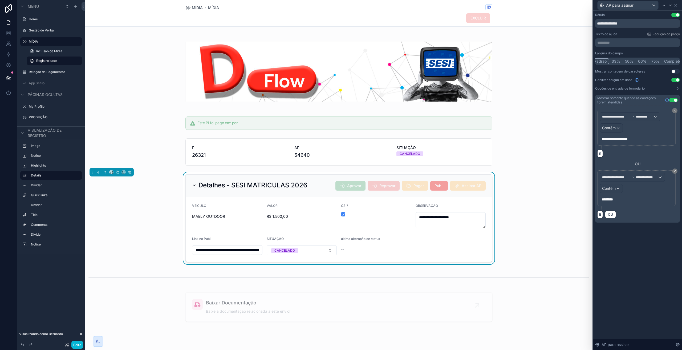
click at [619, 138] on font "**********" at bounding box center [615, 139] width 26 height 4
drag, startPoint x: 619, startPoint y: 138, endPoint x: 600, endPoint y: 136, distance: 19.0
click at [600, 136] on div "**********" at bounding box center [637, 139] width 74 height 9
click at [632, 272] on div "**********" at bounding box center [637, 180] width 89 height 339
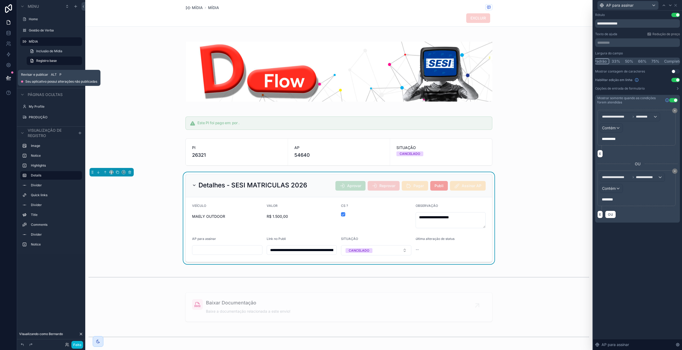
click at [10, 81] on button at bounding box center [9, 77] width 12 height 15
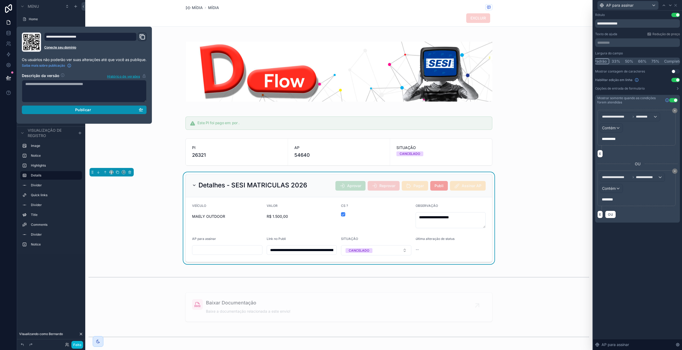
click at [56, 113] on button "Publicar" at bounding box center [84, 110] width 125 height 9
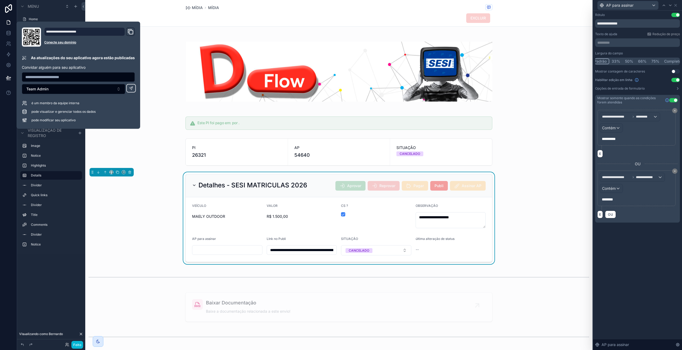
click at [156, 70] on div "conteúdo rolável" at bounding box center [338, 71] width 507 height 77
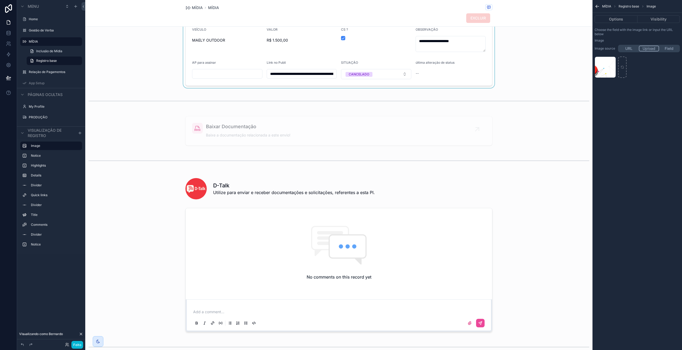
scroll to position [142, 0]
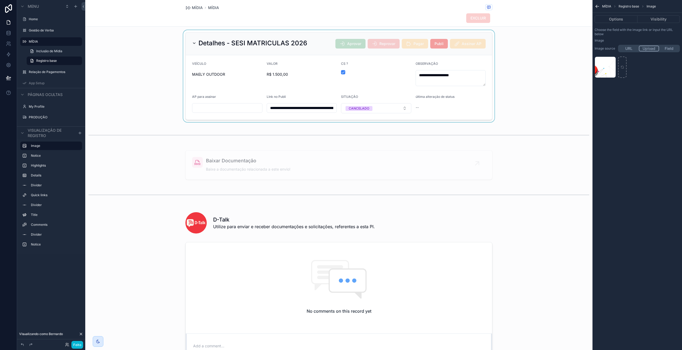
click at [244, 94] on div "conteúdo rolável" at bounding box center [338, 76] width 507 height 92
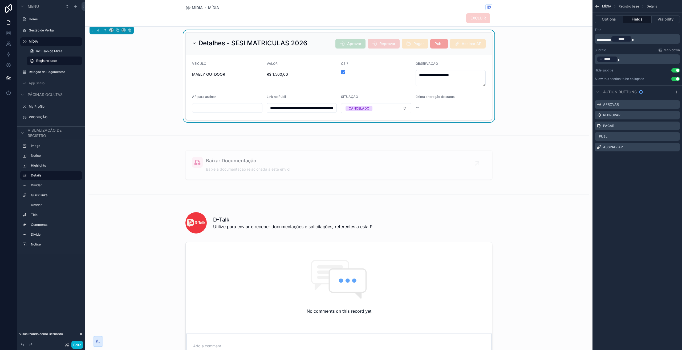
click at [642, 20] on button "Fields" at bounding box center [637, 18] width 28 height 7
click at [640, 22] on button "Fields" at bounding box center [637, 18] width 28 height 7
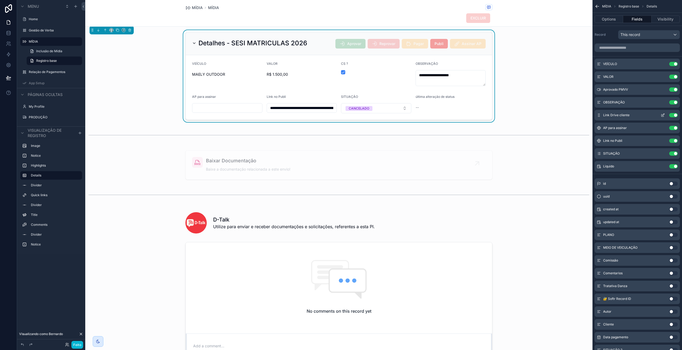
click at [663, 115] on icon "conteúdo rolável" at bounding box center [663, 115] width 4 height 4
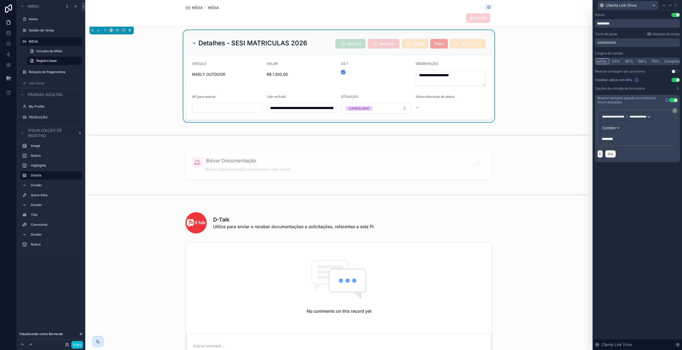
click at [644, 139] on p "********" at bounding box center [637, 138] width 70 height 5
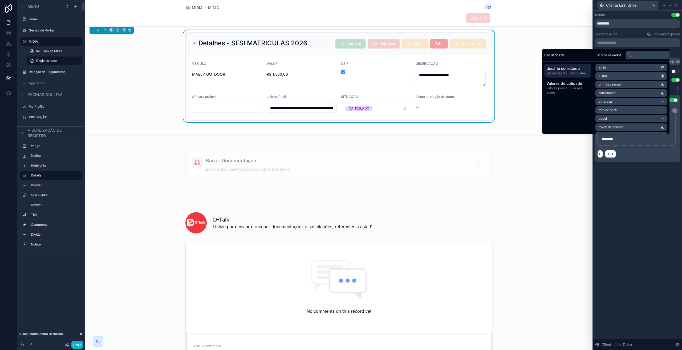
click at [638, 159] on div "**********" at bounding box center [637, 134] width 85 height 56
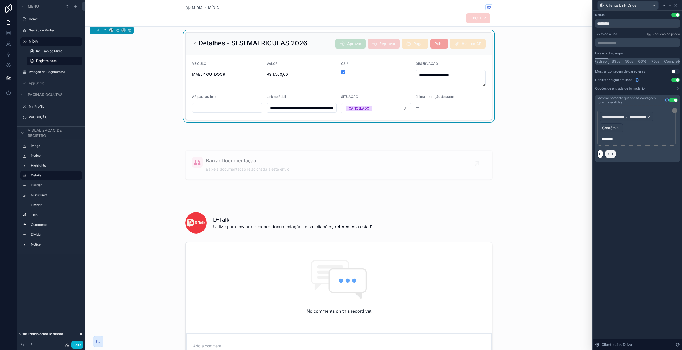
click at [611, 154] on font "OU" at bounding box center [610, 154] width 5 height 4
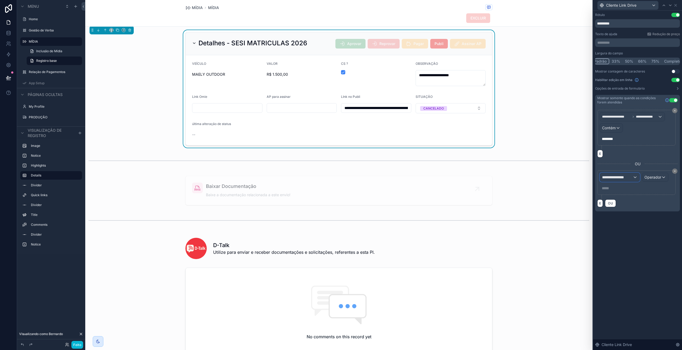
click at [624, 178] on font "**********" at bounding box center [613, 177] width 22 height 4
click at [623, 214] on font "Usuário conectado" at bounding box center [620, 215] width 33 height 5
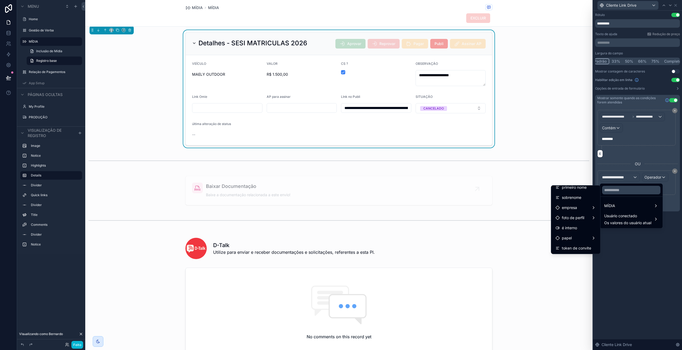
scroll to position [27, 0]
click at [640, 251] on div at bounding box center [637, 175] width 89 height 350
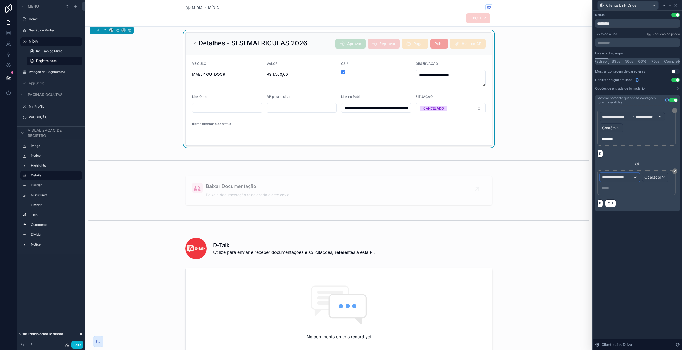
click at [624, 176] on font "**********" at bounding box center [613, 177] width 22 height 4
click at [631, 216] on font "Usuário conectado" at bounding box center [620, 215] width 33 height 5
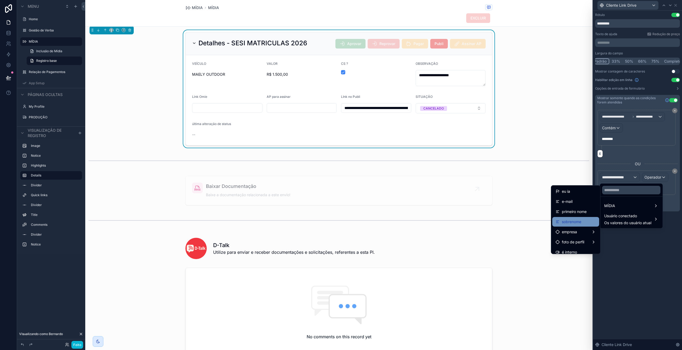
click at [572, 221] on font "sobrenome" at bounding box center [571, 221] width 19 height 5
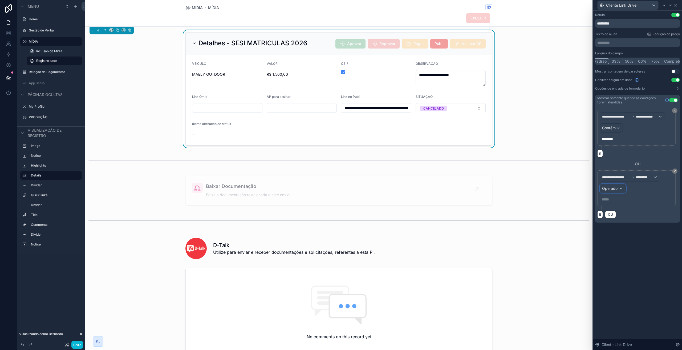
click at [624, 187] on div "Operador" at bounding box center [613, 188] width 26 height 9
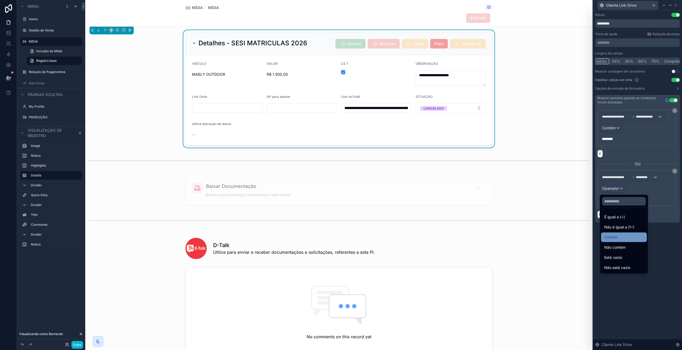
click at [617, 235] on font "Contém" at bounding box center [611, 237] width 14 height 5
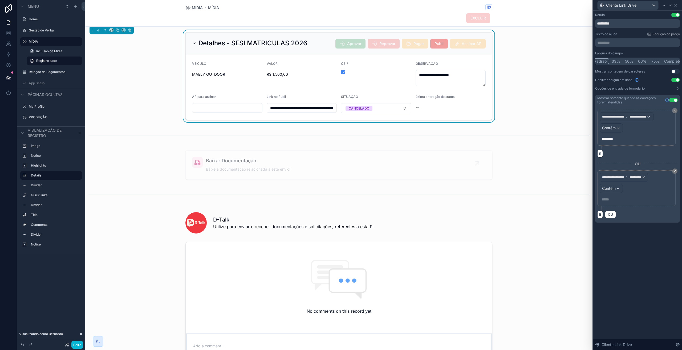
click at [613, 200] on p "***** ﻿" at bounding box center [637, 199] width 70 height 5
drag, startPoint x: 620, startPoint y: 200, endPoint x: 594, endPoint y: 200, distance: 26.6
click at [594, 200] on div "**********" at bounding box center [637, 123] width 89 height 225
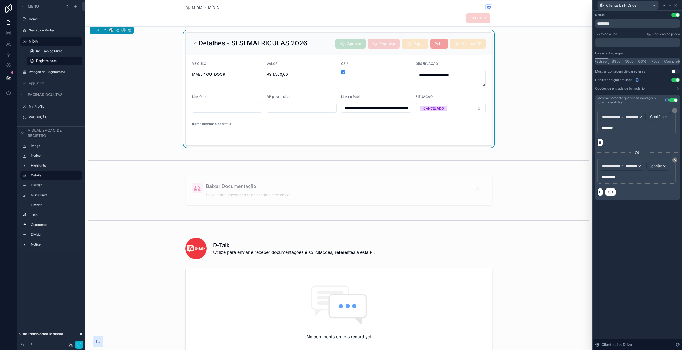
click at [628, 213] on div "**********" at bounding box center [637, 112] width 89 height 202
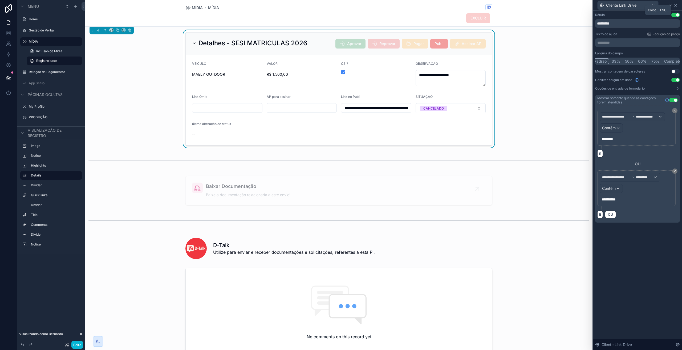
click at [677, 4] on icon at bounding box center [676, 5] width 4 height 4
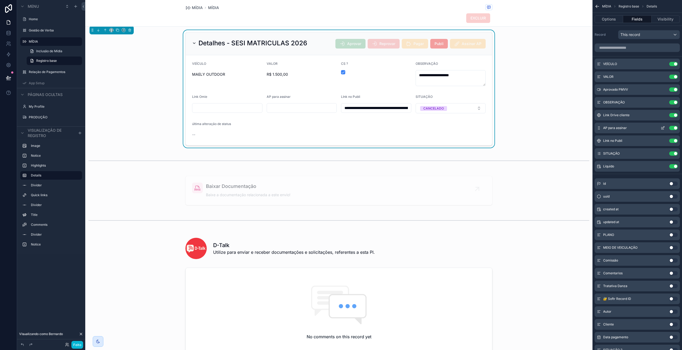
click at [662, 128] on icon "conteúdo rolável" at bounding box center [663, 128] width 4 height 4
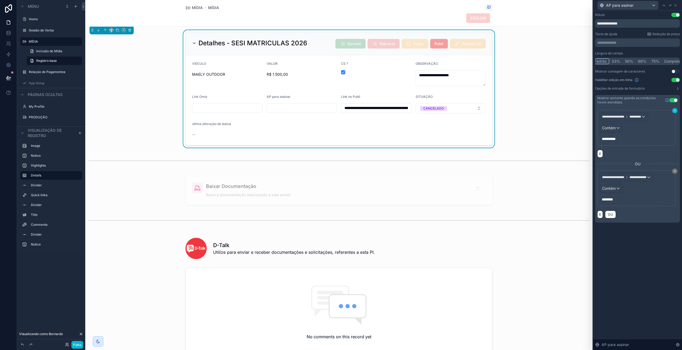
click at [673, 110] on button at bounding box center [674, 110] width 5 height 5
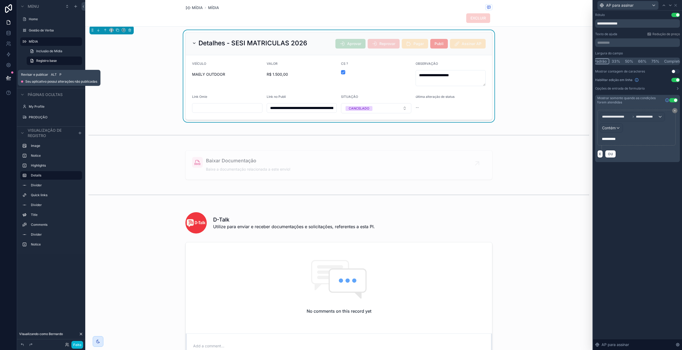
click at [8, 82] on button at bounding box center [9, 77] width 12 height 15
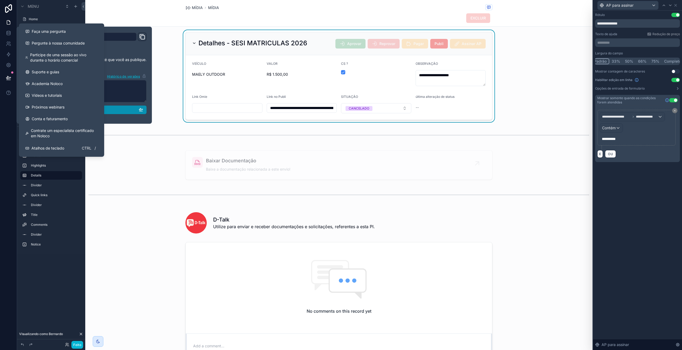
click at [115, 112] on div "Publicar" at bounding box center [84, 109] width 118 height 5
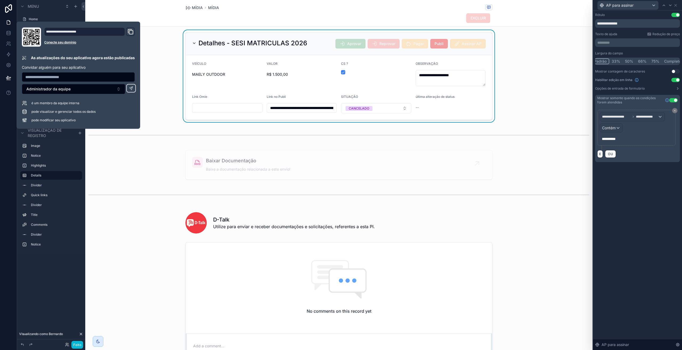
click at [154, 89] on div "**********" at bounding box center [338, 76] width 507 height 92
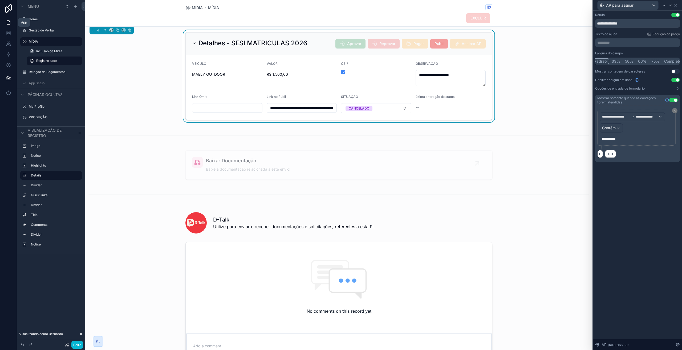
click at [5, 23] on link at bounding box center [8, 22] width 17 height 11
click at [9, 11] on icon at bounding box center [8, 8] width 7 height 9
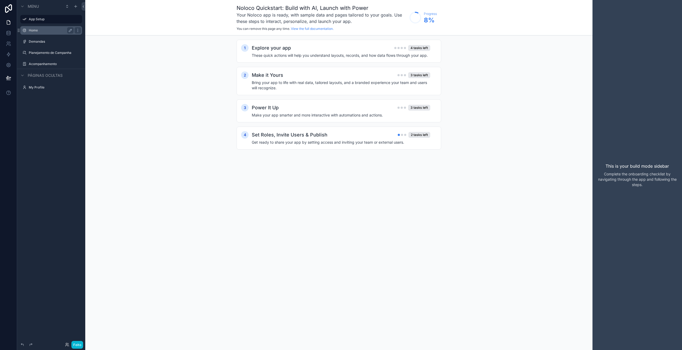
click at [30, 31] on label "Home" at bounding box center [50, 30] width 43 height 4
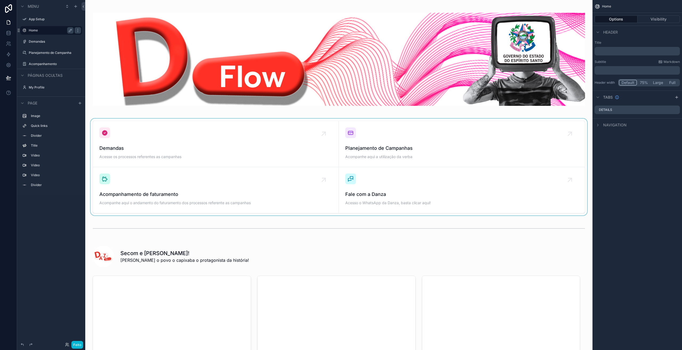
click at [320, 179] on div "conteúdo rolável" at bounding box center [339, 167] width 499 height 97
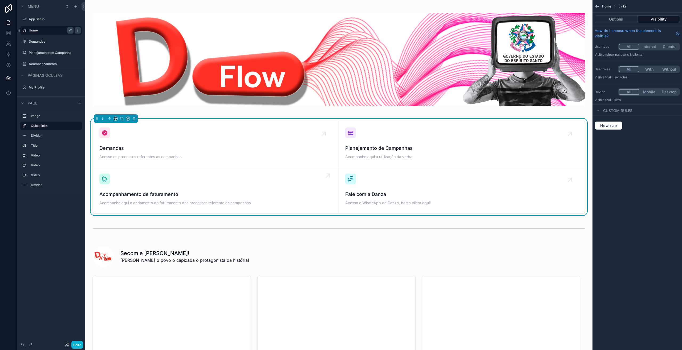
click at [325, 179] on icon "conteúdo rolável" at bounding box center [328, 175] width 9 height 9
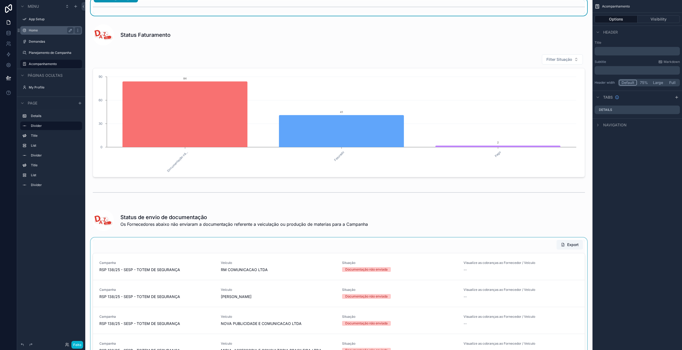
scroll to position [45, 0]
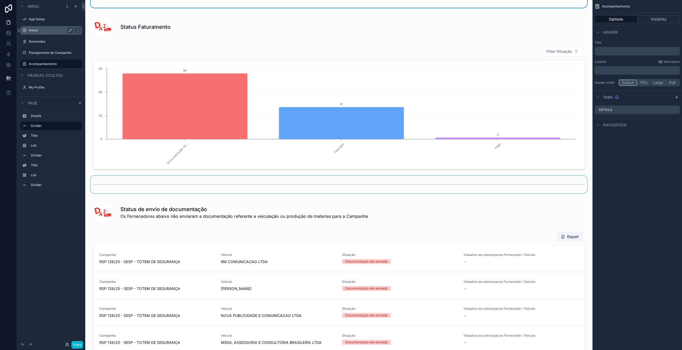
click at [385, 180] on div "conteúdo rolável" at bounding box center [339, 185] width 499 height 18
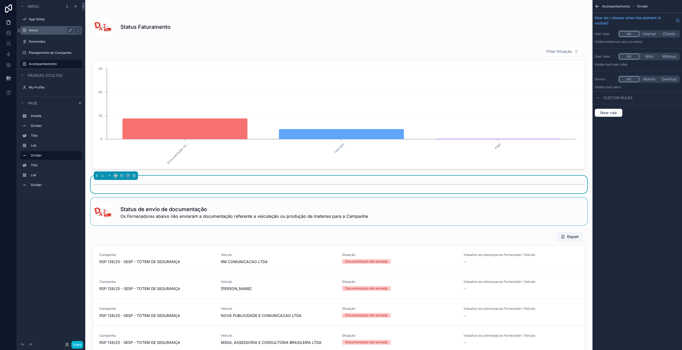
click at [419, 214] on div "conteúdo rolável" at bounding box center [339, 211] width 499 height 28
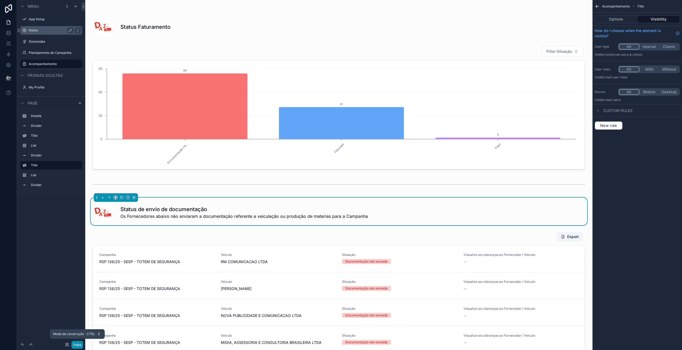
click at [74, 346] on font "Feito" at bounding box center [77, 345] width 8 height 4
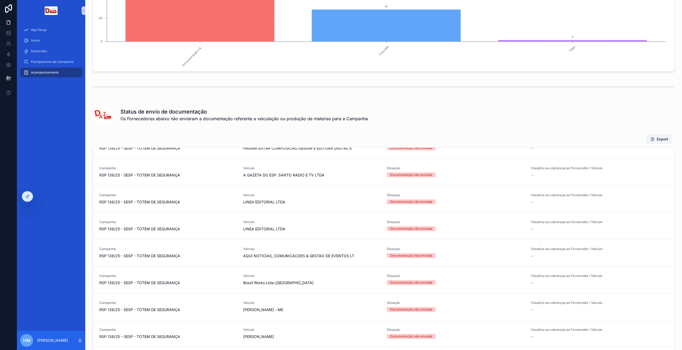
scroll to position [284, 0]
click at [30, 41] on div "Home" at bounding box center [50, 40] width 55 height 9
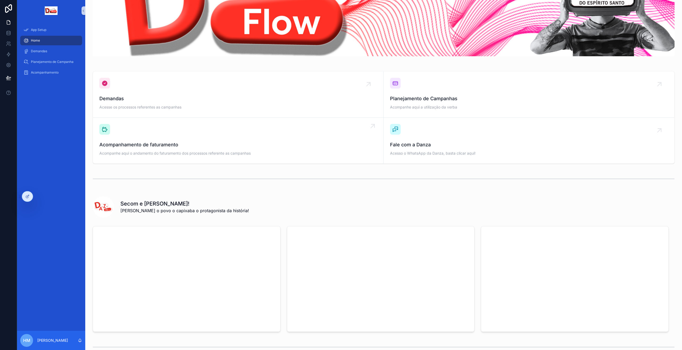
scroll to position [60, 0]
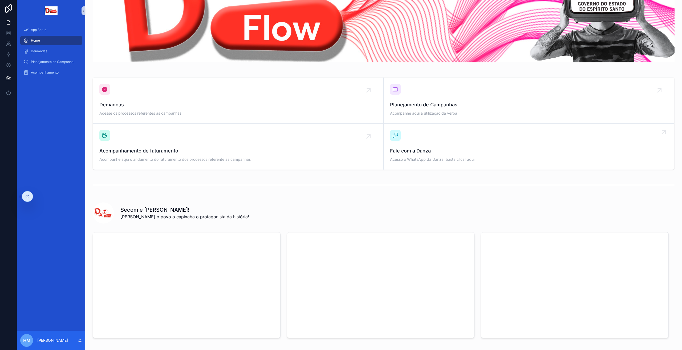
click at [392, 136] on icon "conteúdo rolável" at bounding box center [395, 135] width 6 height 6
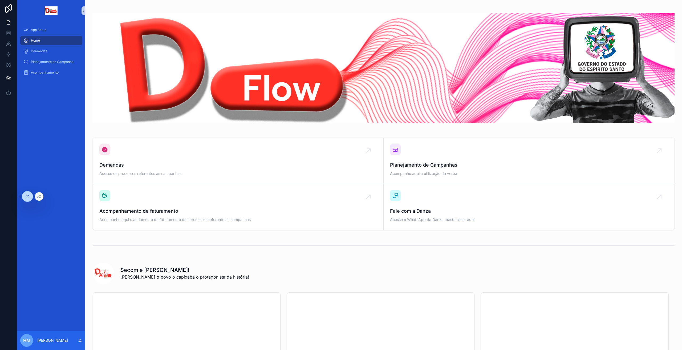
click at [27, 194] on div at bounding box center [27, 196] width 11 height 10
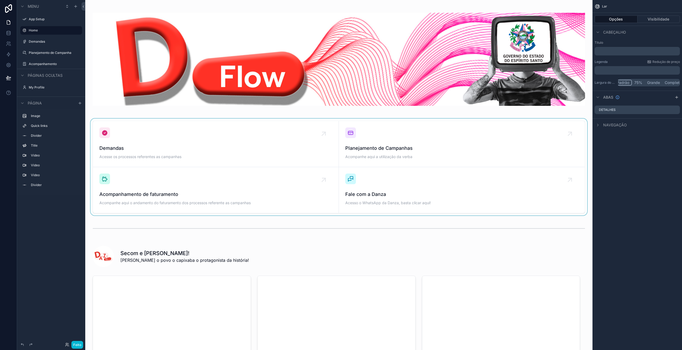
click at [438, 194] on div "conteúdo rolável" at bounding box center [339, 167] width 499 height 97
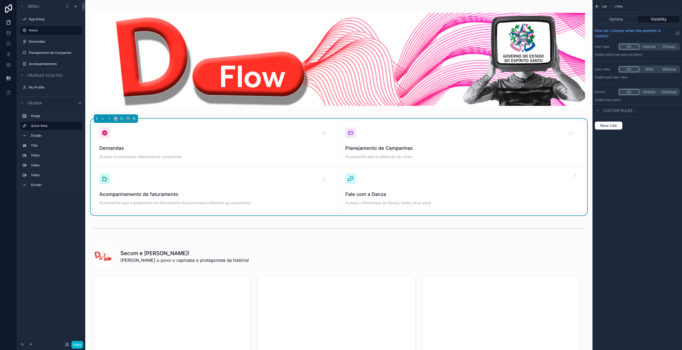
click at [505, 188] on div "Fale com a Danza Acesso o WhatsApp da Danza, basta clicar aqui!" at bounding box center [461, 189] width 233 height 33
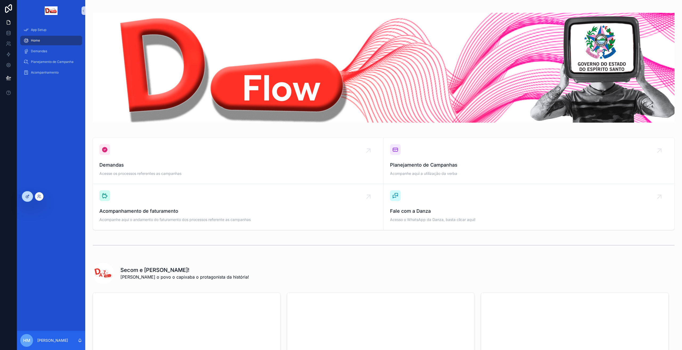
click at [27, 197] on icon at bounding box center [27, 196] width 4 height 4
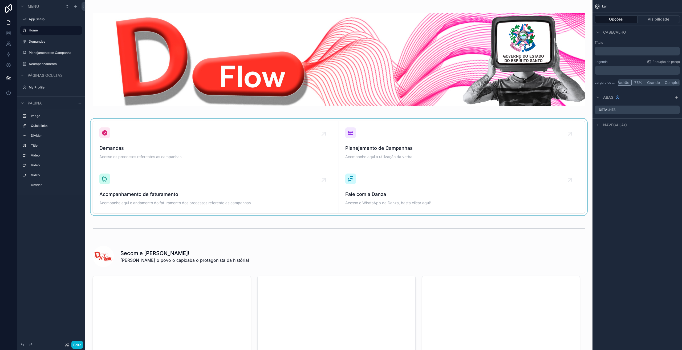
click at [178, 203] on div "conteúdo rolável" at bounding box center [339, 167] width 499 height 97
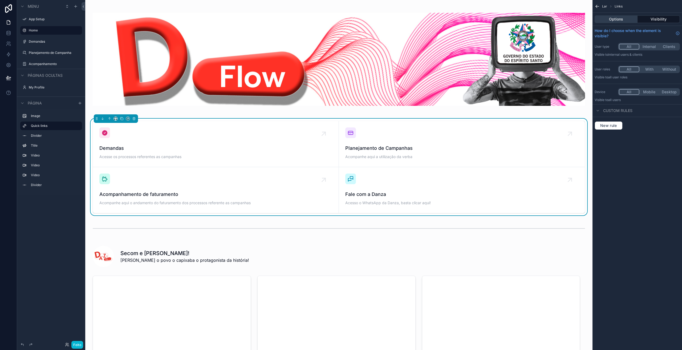
click at [622, 16] on button "Options" at bounding box center [616, 18] width 43 height 7
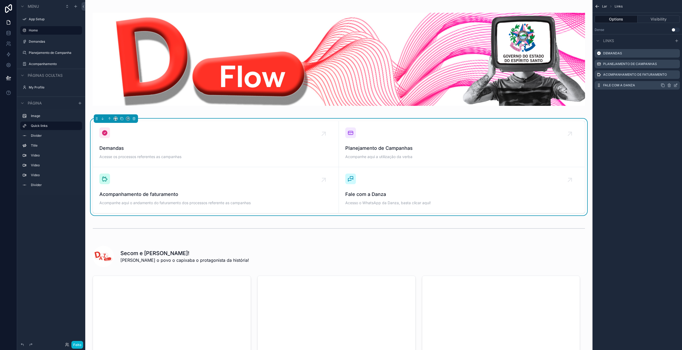
click at [675, 86] on icon "conteúdo rolável" at bounding box center [676, 85] width 4 height 4
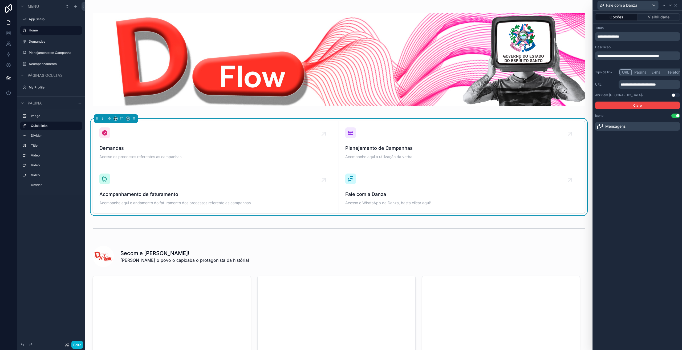
click at [674, 95] on button "Usar configuração" at bounding box center [676, 95] width 9 height 4
click at [81, 345] on font "Feito" at bounding box center [77, 345] width 8 height 4
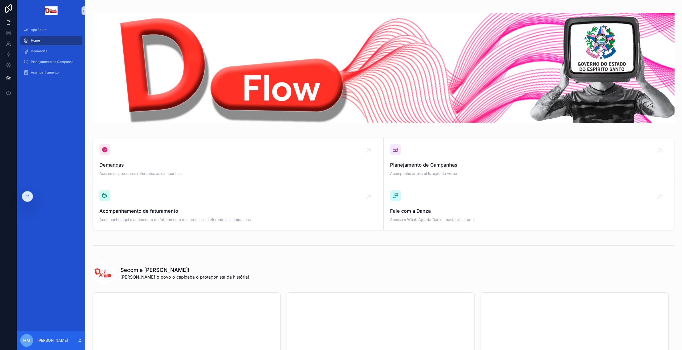
click at [45, 171] on div "App Setup Home Demandas Planejamento de Campanha Acompanhamento" at bounding box center [51, 175] width 68 height 309
click at [72, 259] on div "App Setup Home Demandas Planejamento de Campanha Acompanhamento" at bounding box center [51, 175] width 68 height 309
click at [9, 78] on icon at bounding box center [8, 77] width 5 height 5
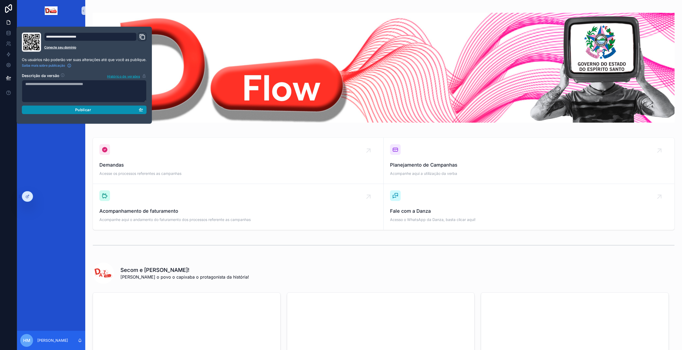
click at [65, 112] on button "Publicar" at bounding box center [84, 110] width 125 height 9
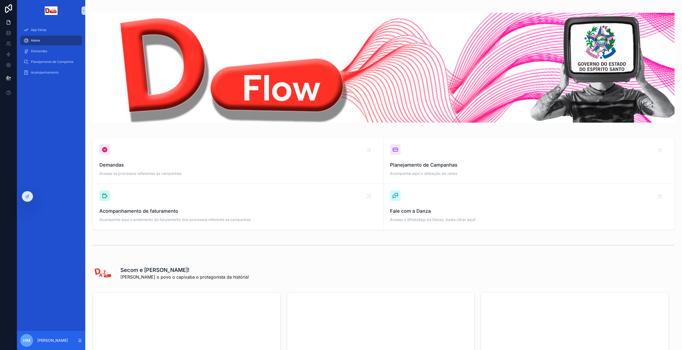
click at [5, 280] on div at bounding box center [8, 175] width 17 height 350
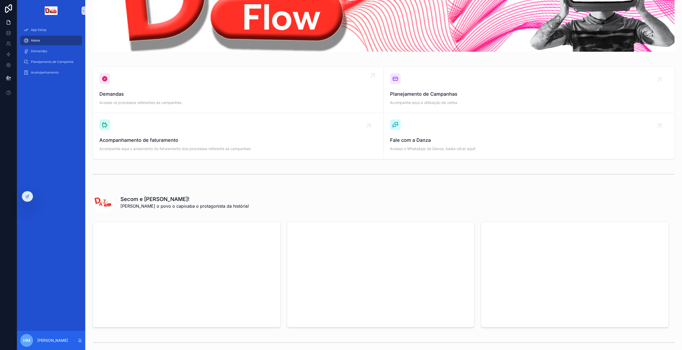
scroll to position [69, 0]
